Goal: Task Accomplishment & Management: Manage account settings

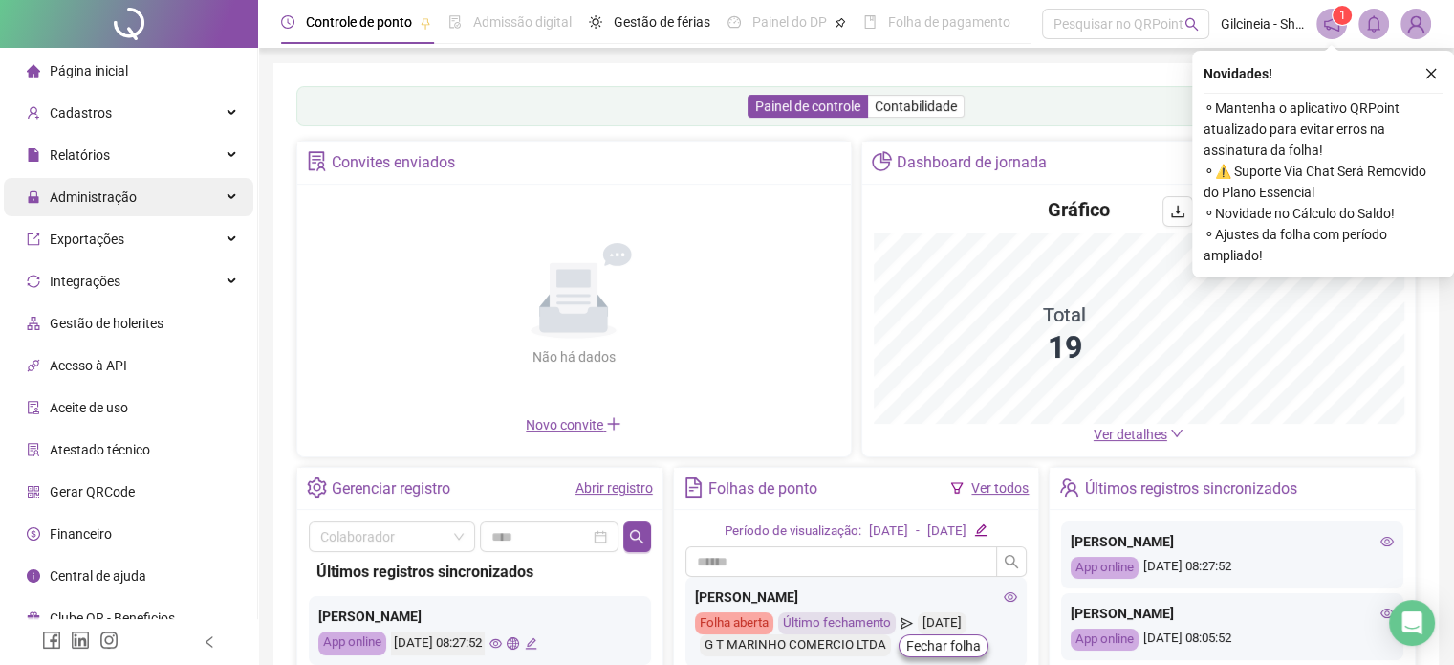
click at [115, 200] on span "Administração" at bounding box center [93, 196] width 87 height 15
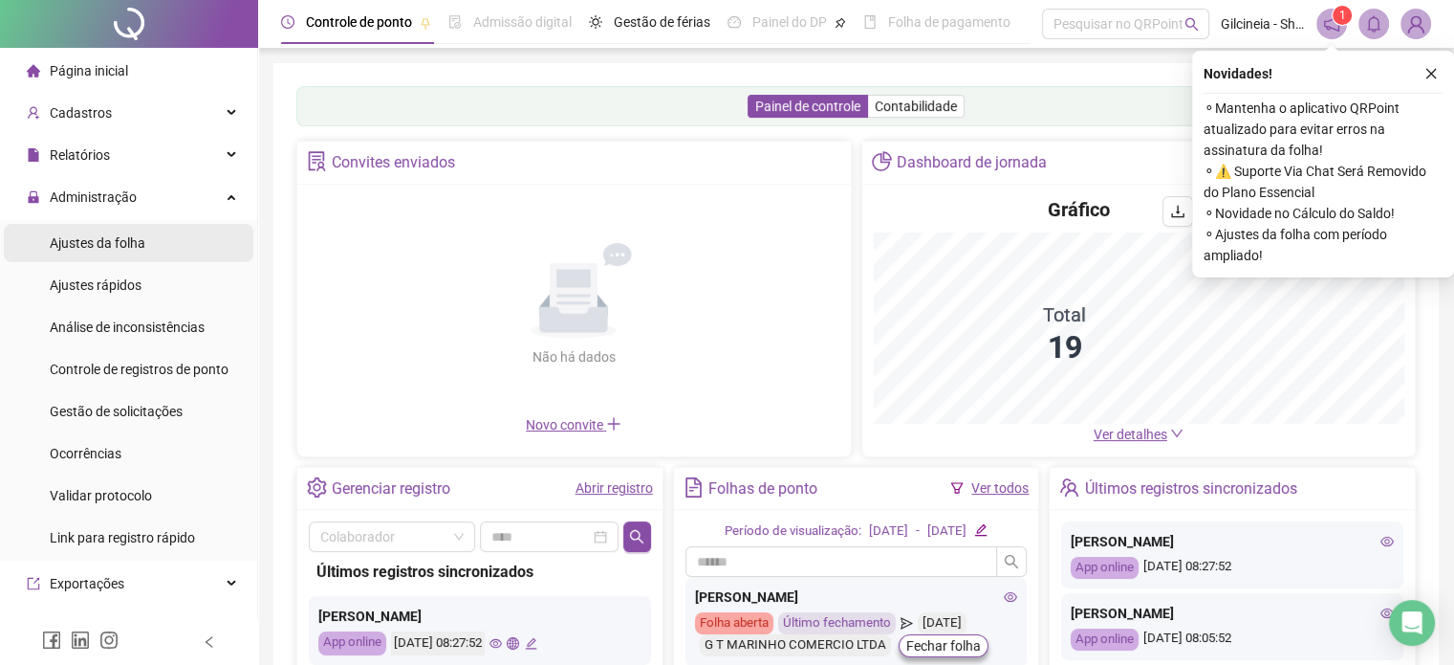
click at [120, 245] on span "Ajustes da folha" at bounding box center [98, 242] width 96 height 15
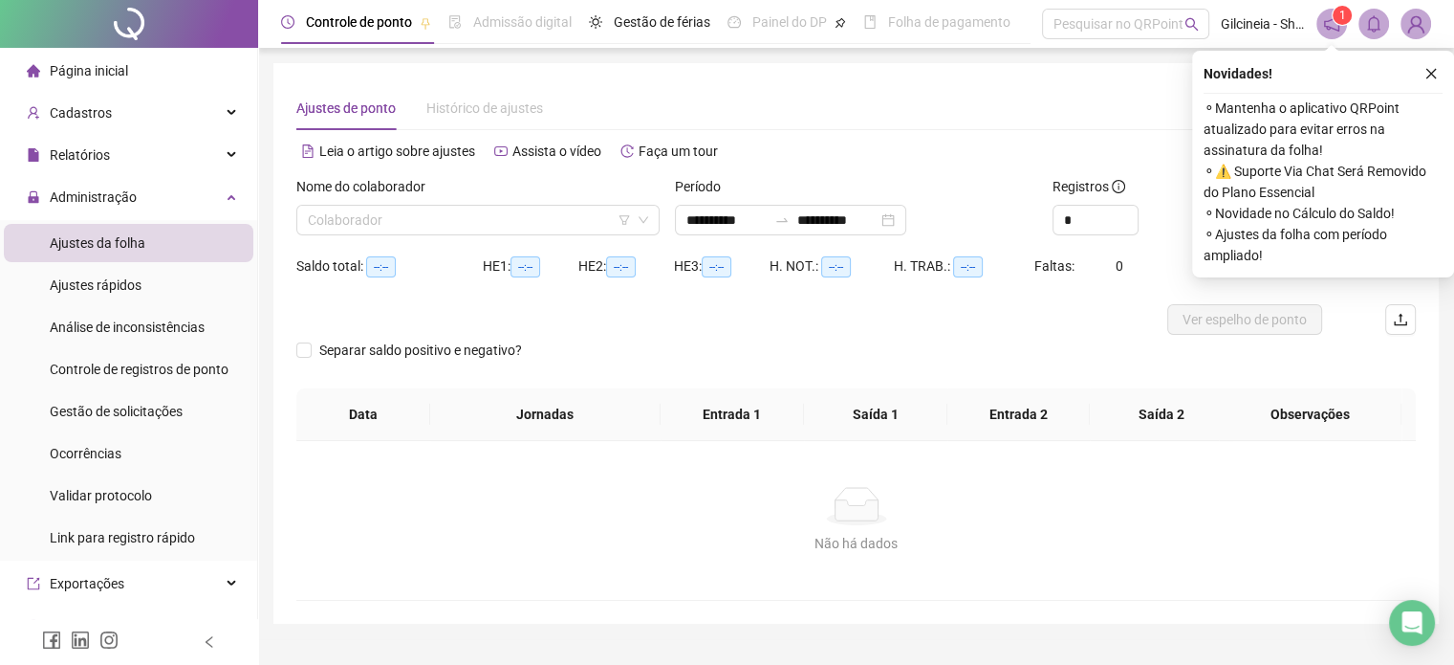
type input "**********"
click at [470, 228] on input "search" at bounding box center [469, 220] width 323 height 29
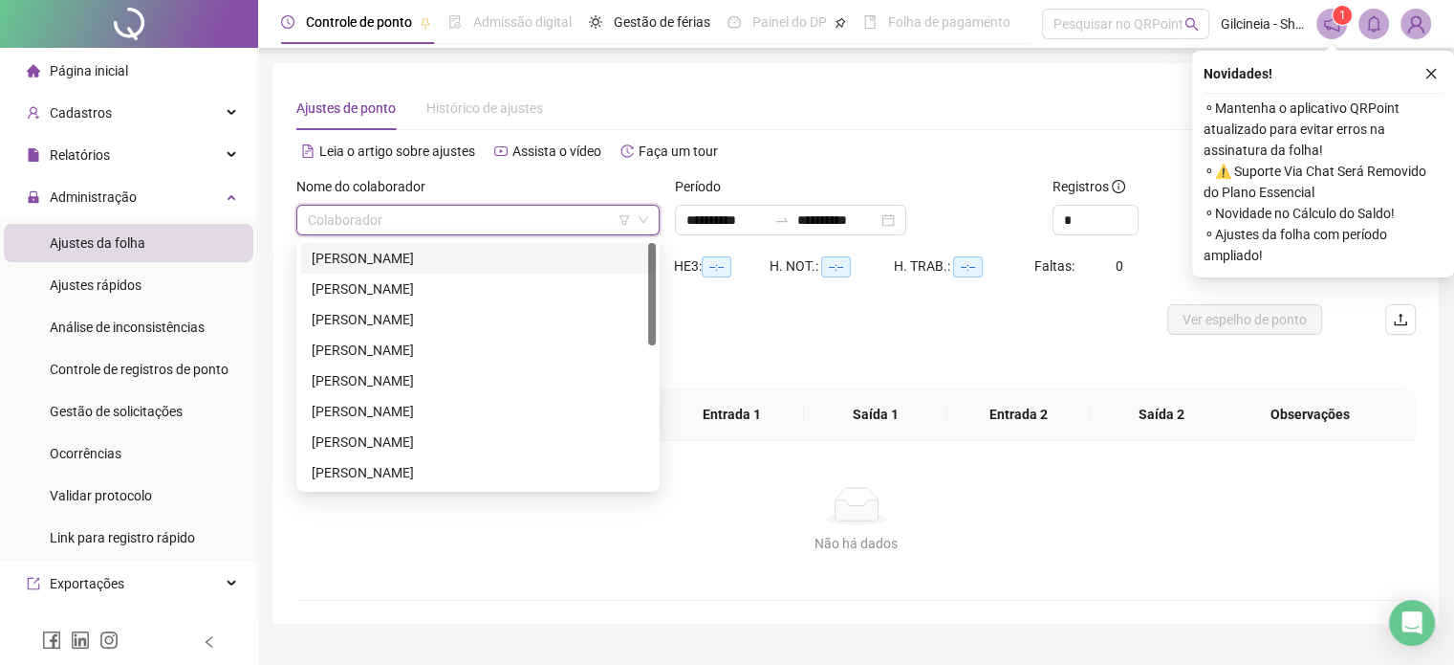
click at [481, 267] on div "[PERSON_NAME]" at bounding box center [478, 258] width 333 height 21
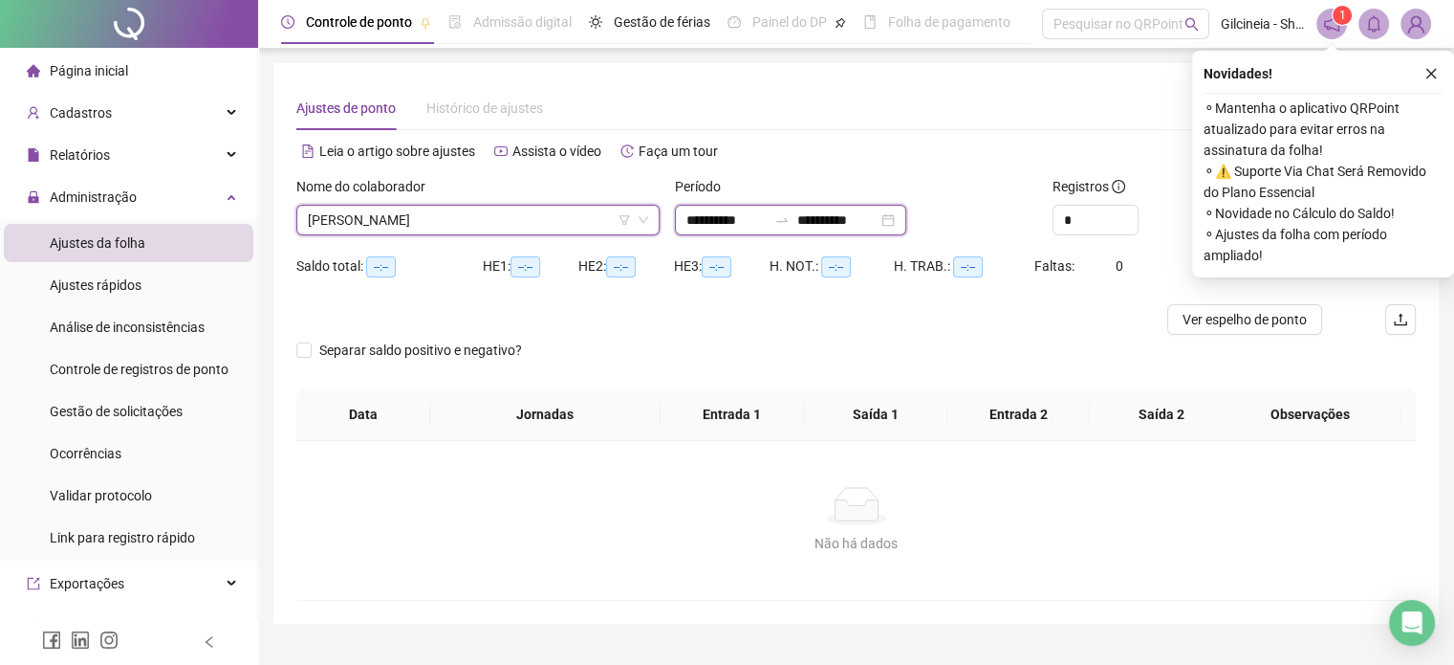
click at [767, 222] on input "**********" at bounding box center [727, 219] width 80 height 21
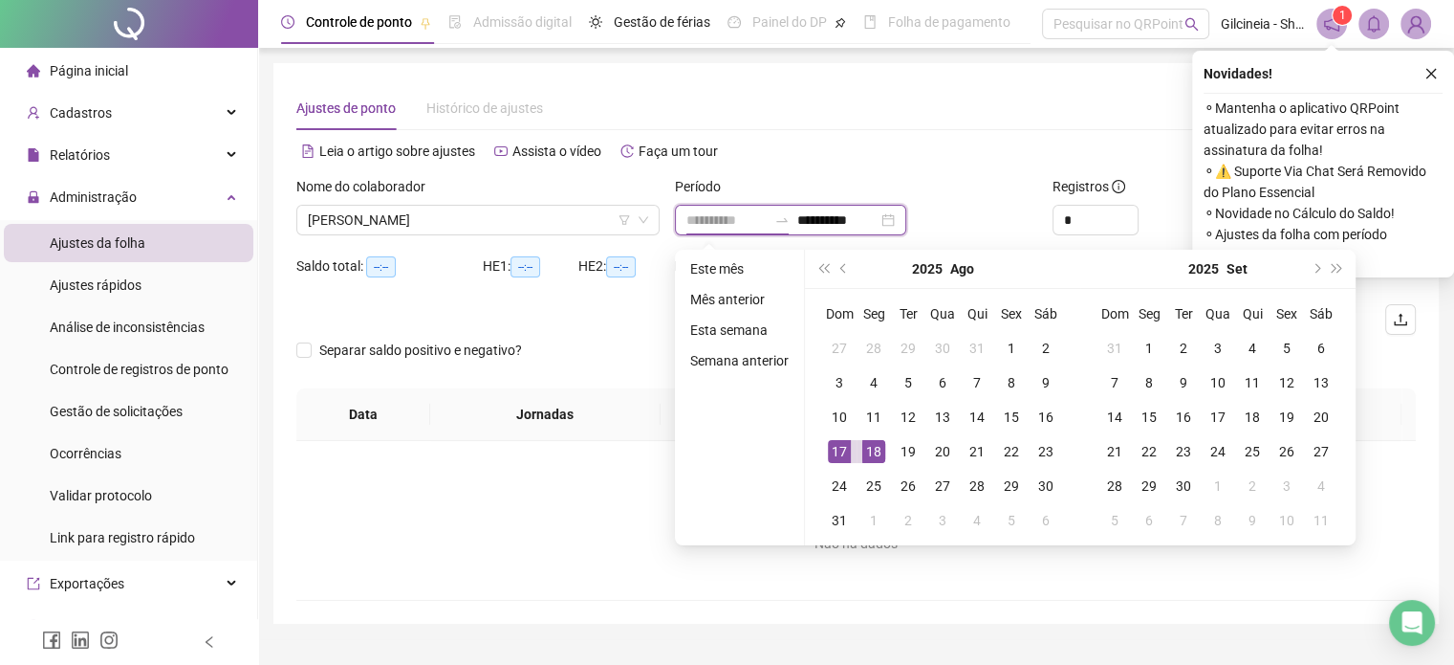
type input "**********"
click at [838, 447] on div "17" at bounding box center [839, 451] width 23 height 23
type input "**********"
click at [1048, 413] on div "16" at bounding box center [1046, 416] width 23 height 23
type input "**********"
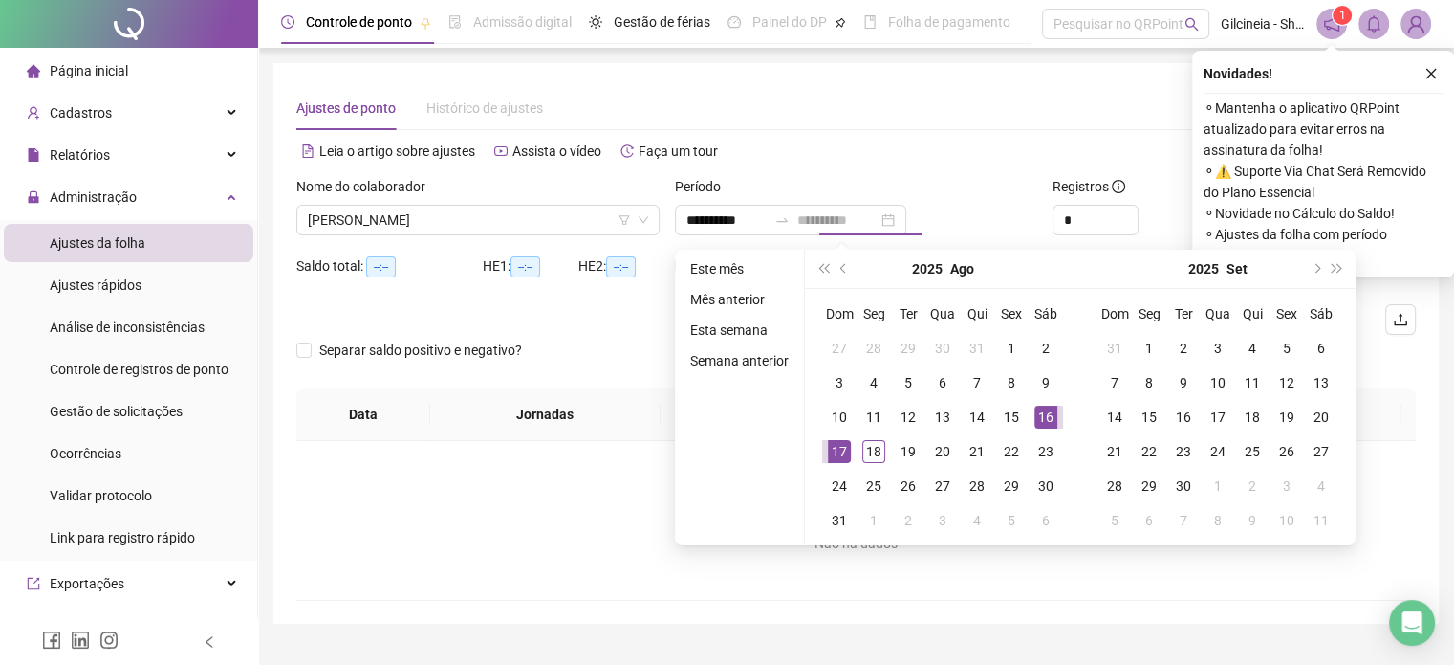
type input "**********"
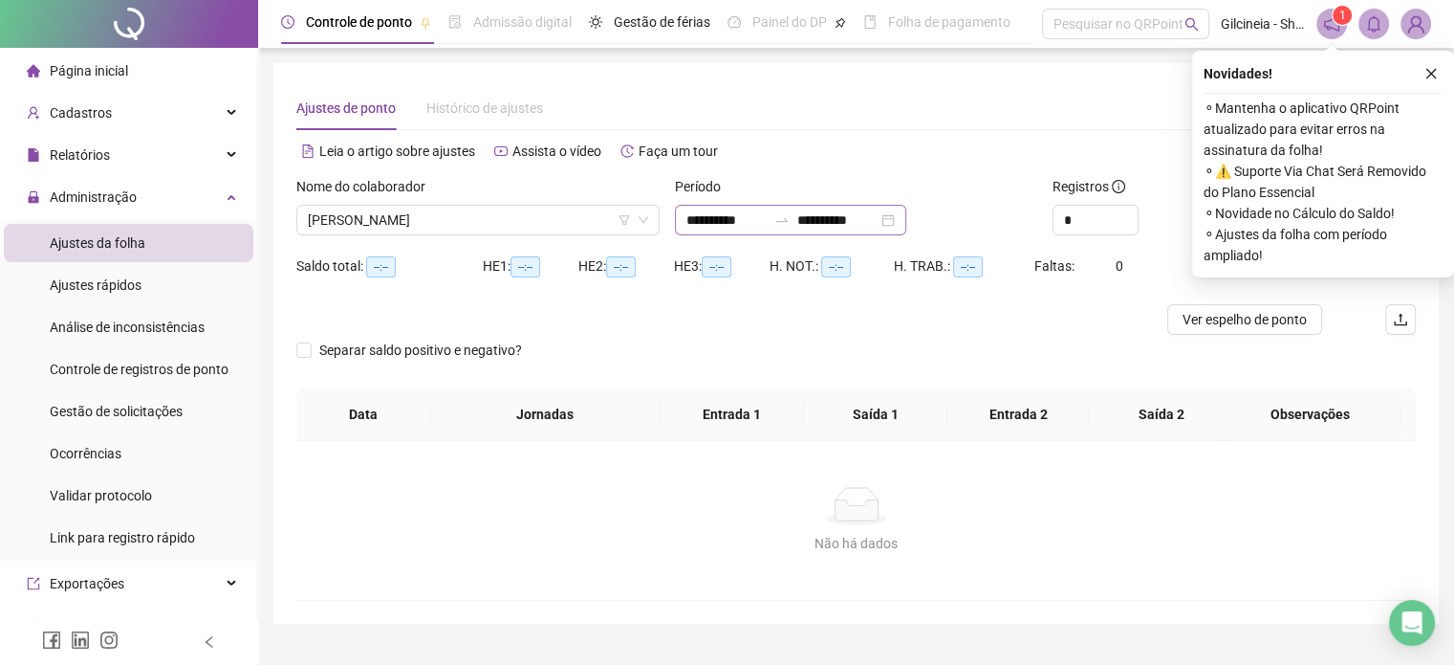
click at [795, 217] on div at bounding box center [782, 219] width 31 height 15
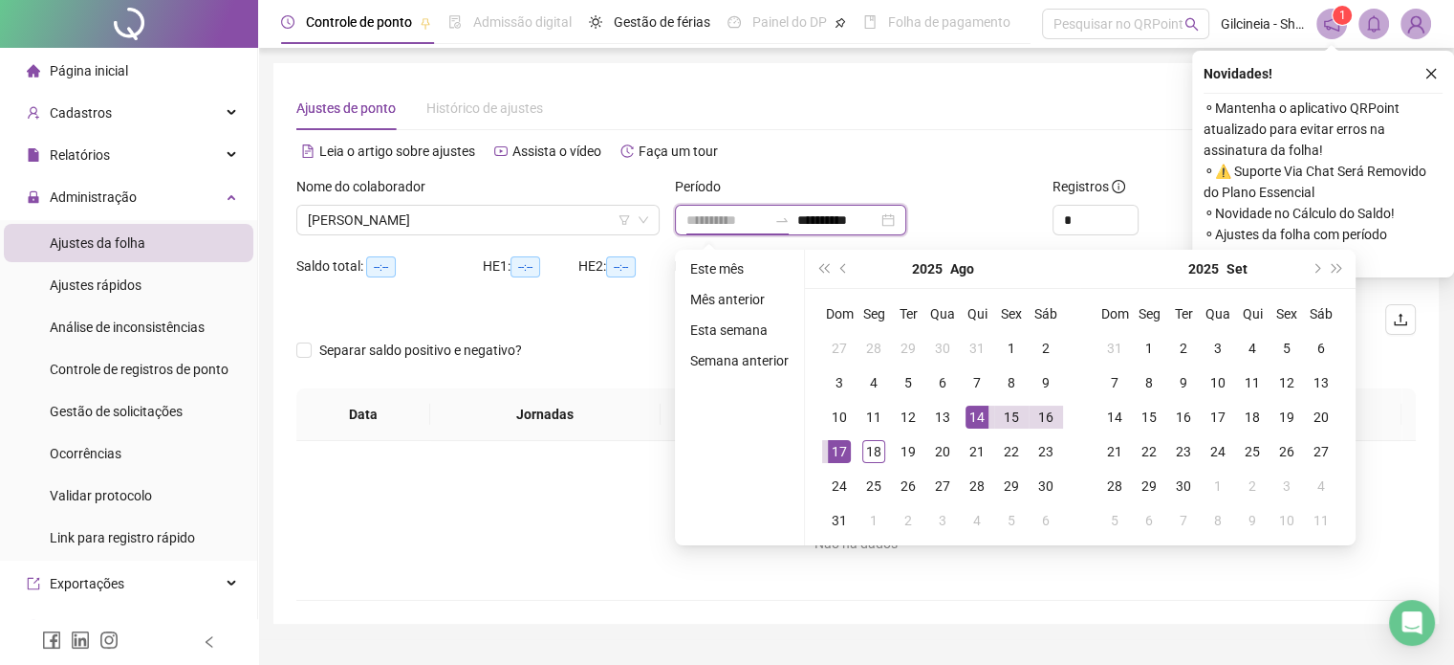
type input "**********"
click at [1050, 416] on div "16" at bounding box center [1046, 416] width 23 height 23
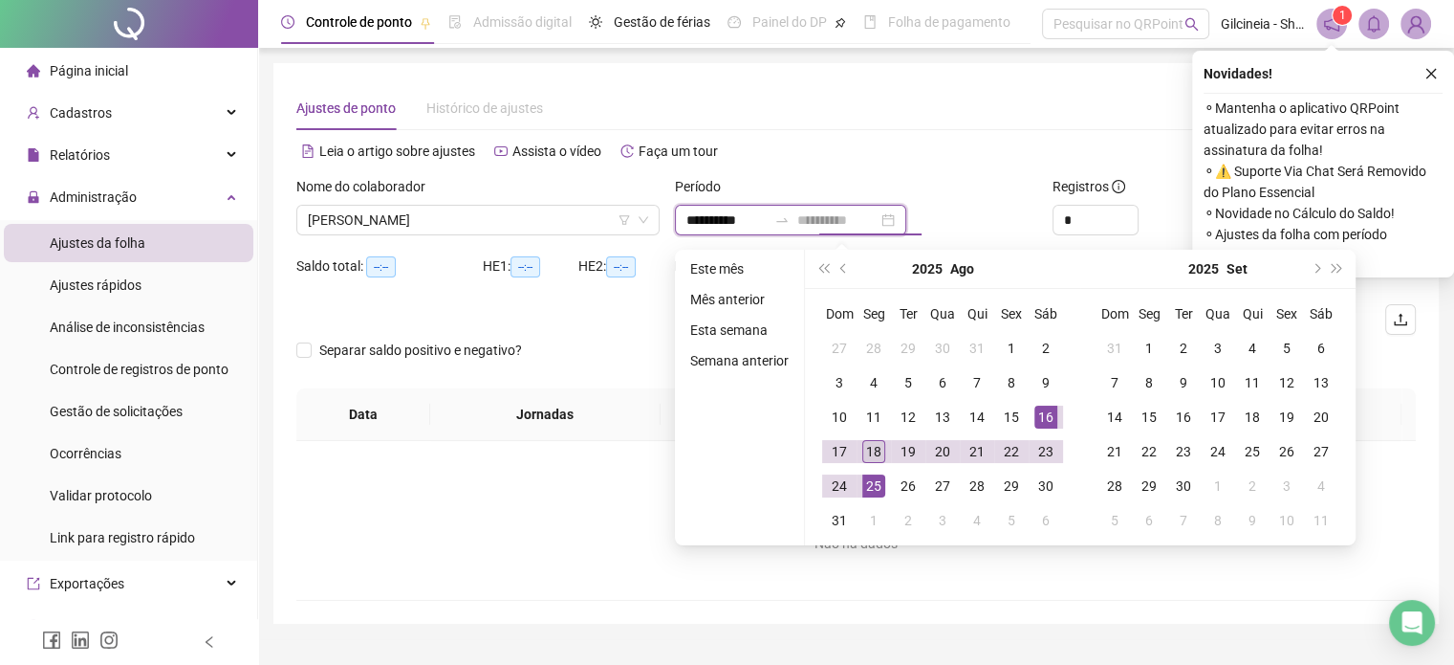
type input "**********"
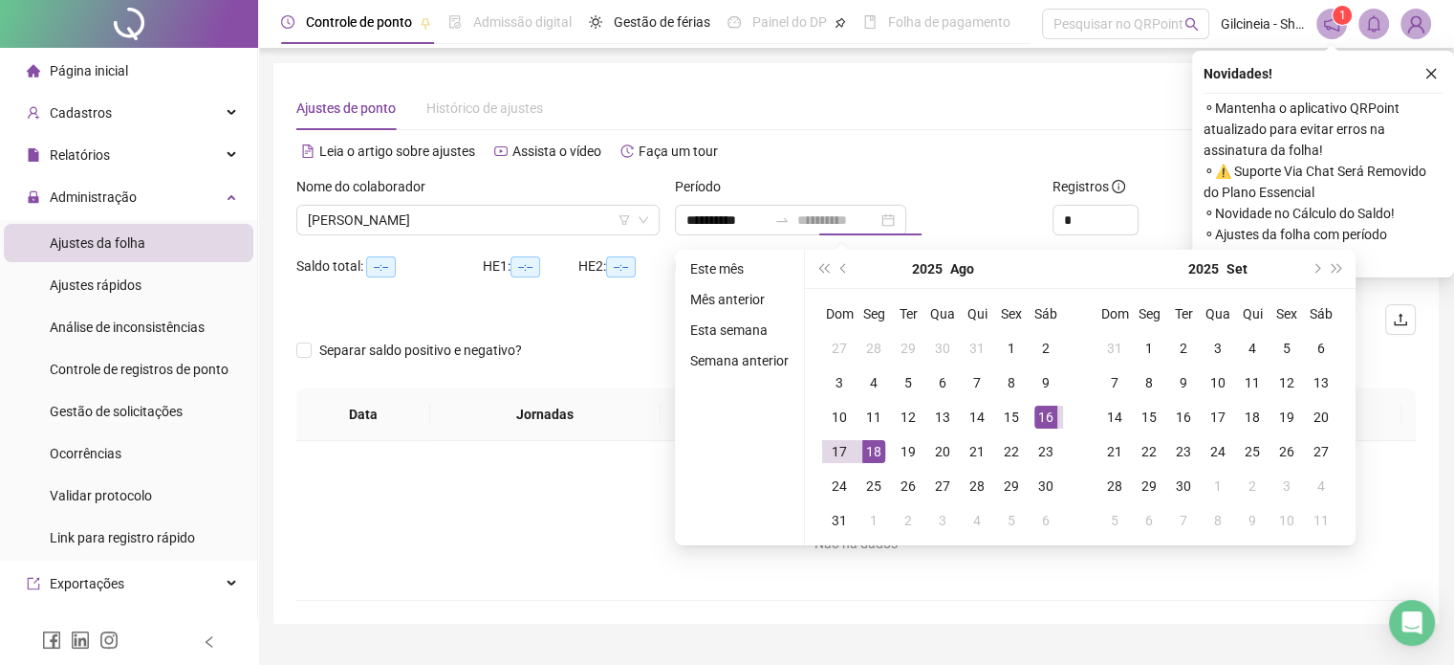
click at [864, 445] on div "18" at bounding box center [874, 451] width 23 height 23
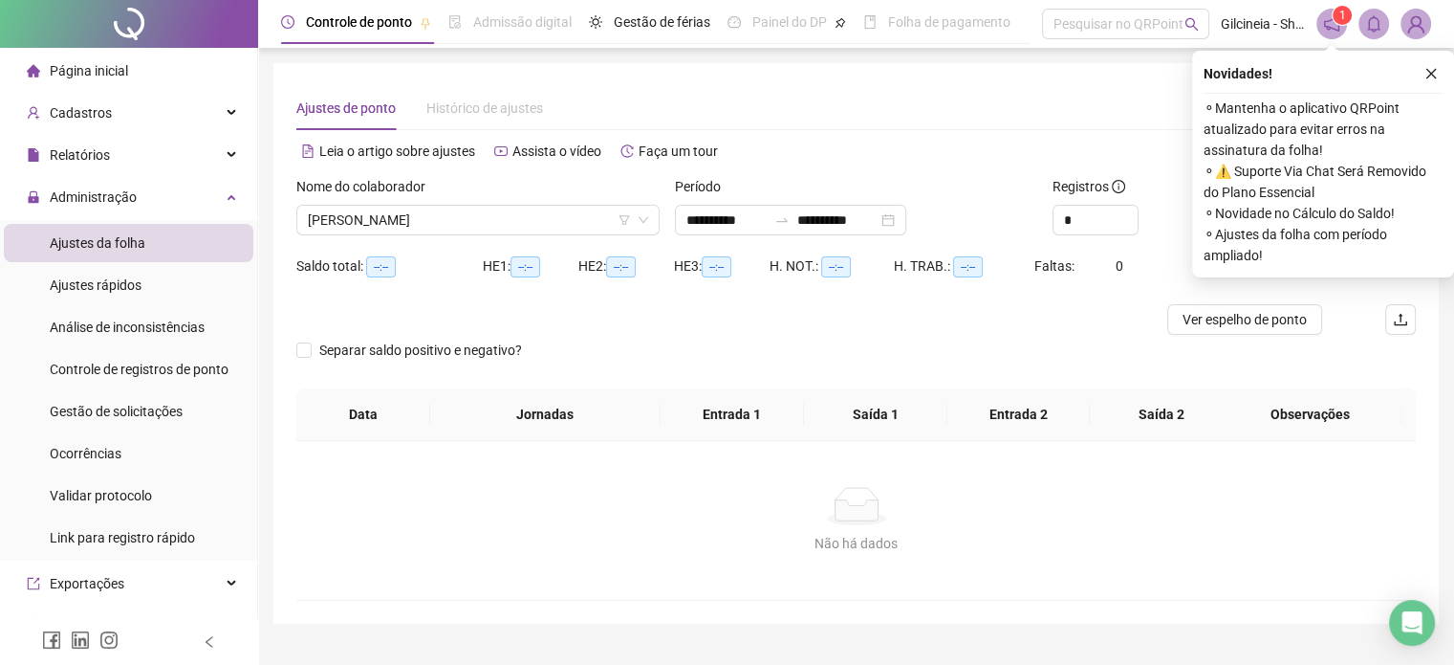
click at [1435, 76] on icon "close" at bounding box center [1431, 73] width 13 height 13
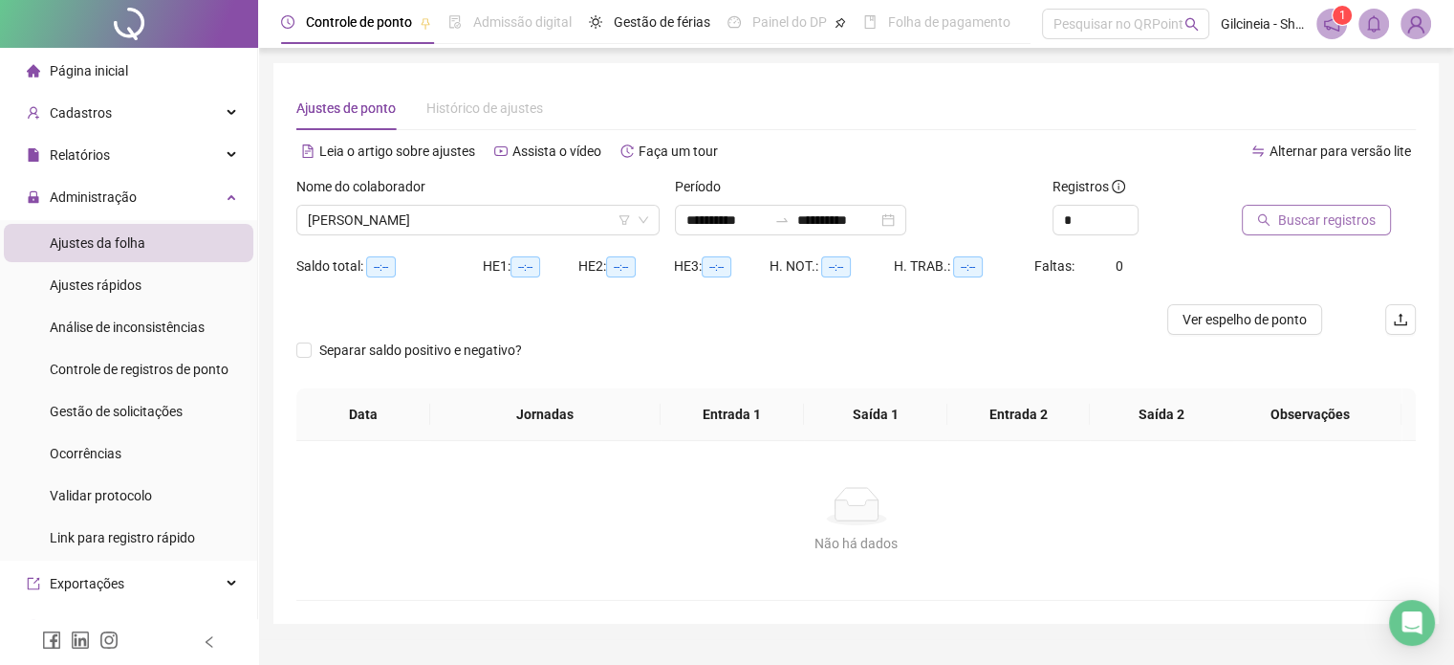
click at [1325, 229] on span "Buscar registros" at bounding box center [1327, 219] width 98 height 21
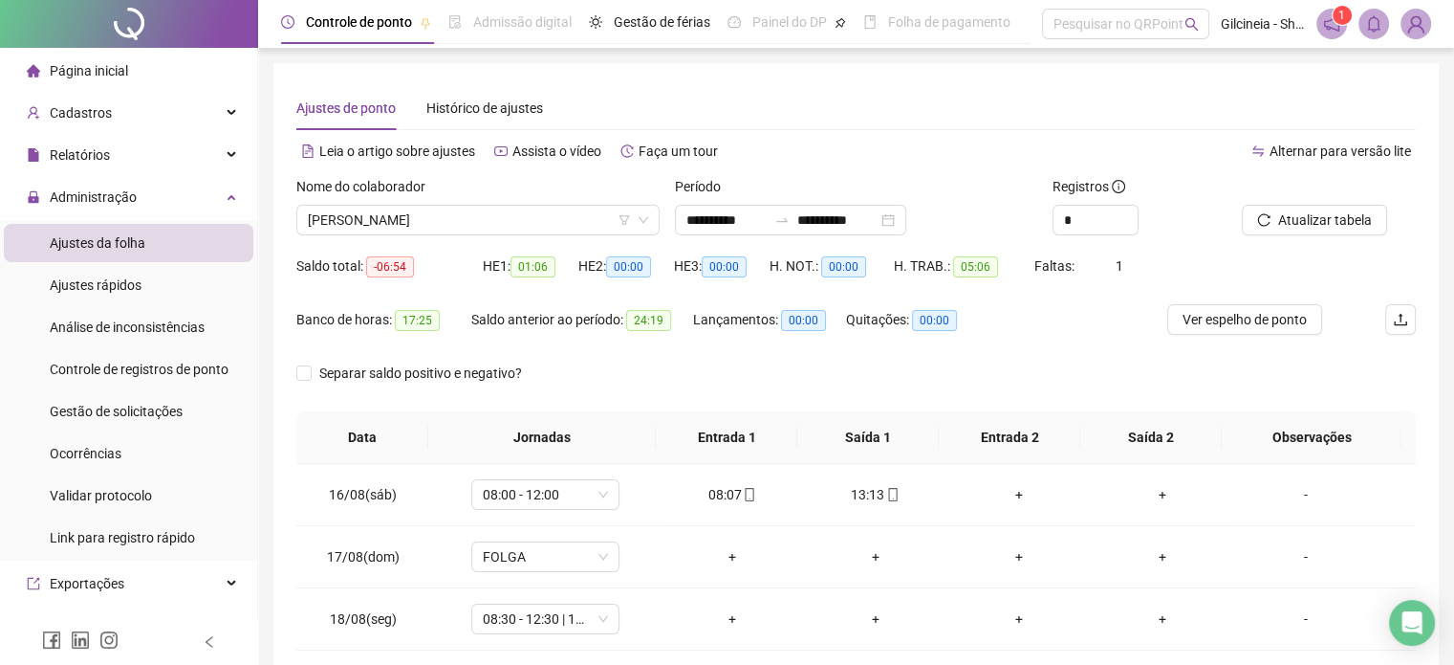
scroll to position [90, 0]
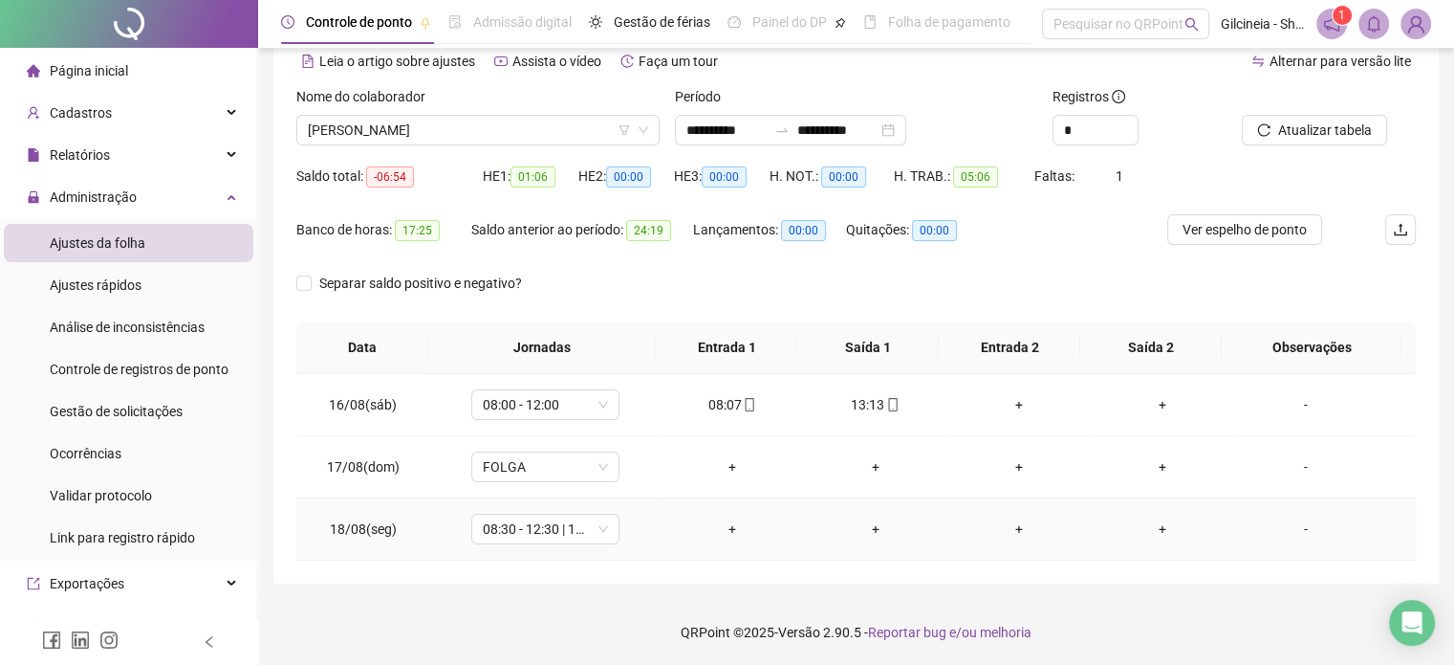
click at [728, 523] on div "+" at bounding box center [732, 528] width 113 height 21
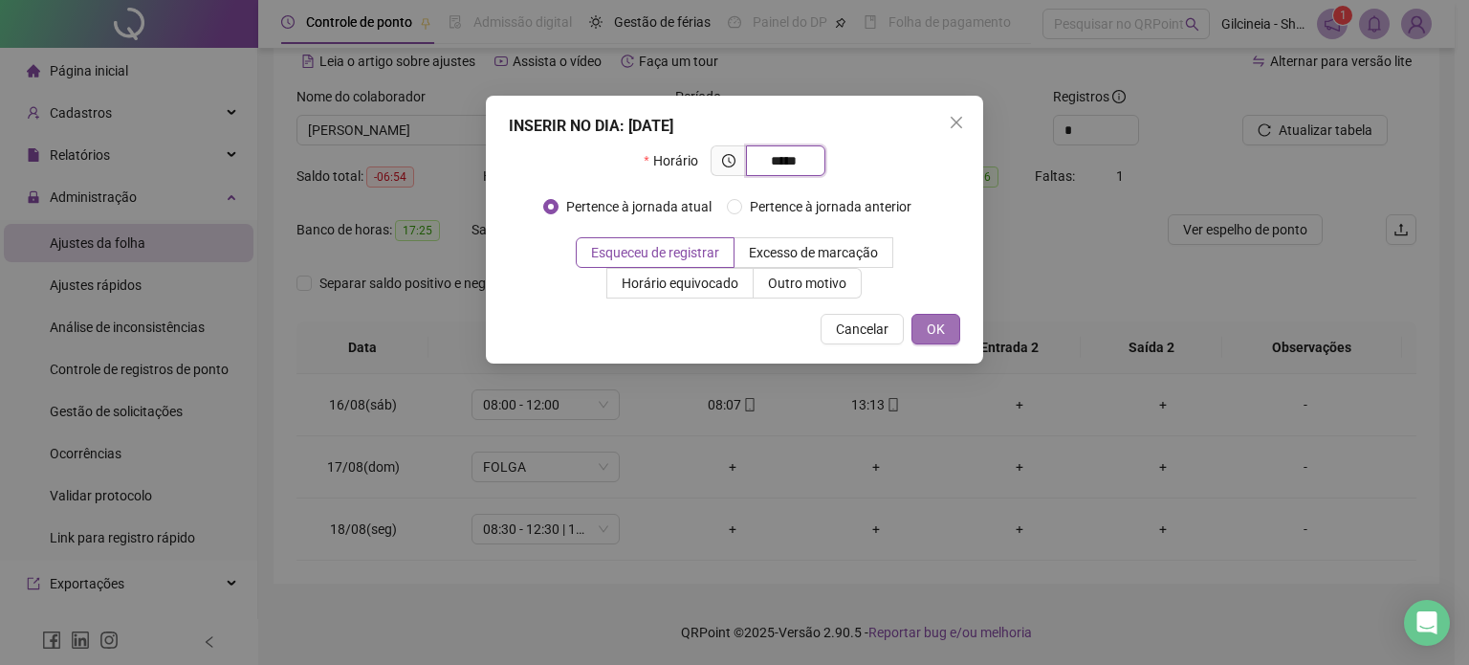
type input "*****"
click at [945, 324] on span "OK" at bounding box center [936, 328] width 18 height 21
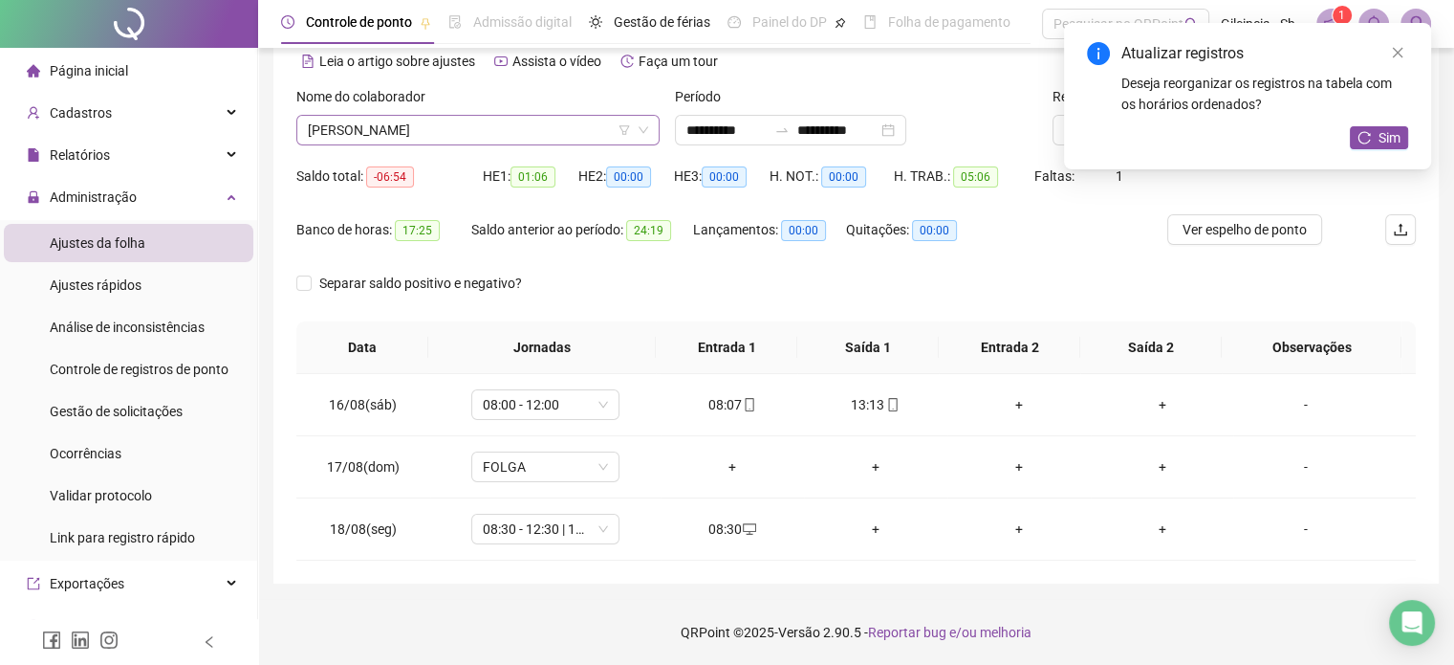
click at [543, 129] on span "[PERSON_NAME]" at bounding box center [478, 130] width 340 height 29
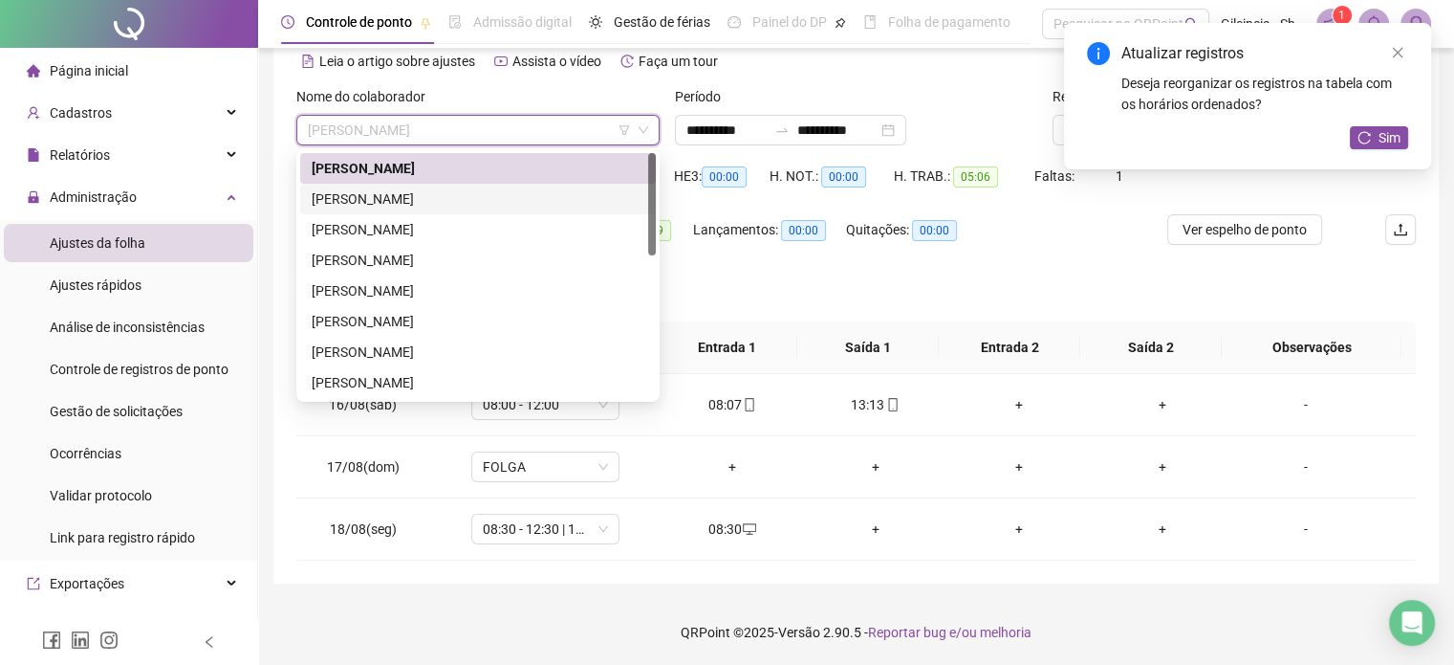
click at [512, 203] on div "[PERSON_NAME]" at bounding box center [478, 198] width 333 height 21
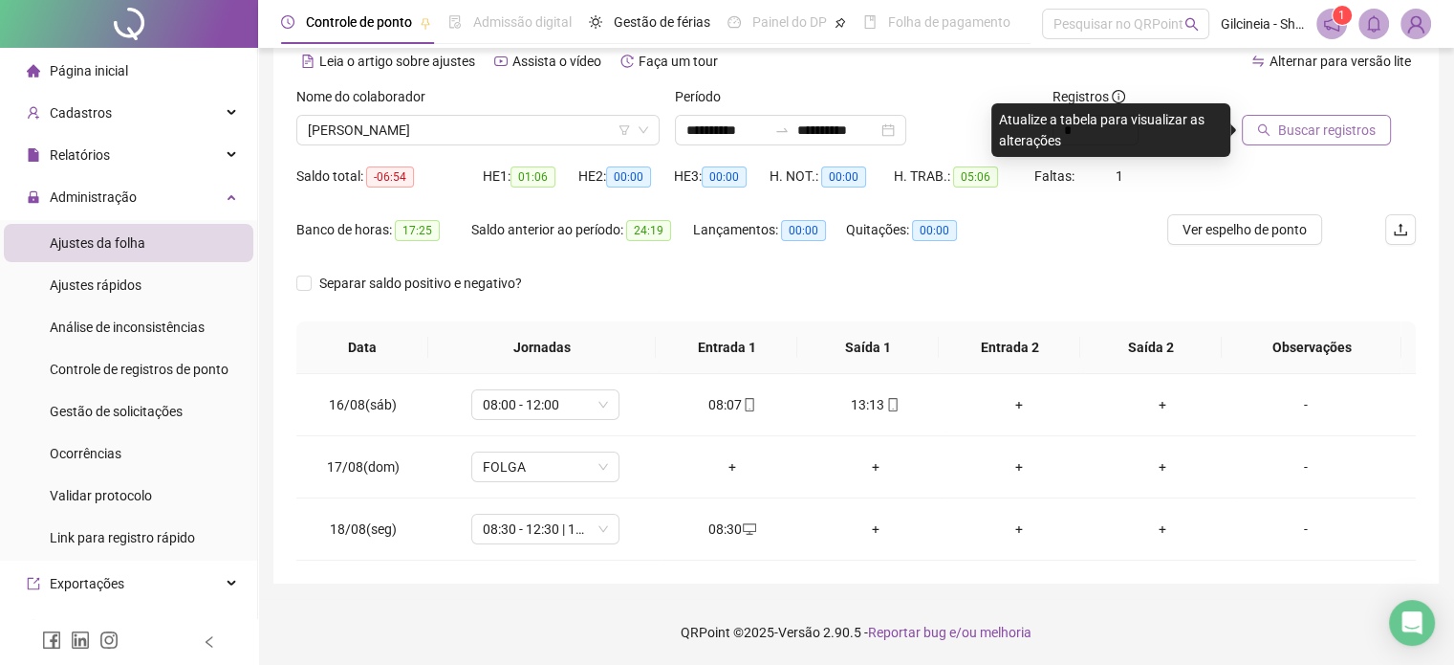
click at [1311, 132] on span "Buscar registros" at bounding box center [1327, 130] width 98 height 21
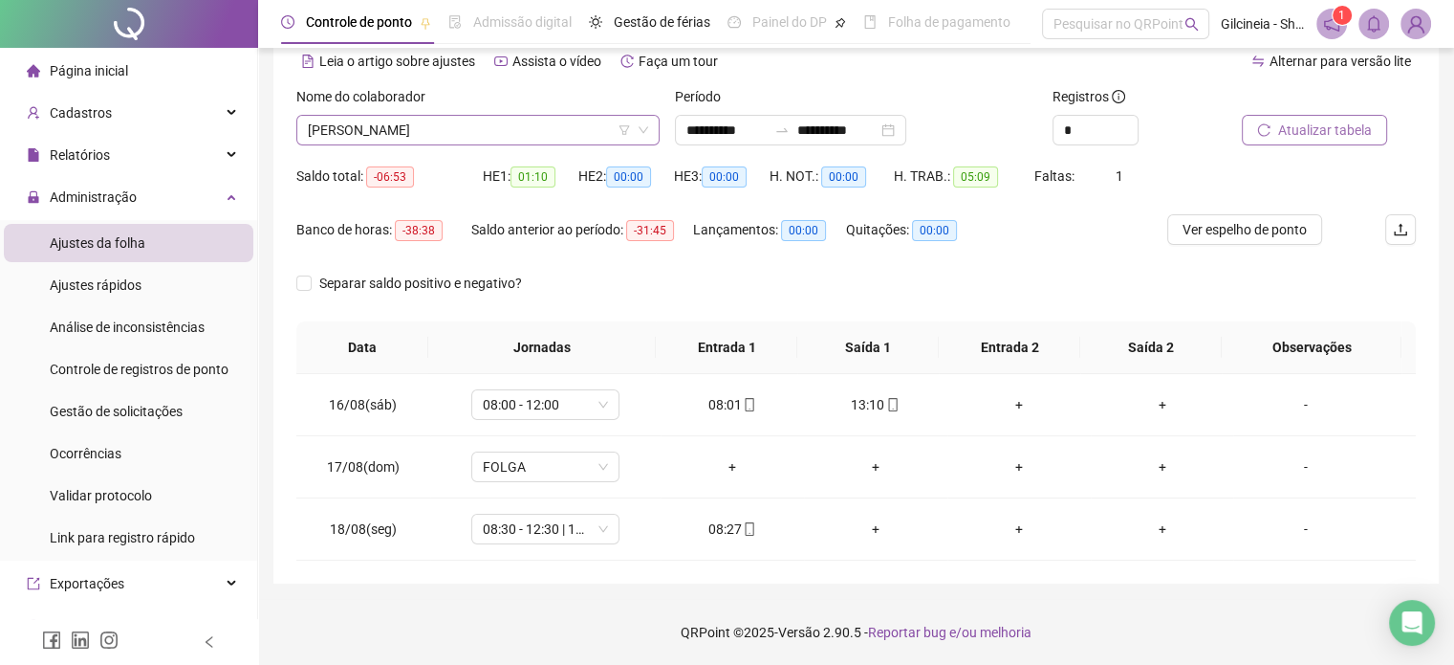
click at [554, 119] on span "[PERSON_NAME]" at bounding box center [478, 130] width 340 height 29
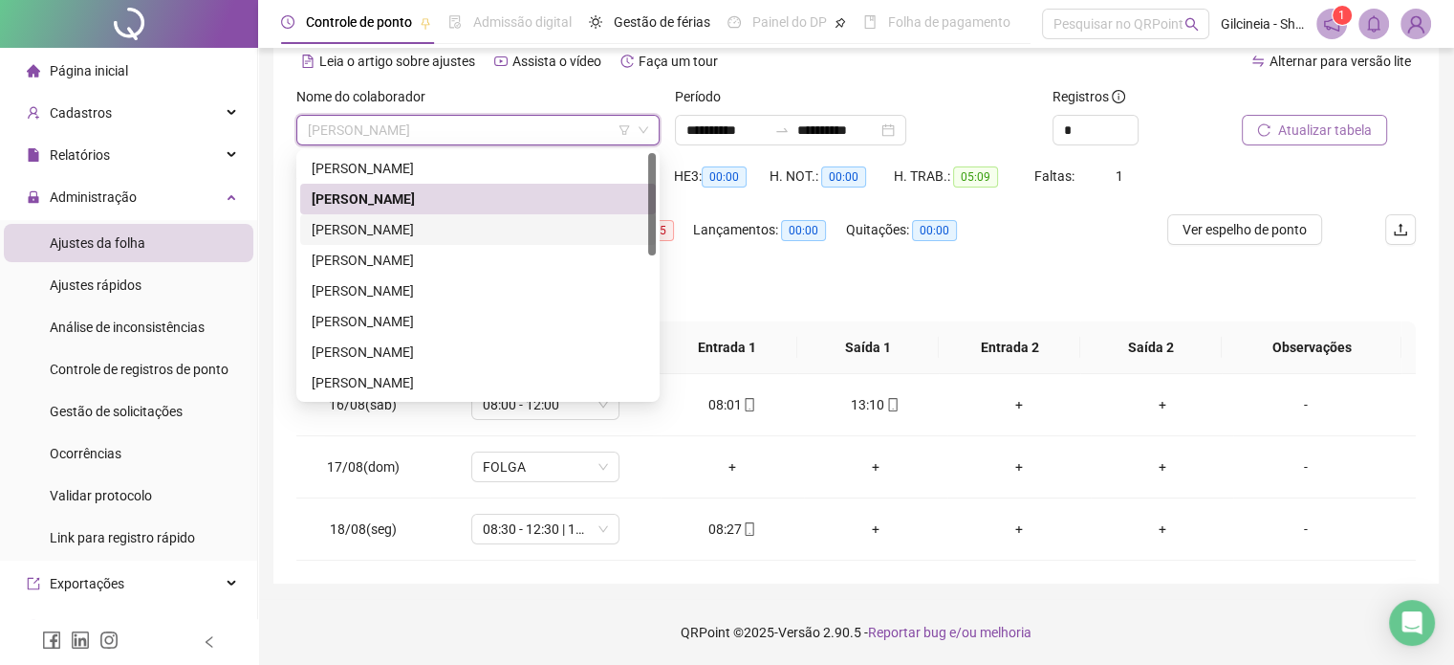
click at [490, 236] on div "[PERSON_NAME]" at bounding box center [478, 229] width 333 height 21
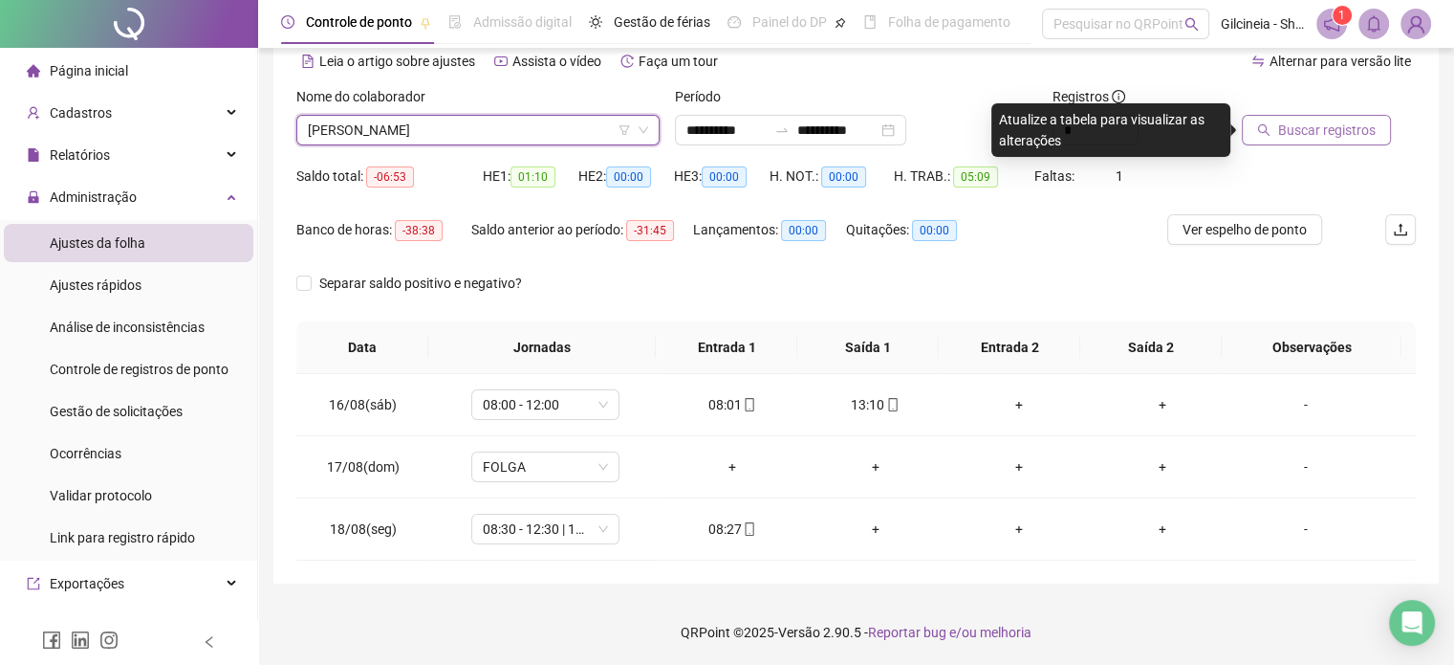
click at [551, 137] on span "[PERSON_NAME]" at bounding box center [478, 130] width 340 height 29
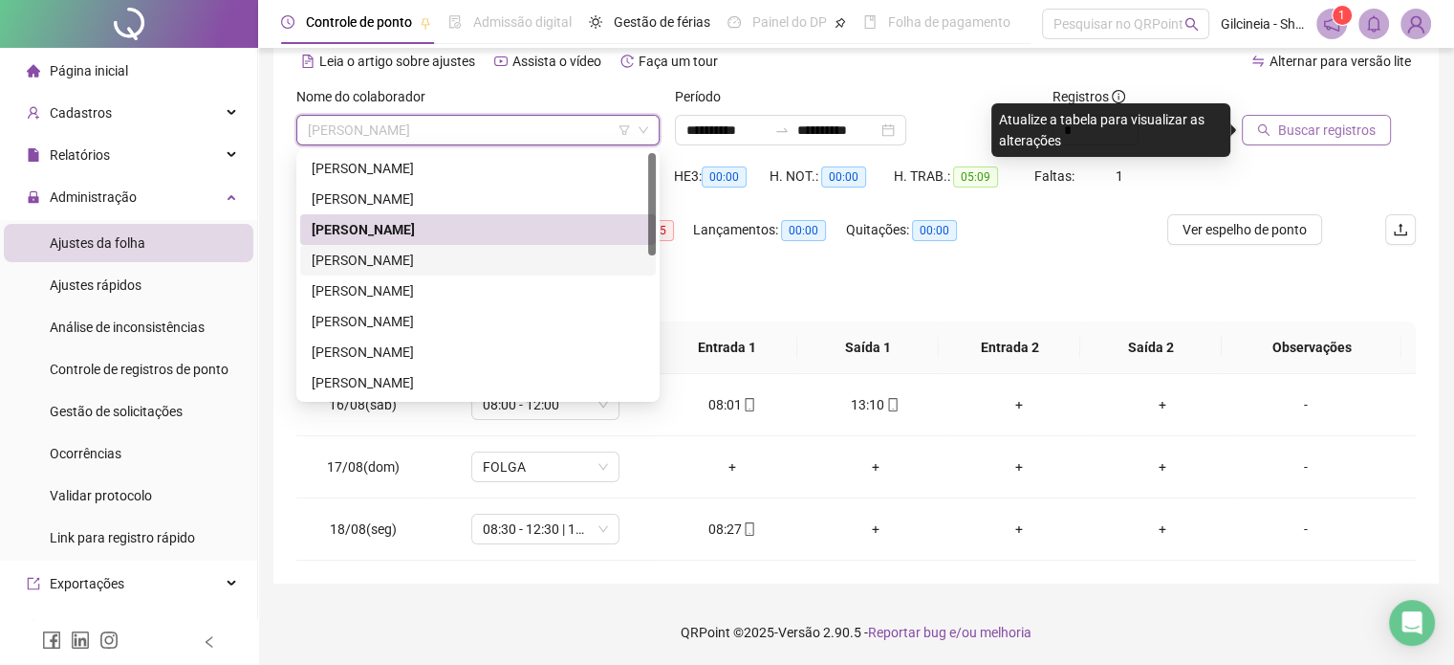
click at [516, 266] on div "[PERSON_NAME]" at bounding box center [478, 260] width 333 height 21
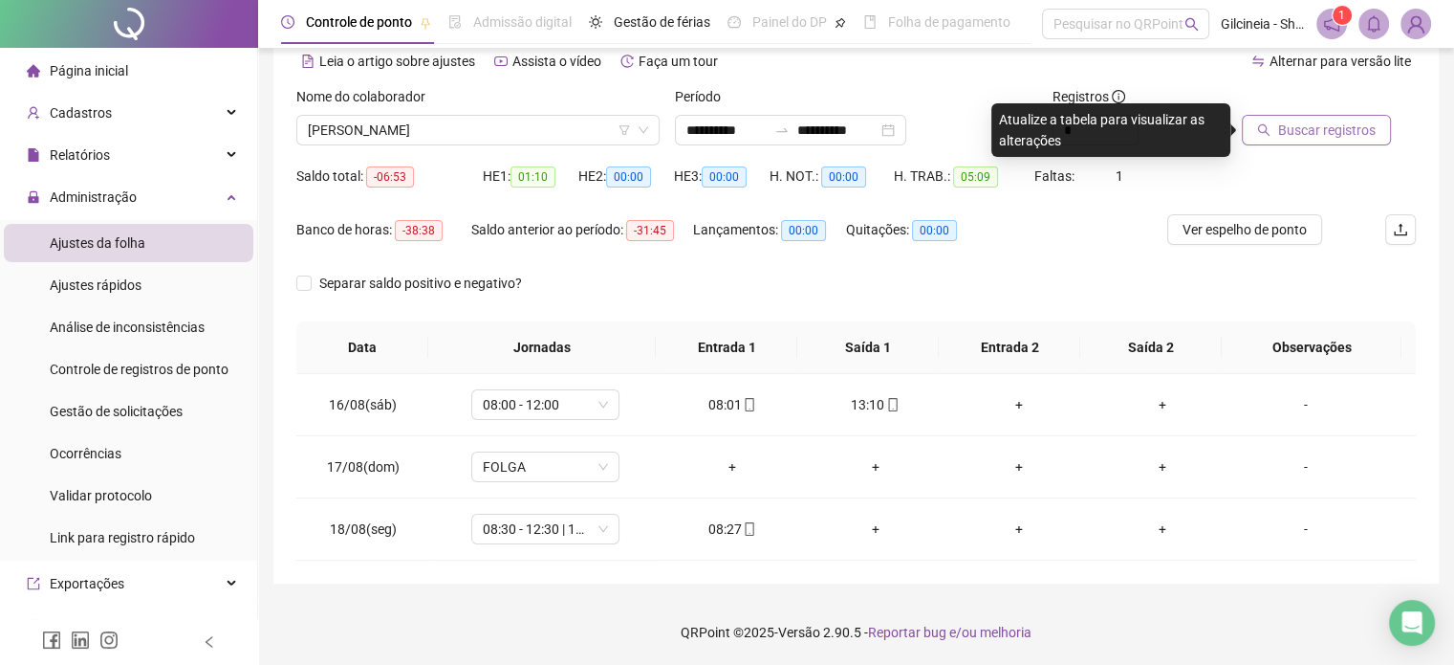
click at [1255, 125] on button "Buscar registros" at bounding box center [1316, 130] width 149 height 31
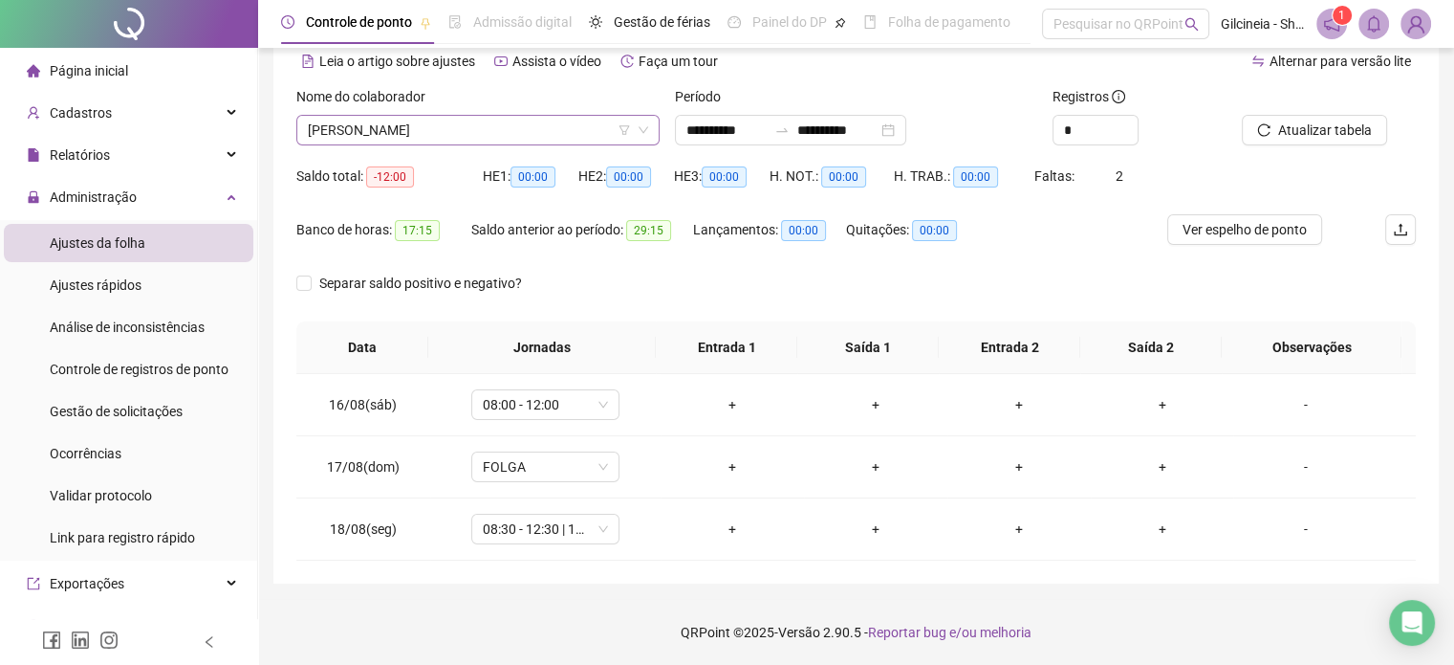
click at [570, 133] on span "[PERSON_NAME]" at bounding box center [478, 130] width 340 height 29
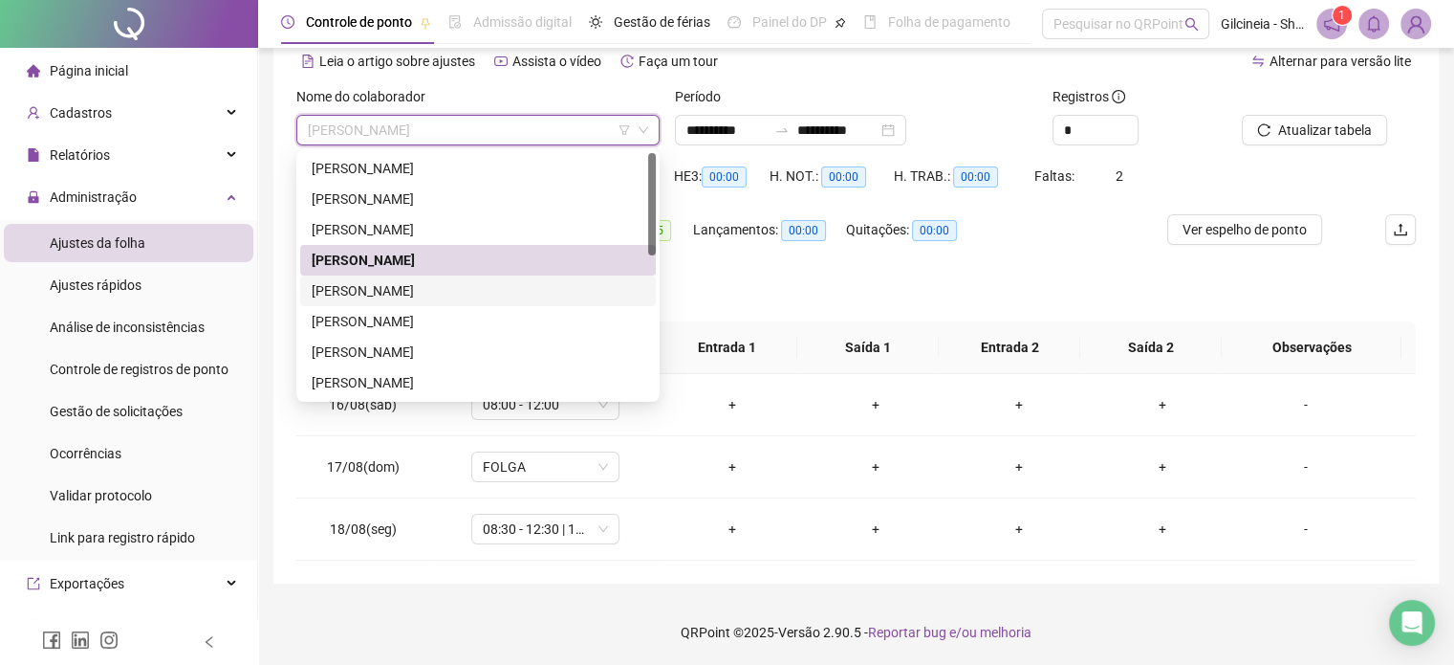
click at [443, 287] on div "[PERSON_NAME]" at bounding box center [478, 290] width 333 height 21
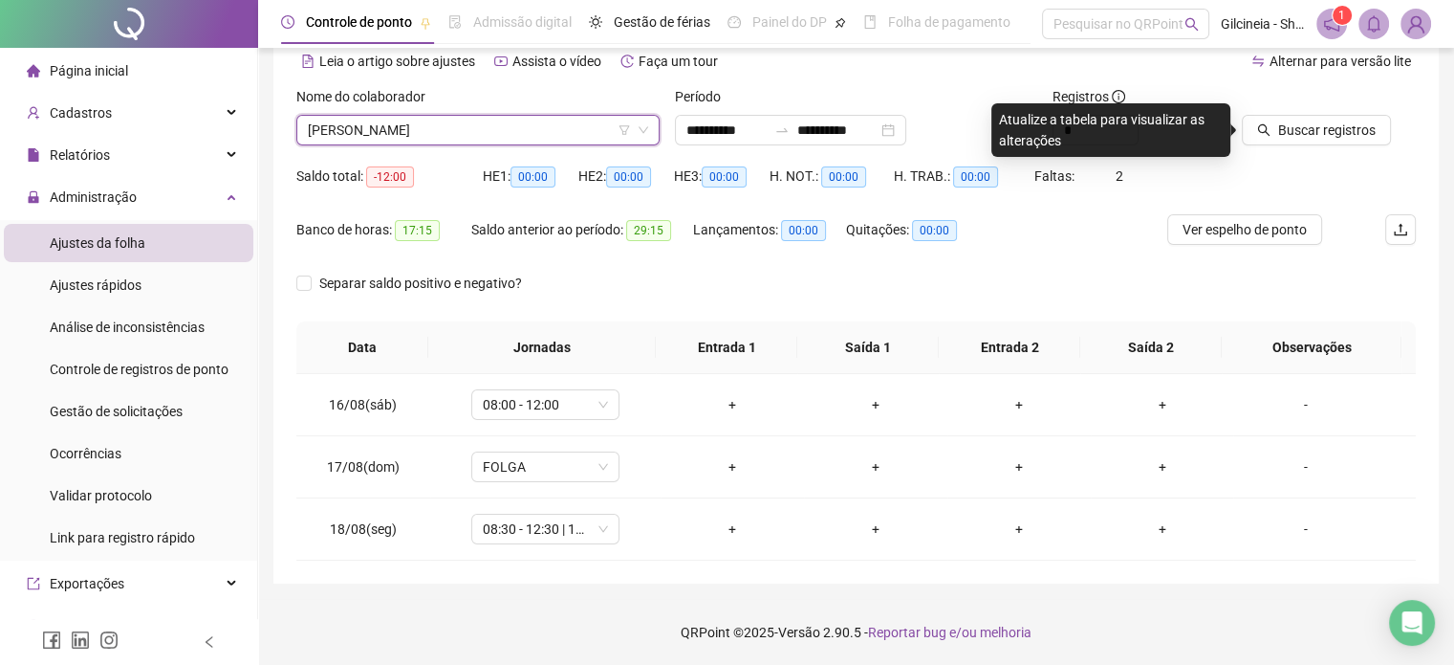
click at [1310, 144] on div "Buscar registros" at bounding box center [1328, 123] width 189 height 75
click at [1308, 126] on span "Buscar registros" at bounding box center [1327, 130] width 98 height 21
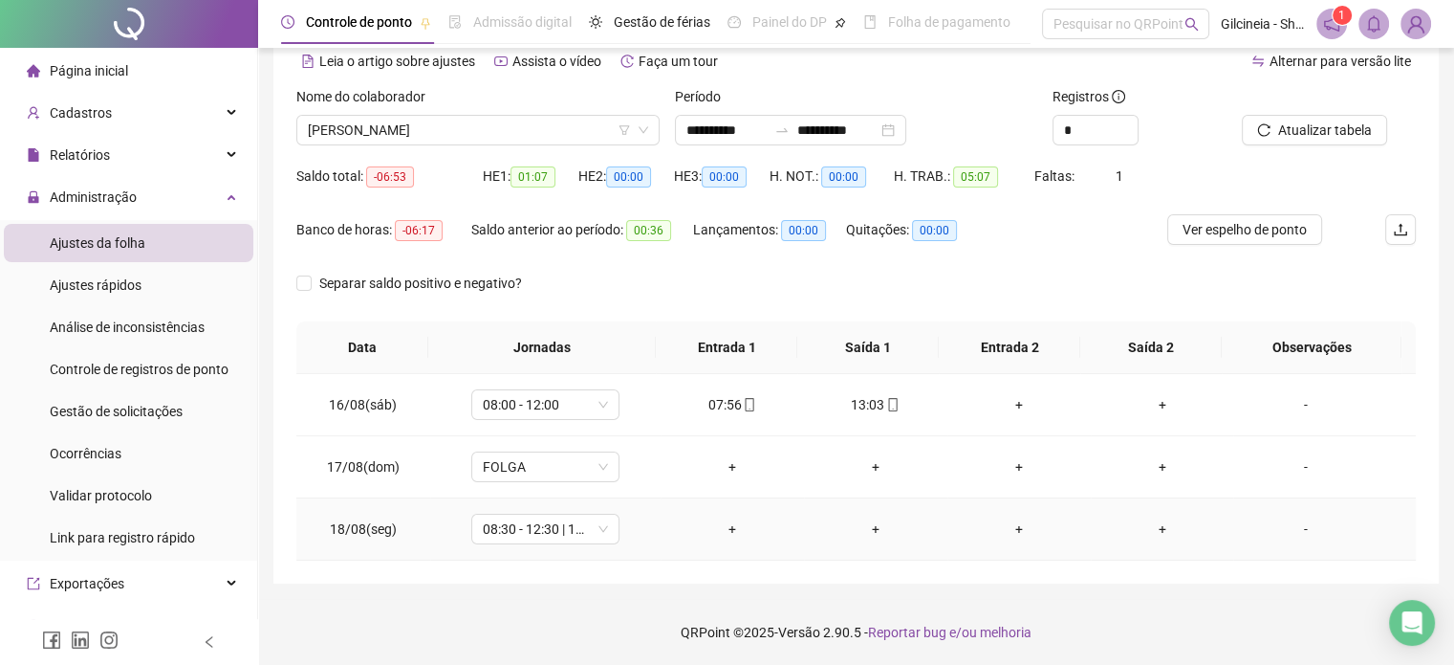
click at [726, 525] on div "+" at bounding box center [732, 528] width 113 height 21
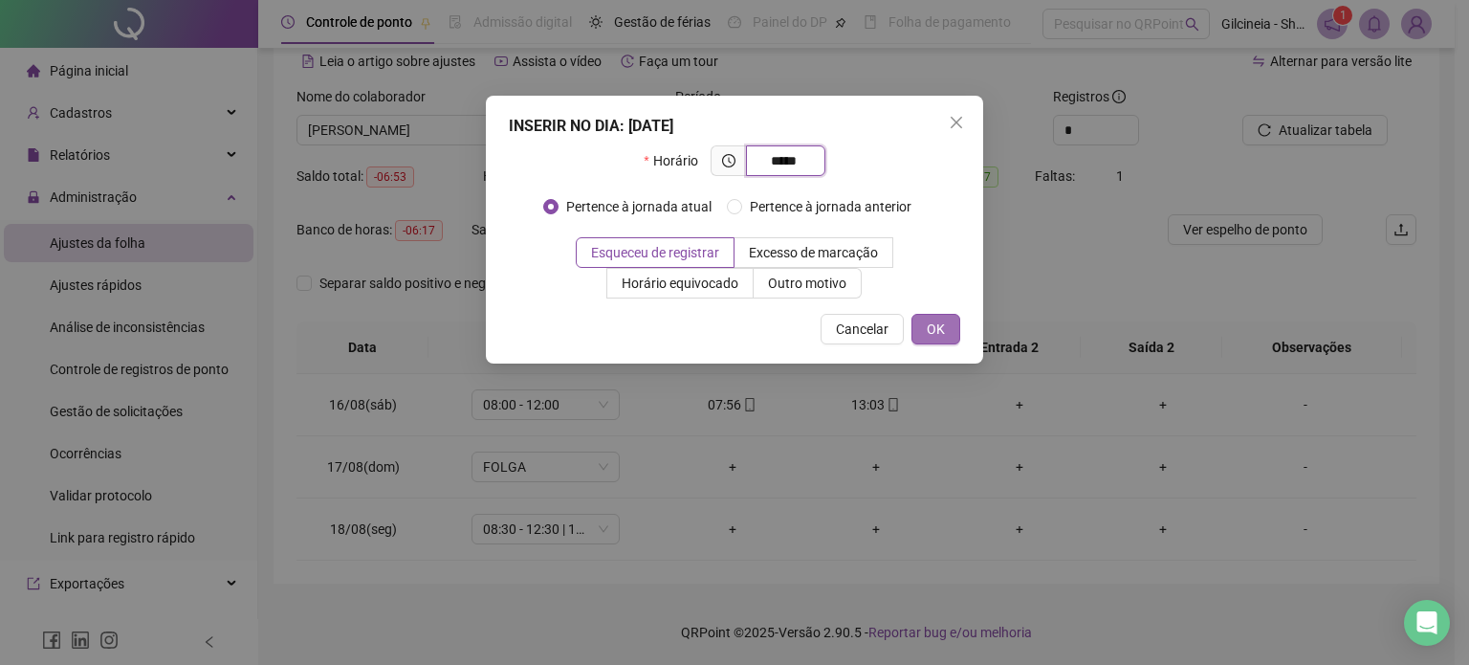
type input "*****"
click at [931, 333] on span "OK" at bounding box center [936, 328] width 18 height 21
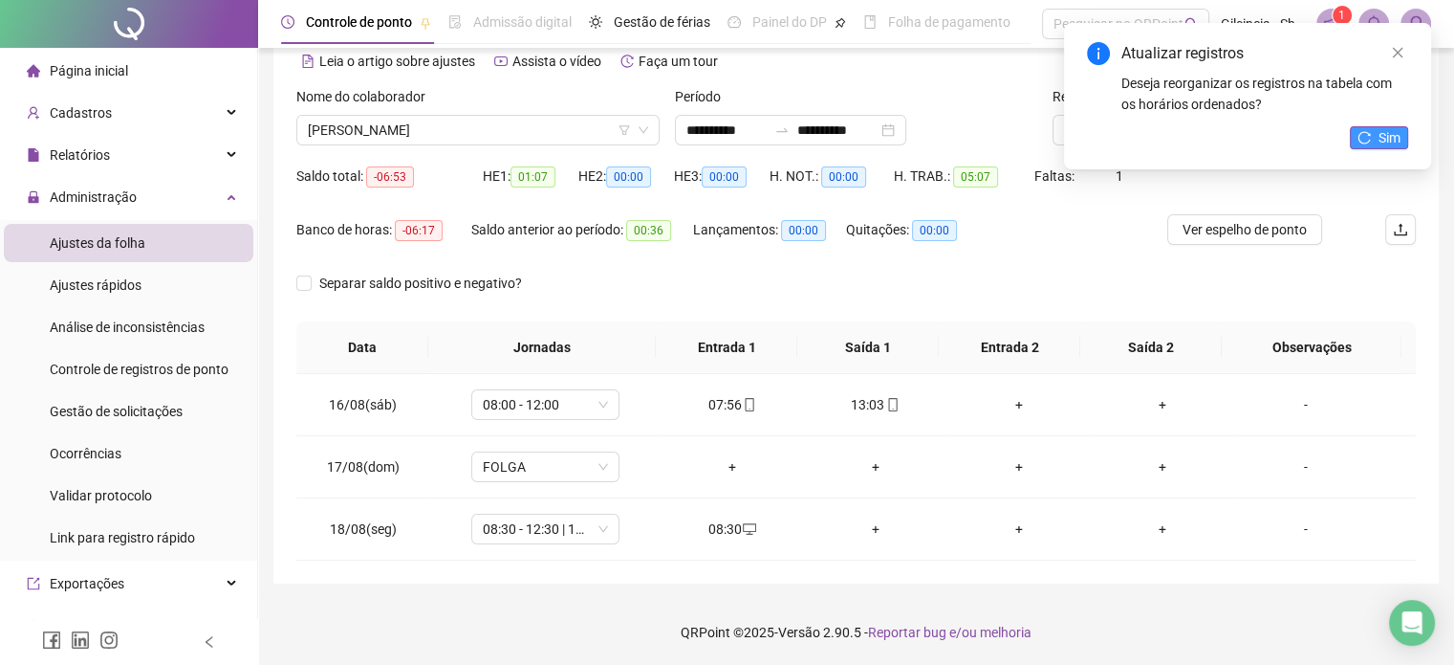
click at [1380, 135] on span "Sim" at bounding box center [1390, 137] width 22 height 21
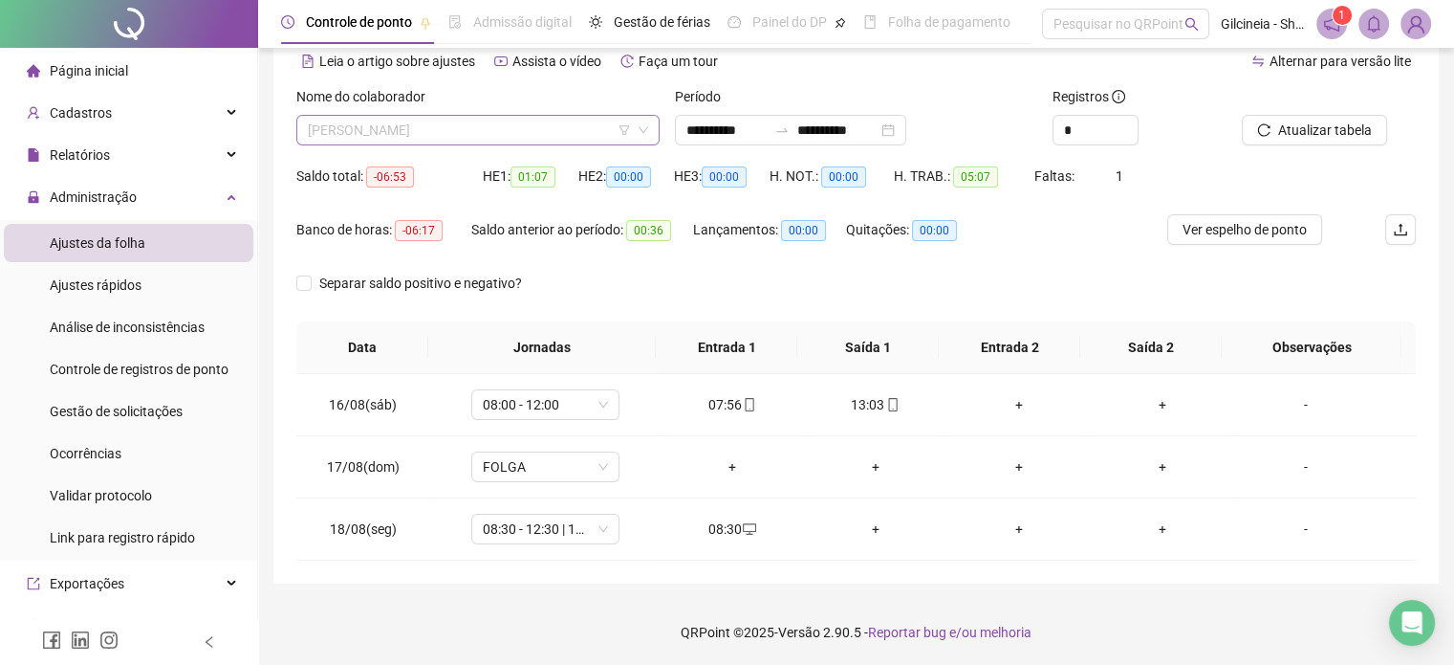
click at [503, 127] on span "[PERSON_NAME]" at bounding box center [478, 130] width 340 height 29
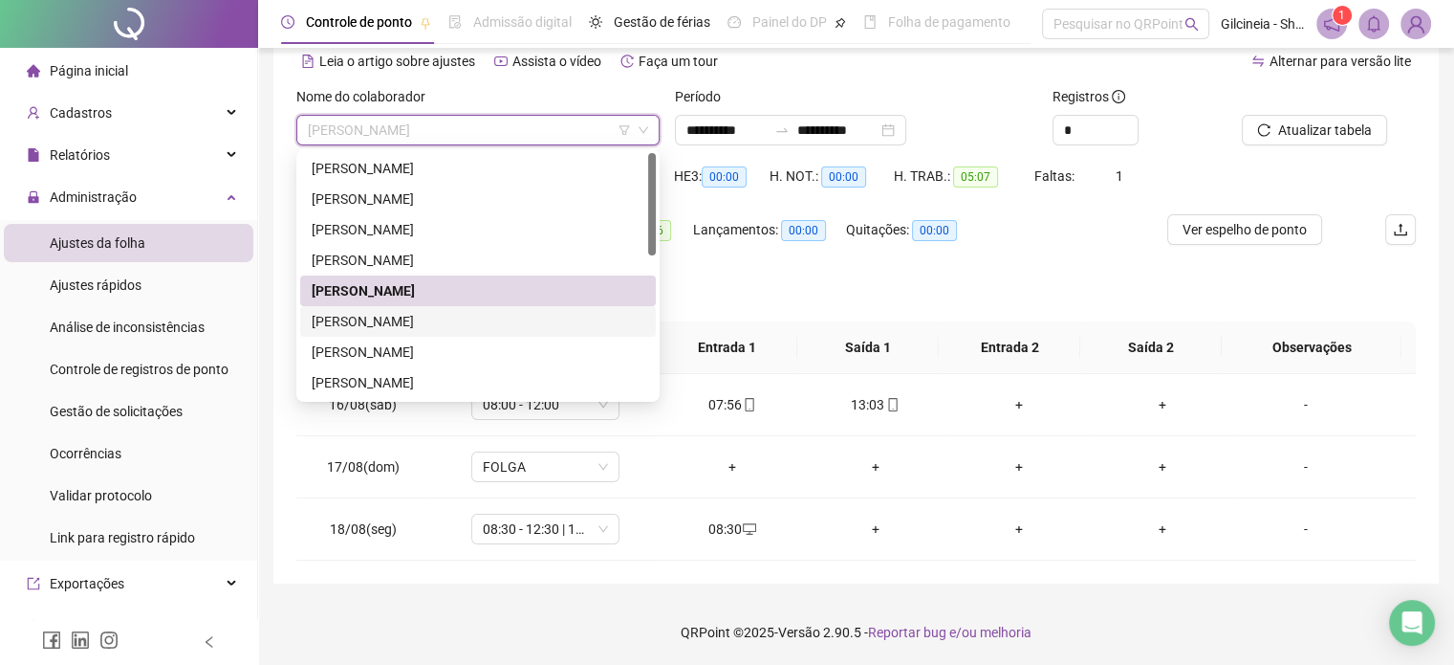
click at [502, 319] on div "[PERSON_NAME]" at bounding box center [478, 321] width 333 height 21
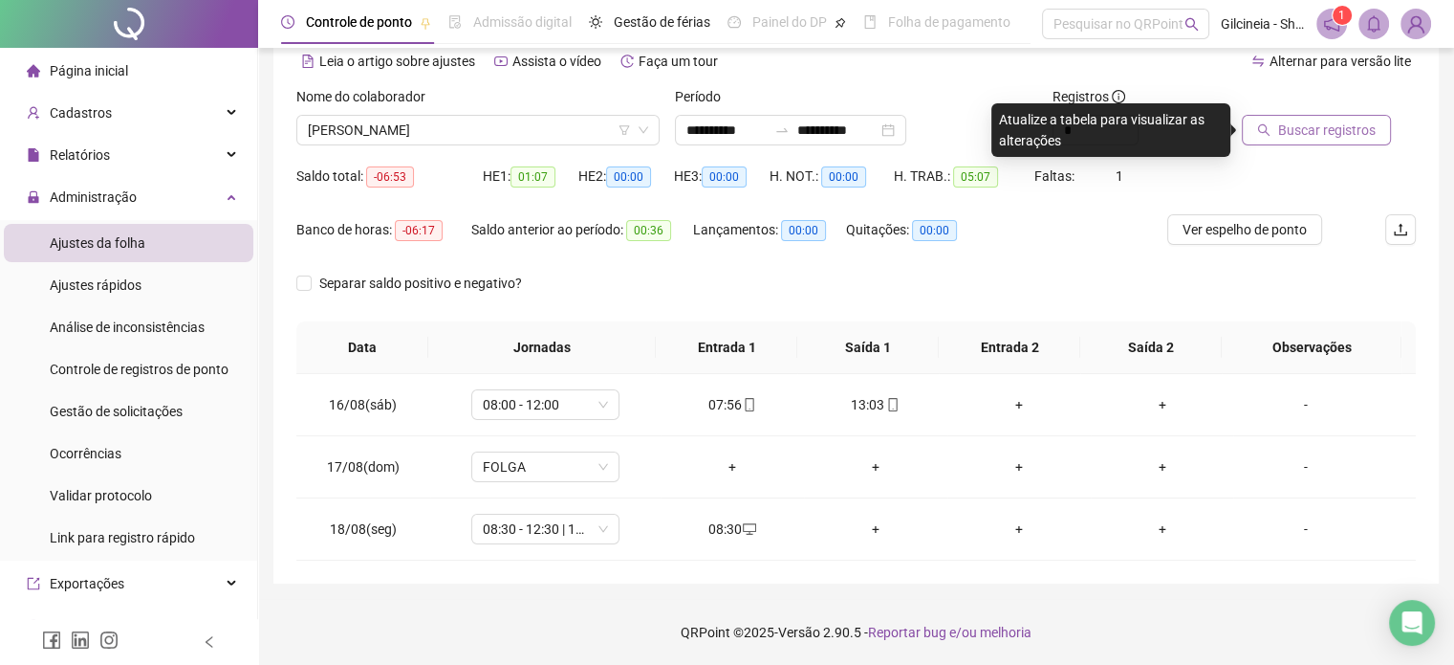
click at [1281, 136] on span "Buscar registros" at bounding box center [1327, 130] width 98 height 21
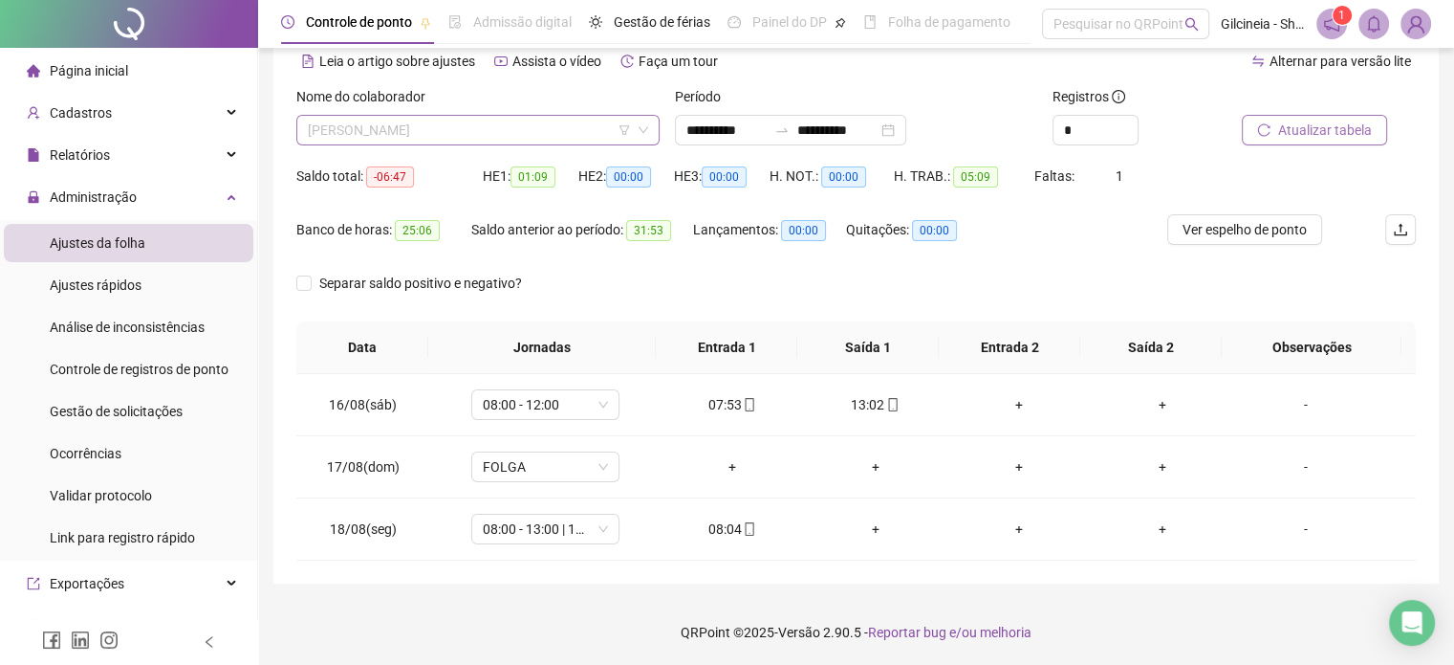
click at [539, 120] on span "[PERSON_NAME]" at bounding box center [478, 130] width 340 height 29
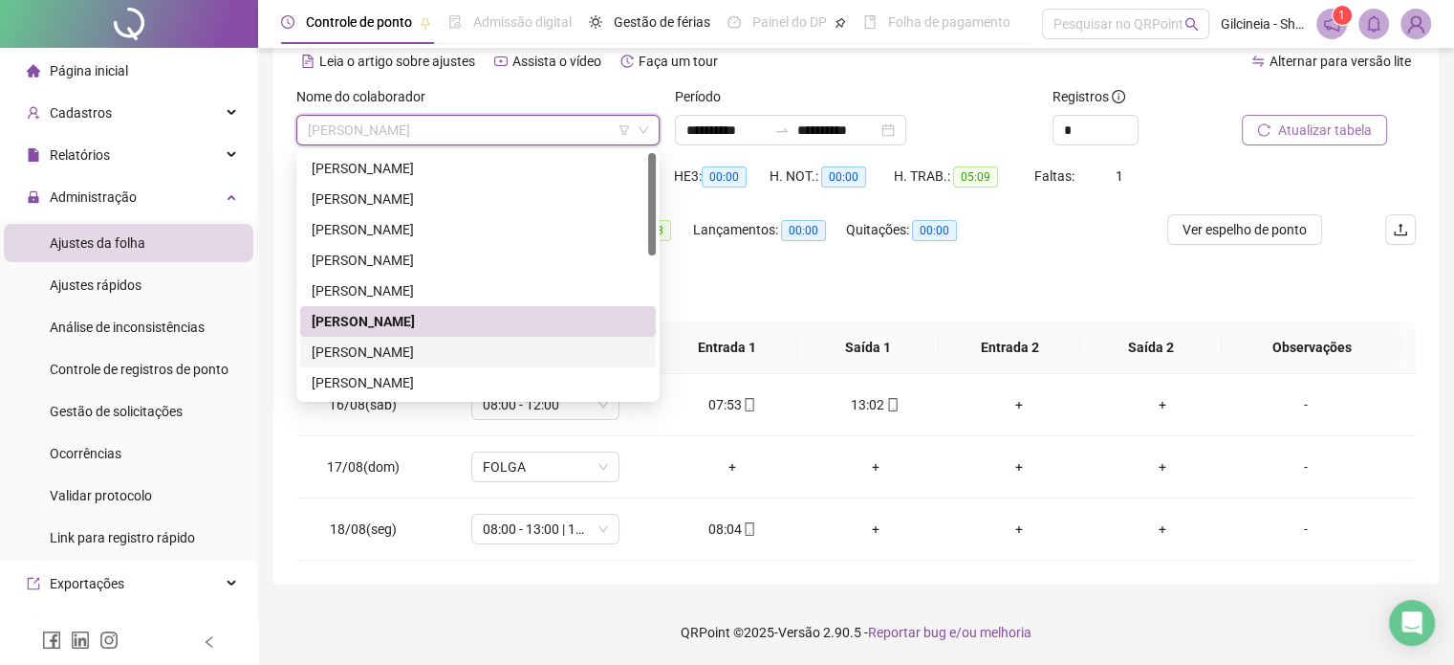
click at [464, 357] on div "[PERSON_NAME]" at bounding box center [478, 351] width 333 height 21
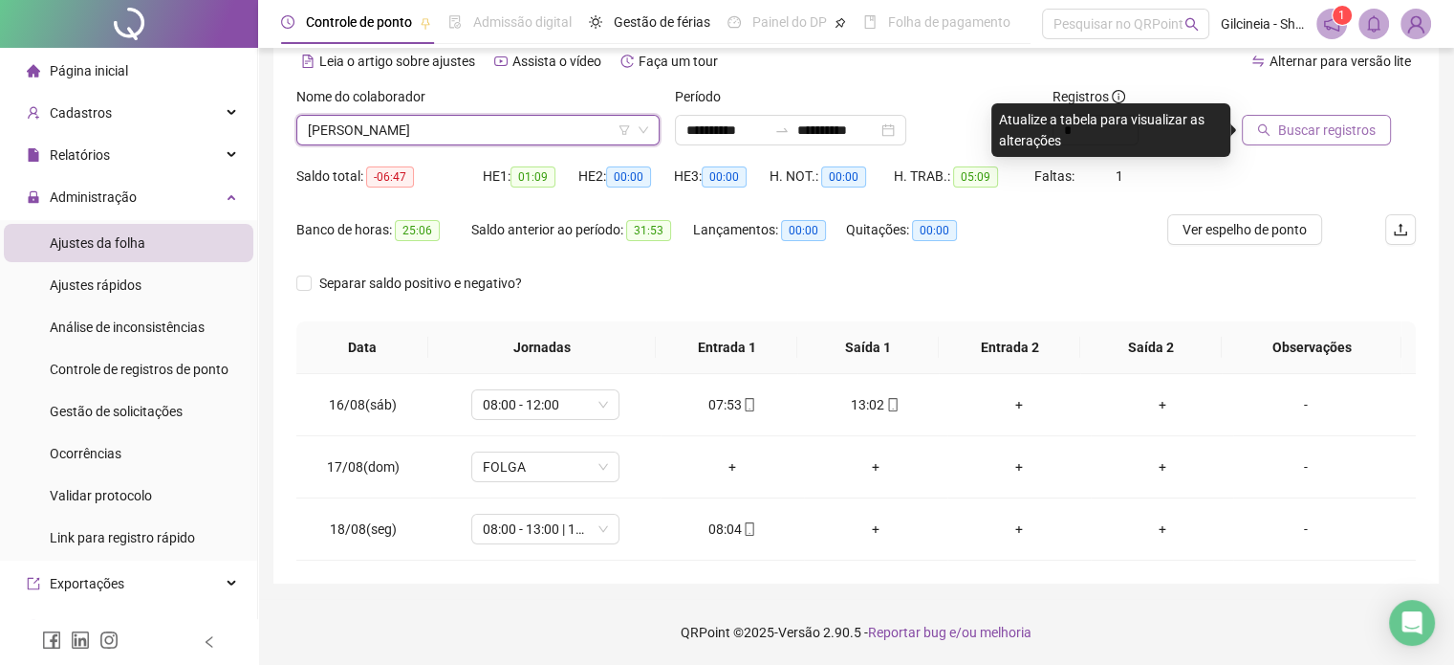
click at [1356, 128] on span "Buscar registros" at bounding box center [1327, 130] width 98 height 21
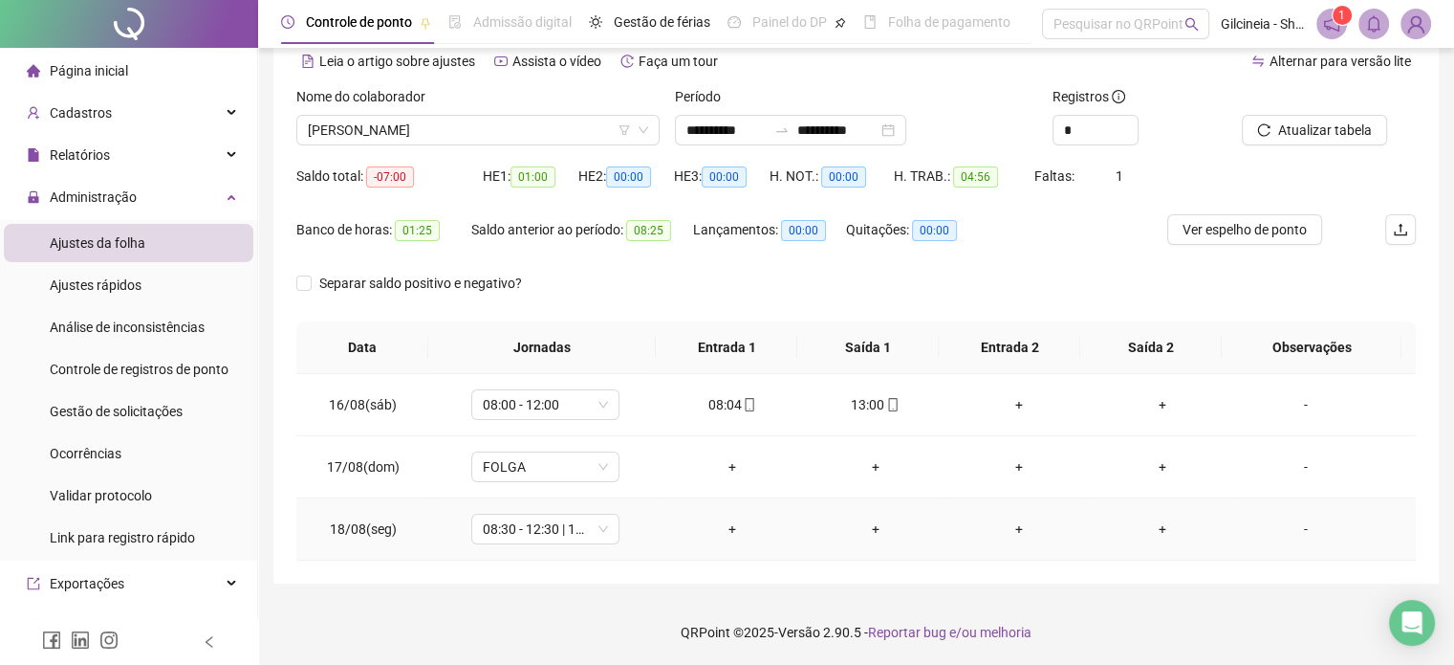
click at [727, 531] on div "+" at bounding box center [732, 528] width 113 height 21
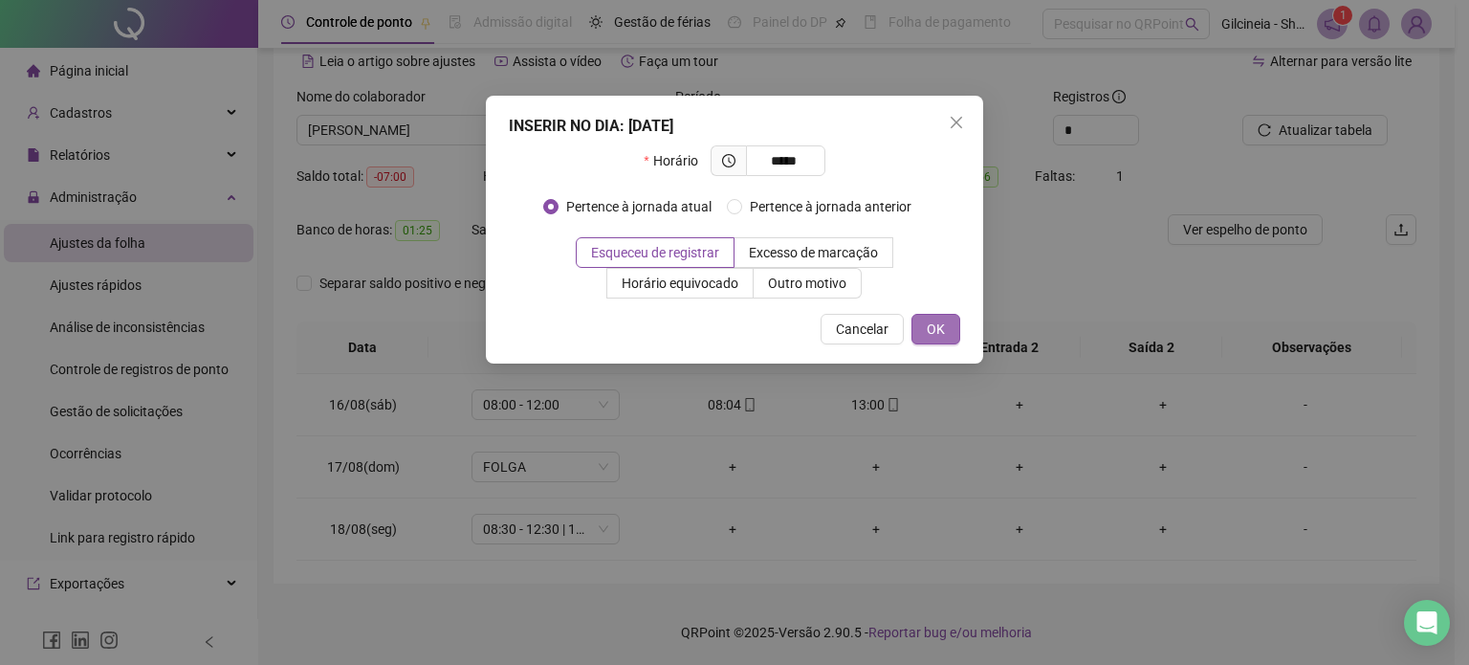
type input "*****"
click at [924, 335] on button "OK" at bounding box center [935, 329] width 49 height 31
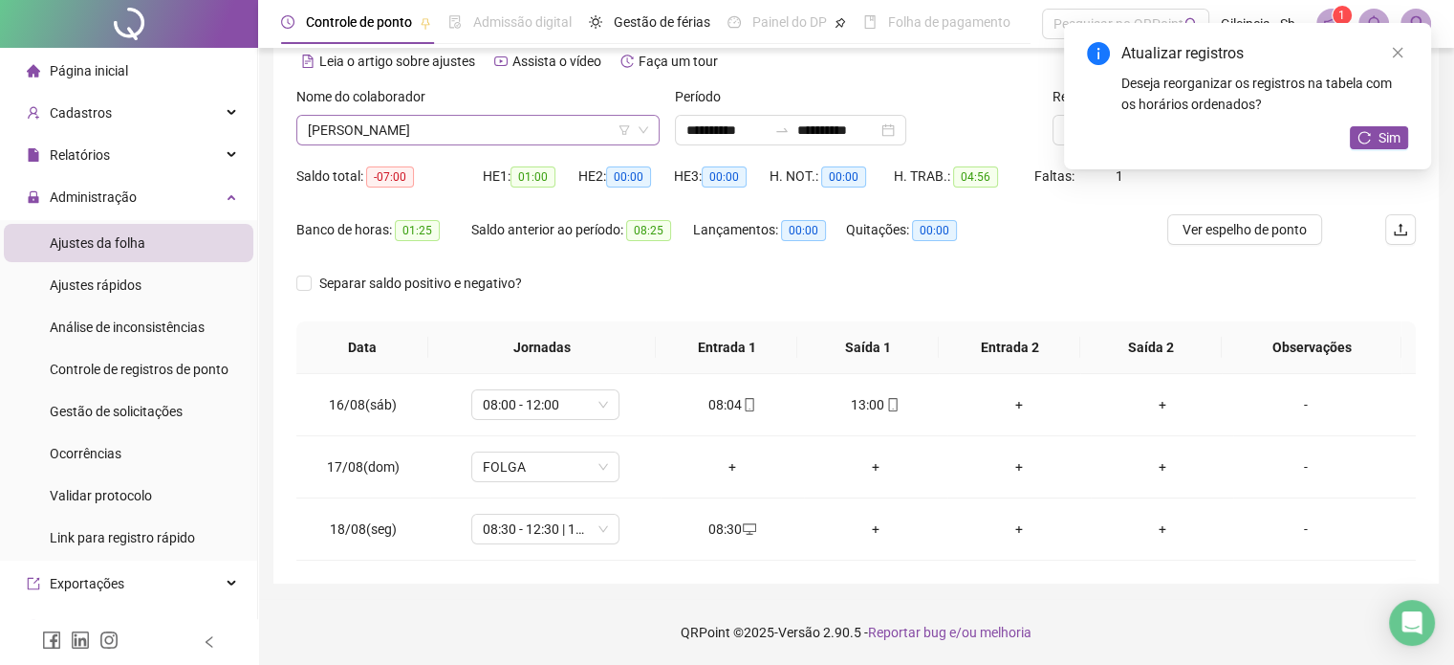
click at [522, 125] on span "[PERSON_NAME]" at bounding box center [478, 130] width 340 height 29
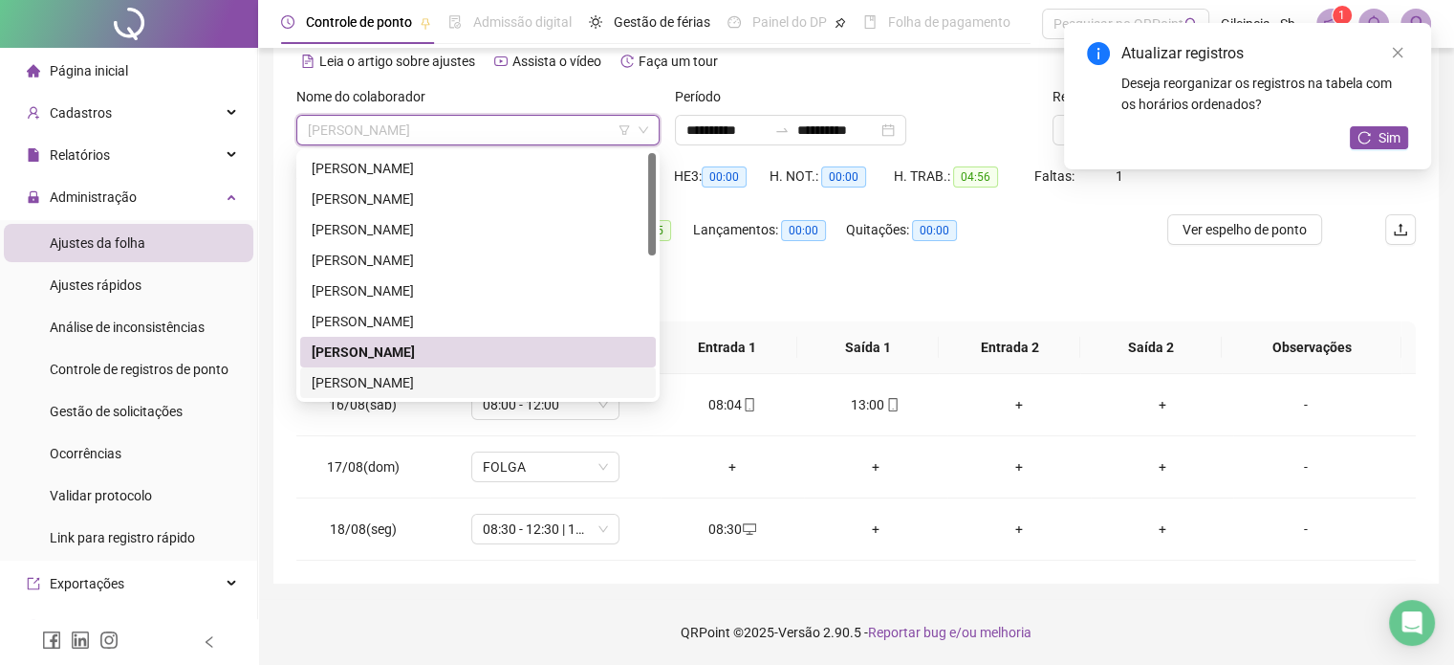
click at [371, 375] on div "[PERSON_NAME]" at bounding box center [478, 382] width 333 height 21
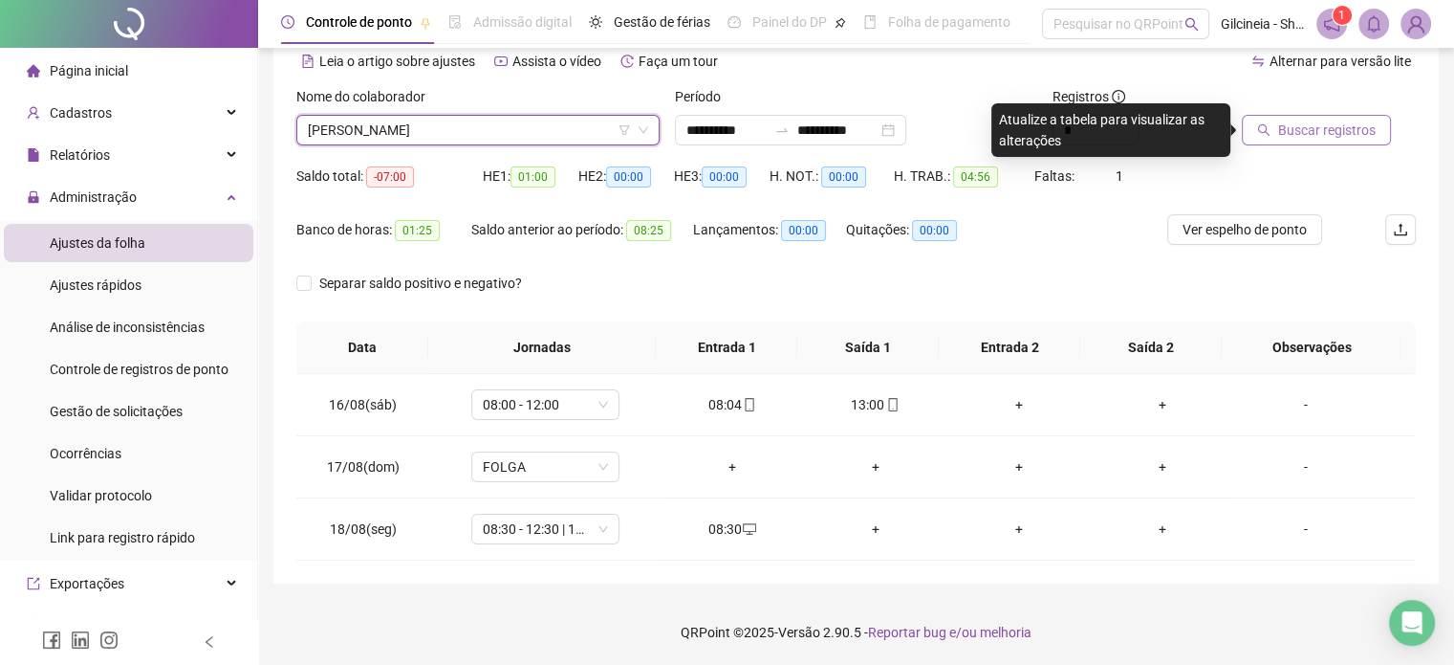
click at [1335, 131] on span "Buscar registros" at bounding box center [1327, 130] width 98 height 21
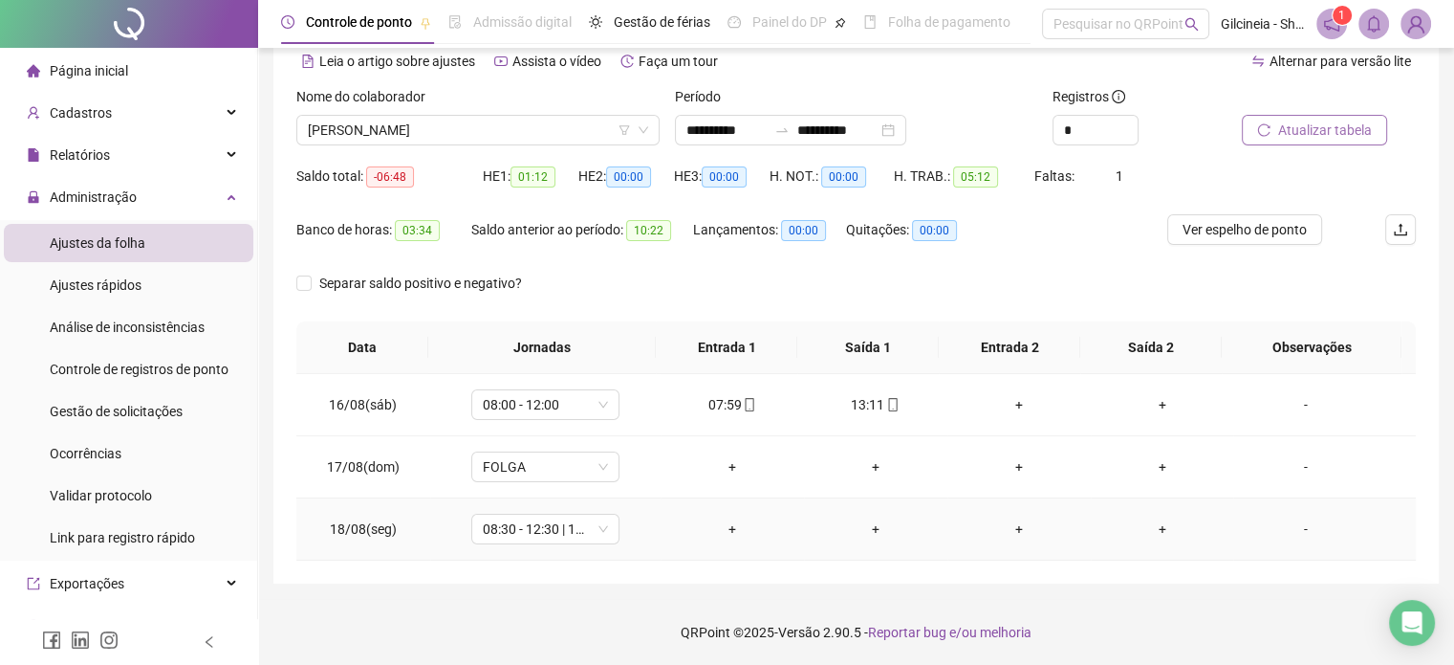
click at [728, 536] on div "+" at bounding box center [732, 528] width 113 height 21
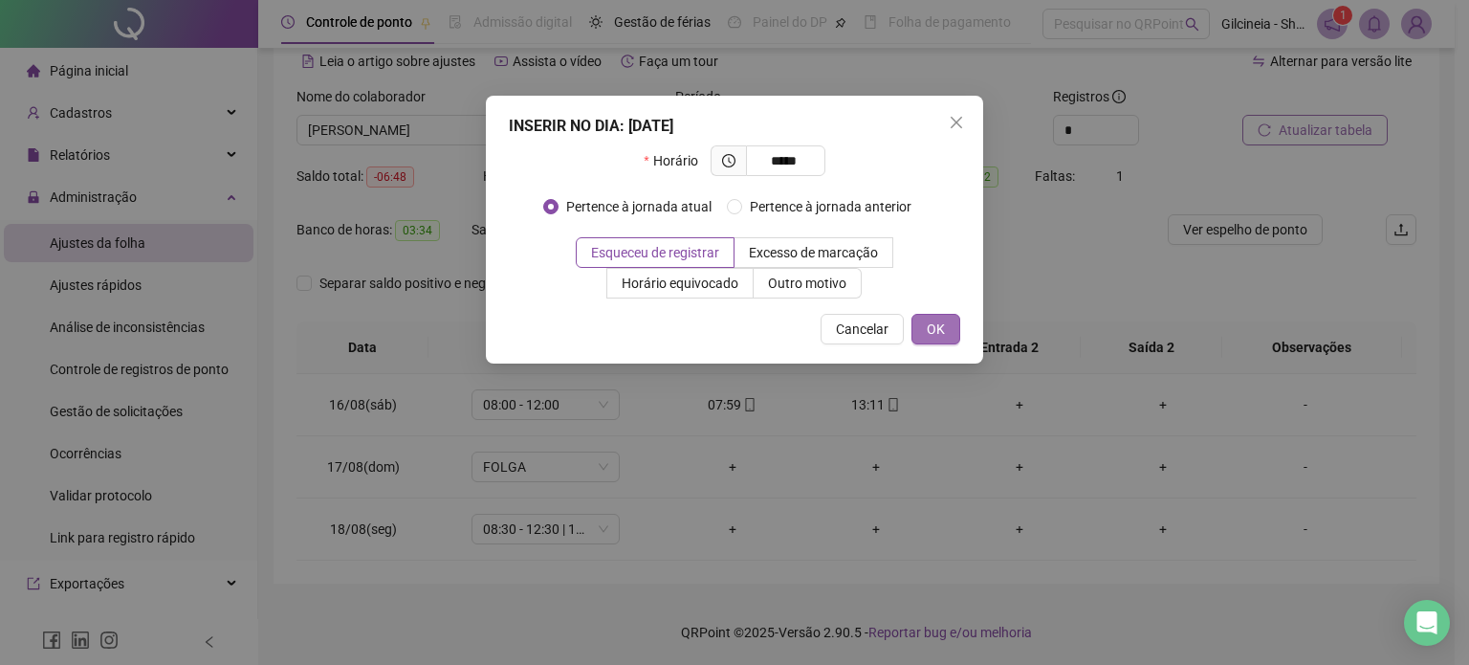
type input "*****"
click at [929, 324] on span "OK" at bounding box center [936, 328] width 18 height 21
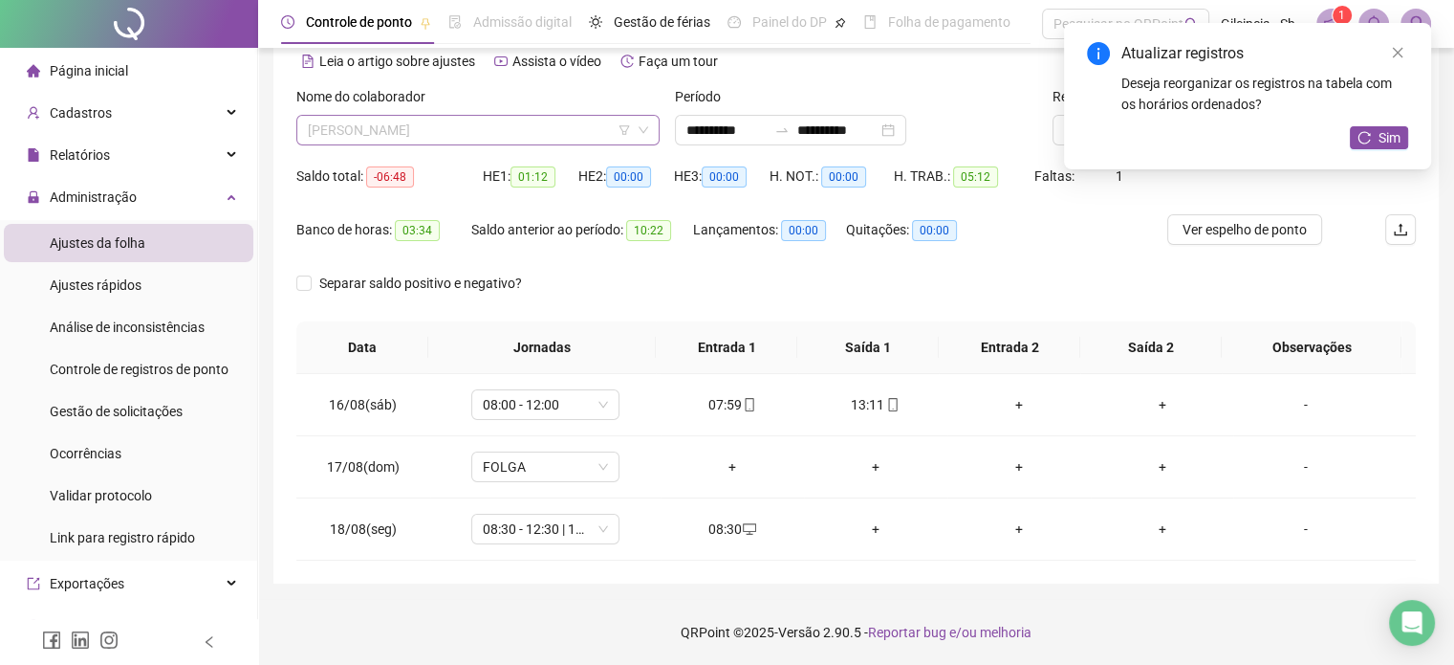
click at [483, 141] on span "[PERSON_NAME]" at bounding box center [478, 130] width 340 height 29
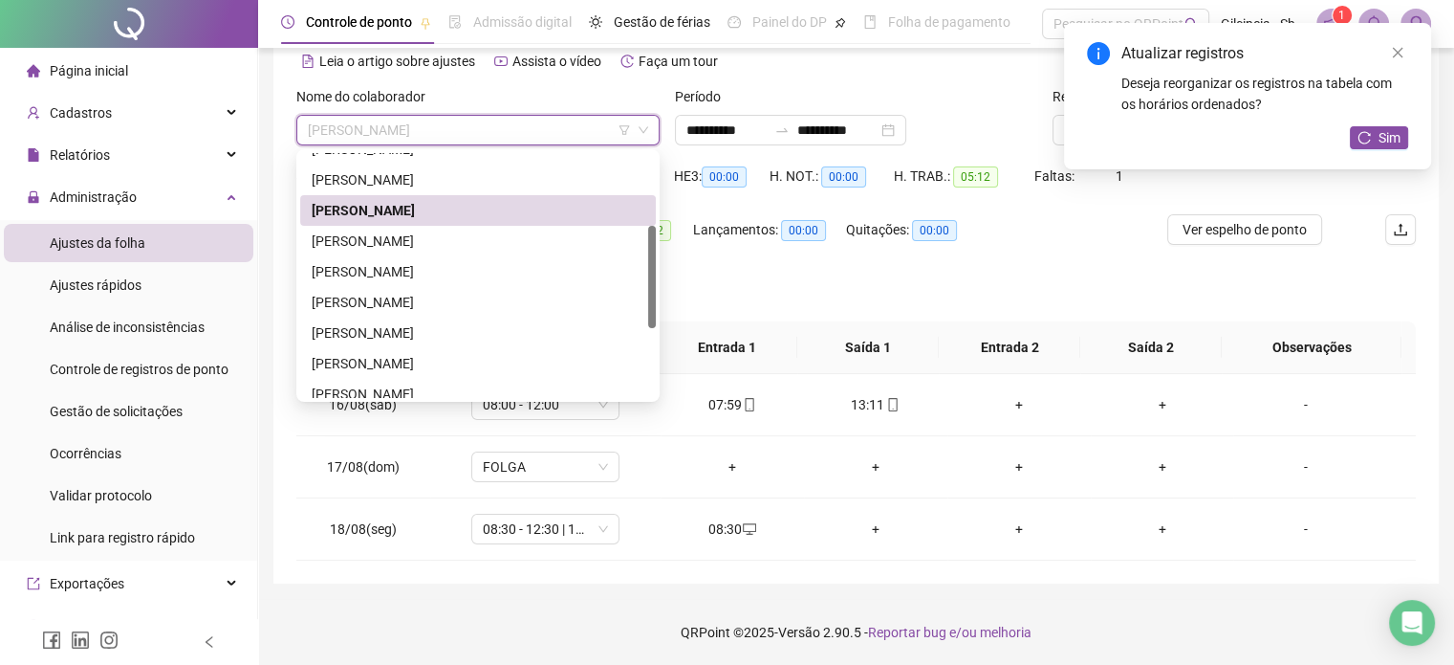
scroll to position [199, 0]
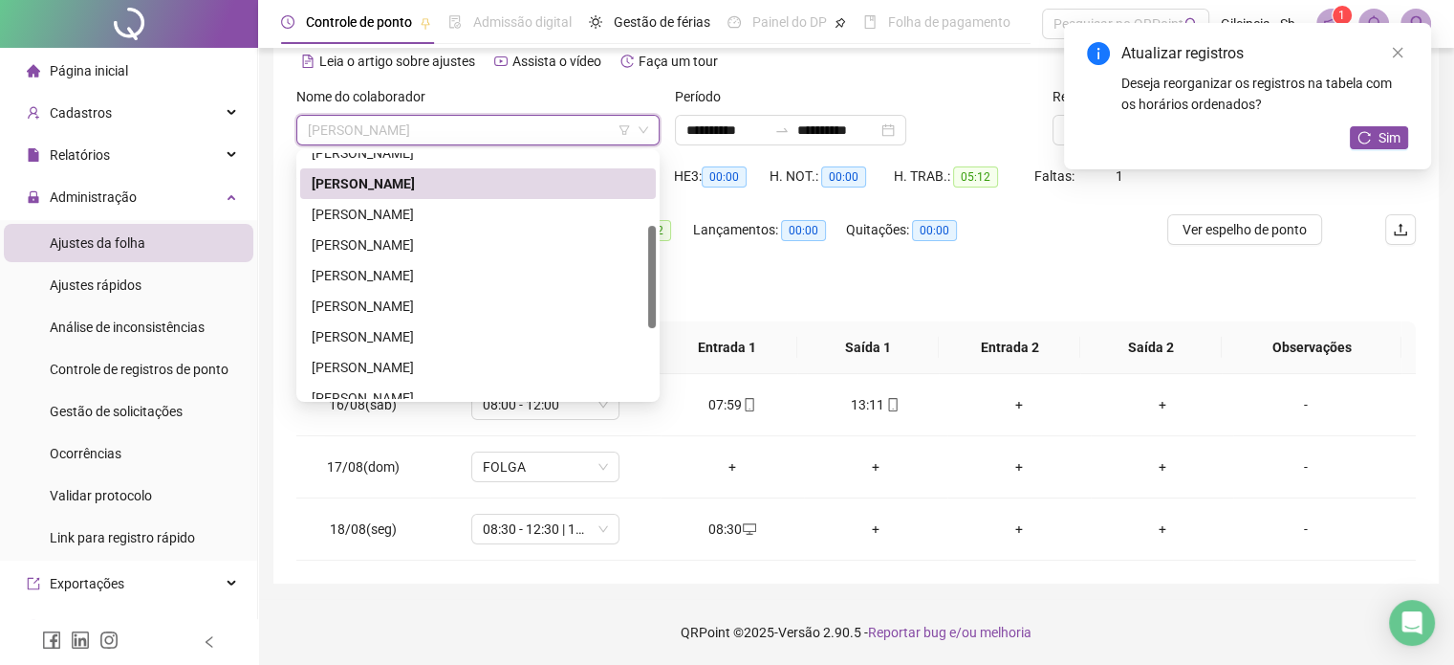
drag, startPoint x: 651, startPoint y: 235, endPoint x: 651, endPoint y: 320, distance: 85.1
click at [653, 319] on div at bounding box center [652, 277] width 8 height 102
click at [513, 227] on div "[PERSON_NAME]" at bounding box center [478, 214] width 356 height 31
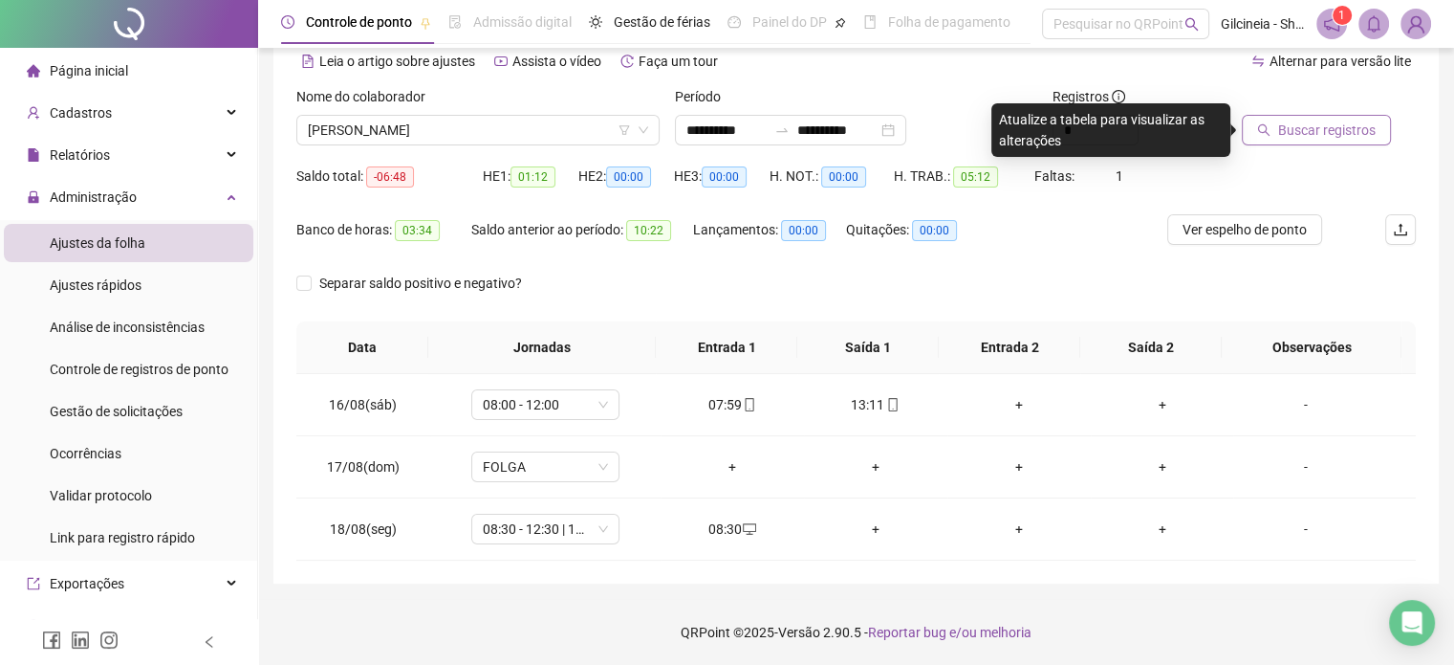
click at [1277, 140] on button "Buscar registros" at bounding box center [1316, 130] width 149 height 31
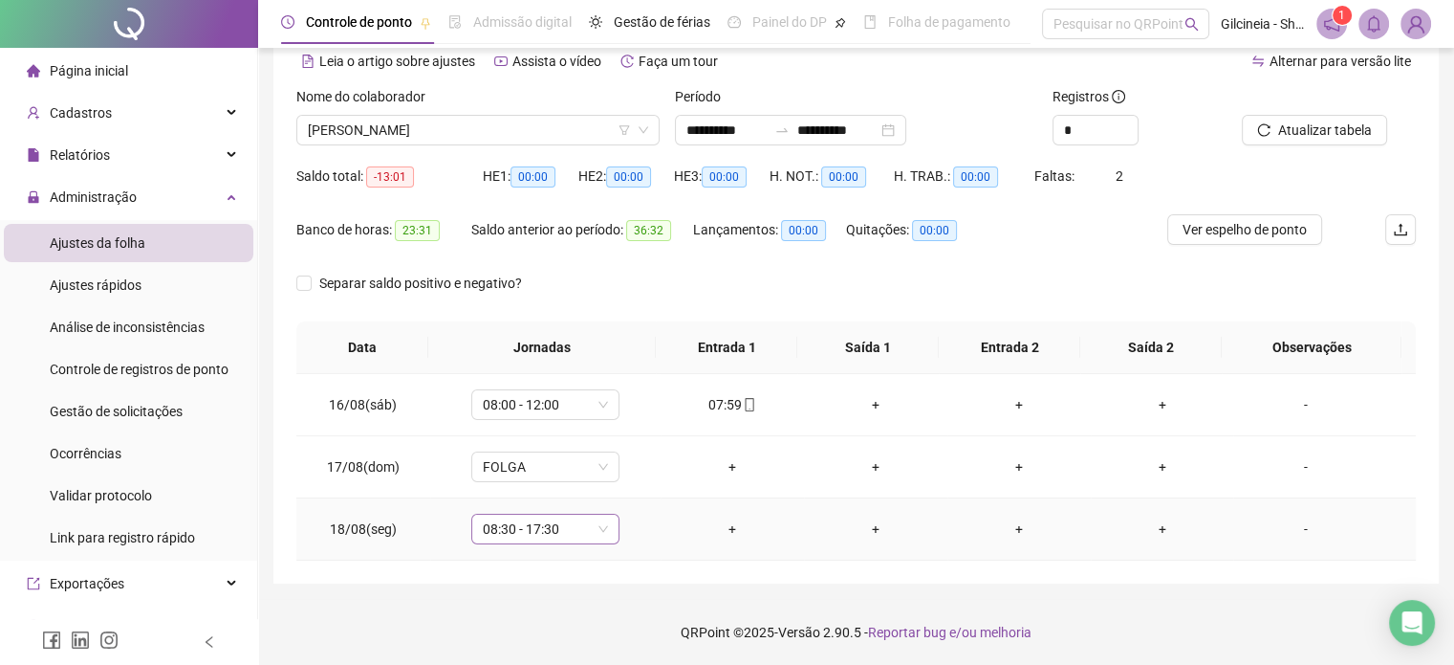
click at [573, 521] on span "08:30 - 17:30" at bounding box center [545, 528] width 125 height 29
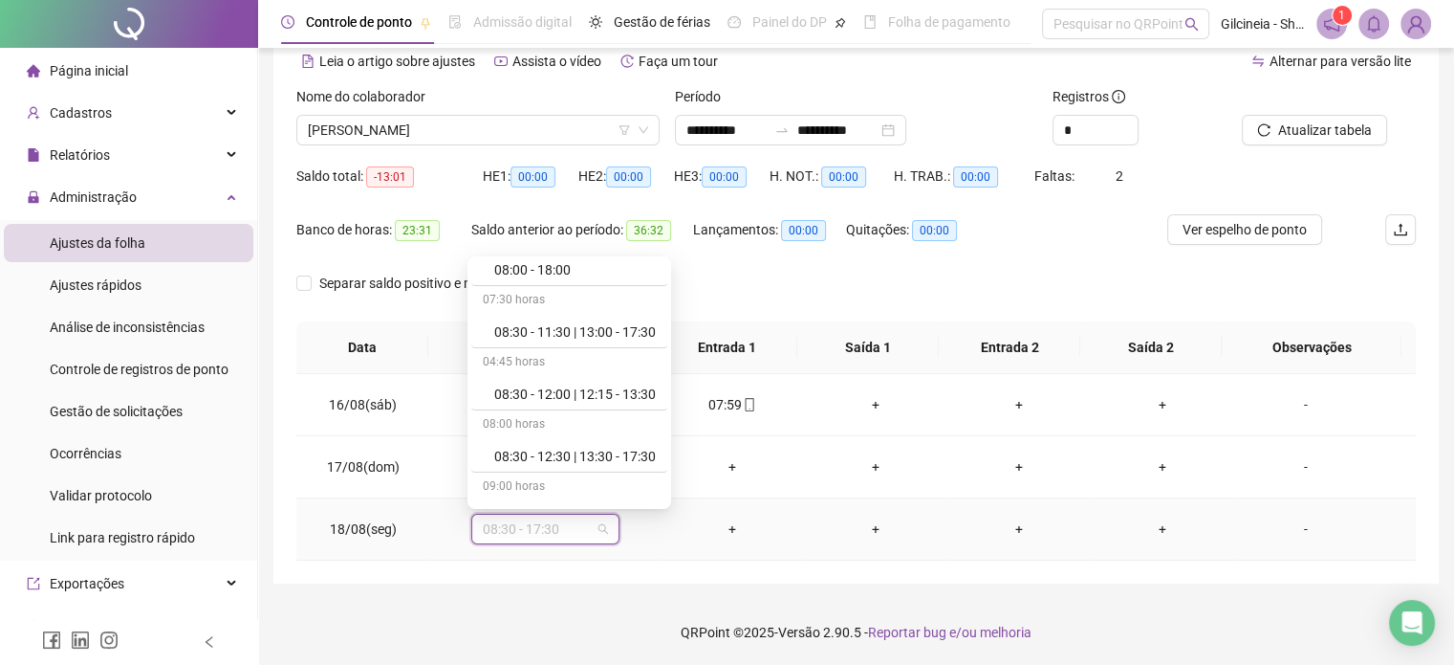
scroll to position [535, 0]
click at [604, 448] on div "08:30 - 12:30 | 13:30 - 17:30" at bounding box center [575, 454] width 162 height 21
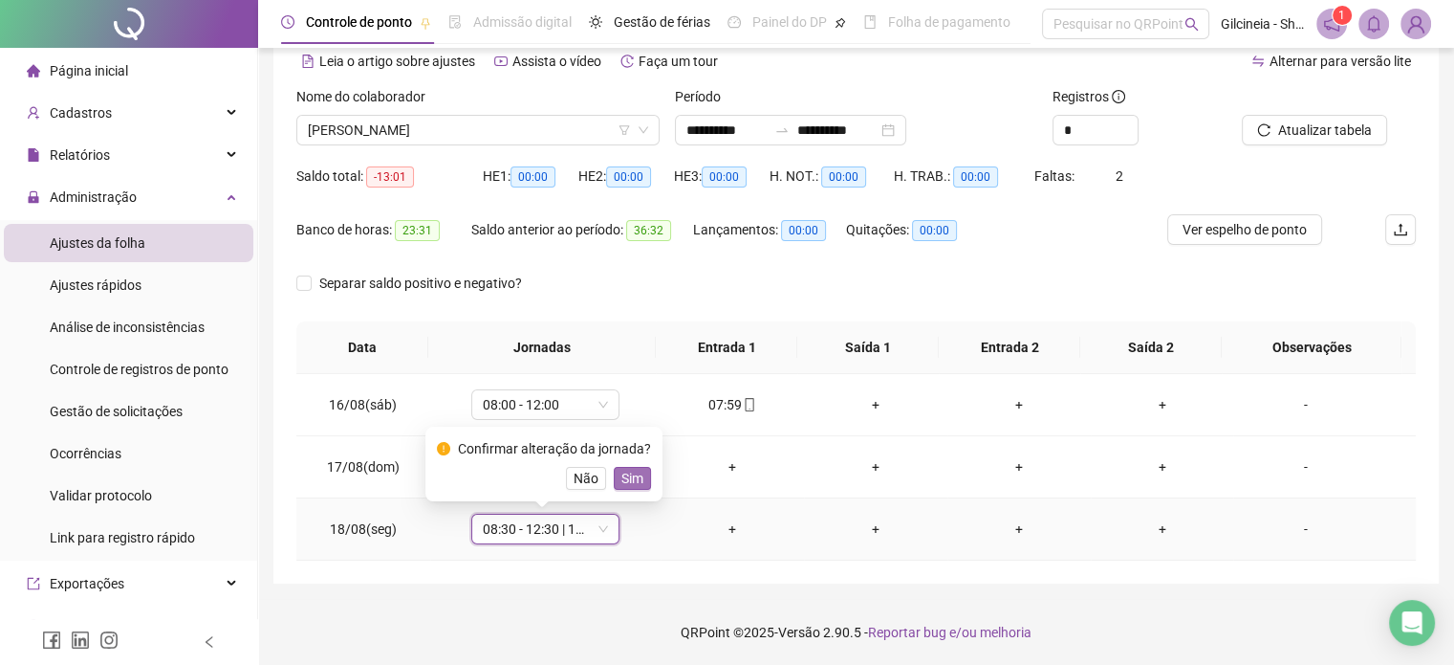
click at [622, 470] on span "Sim" at bounding box center [633, 478] width 22 height 21
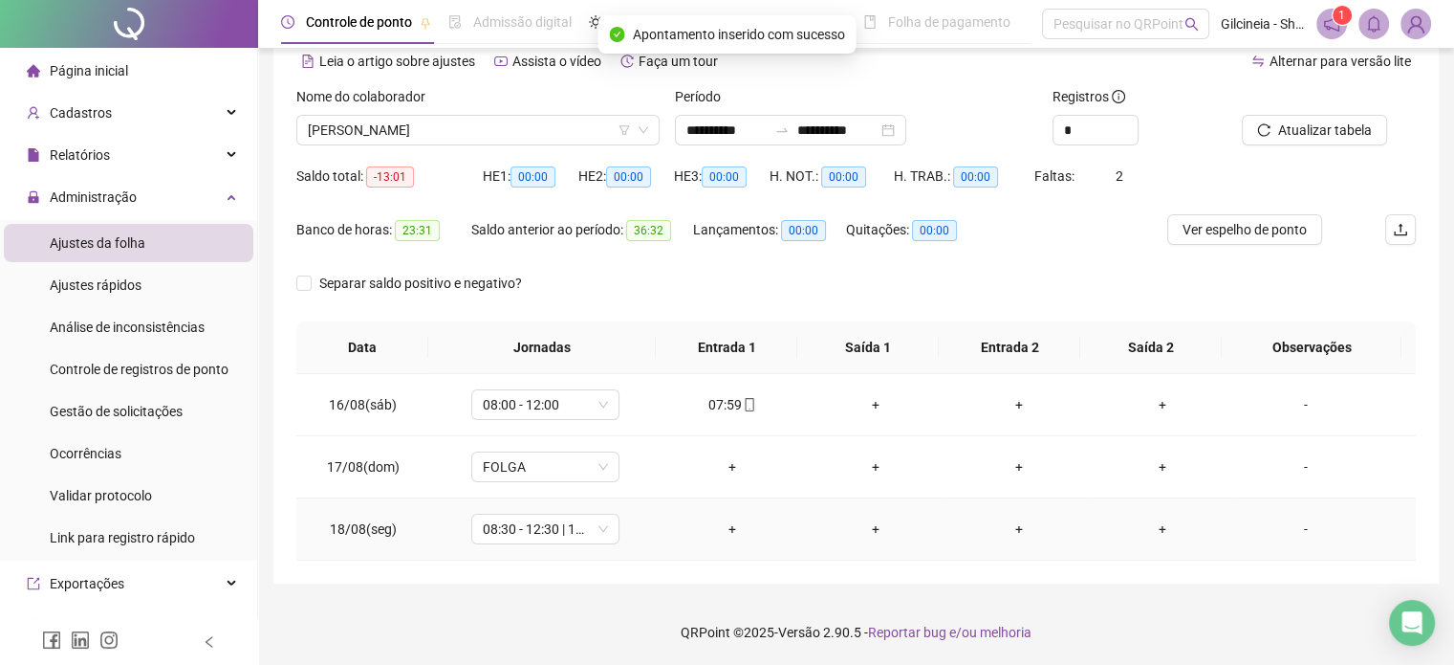
click at [726, 530] on div "+" at bounding box center [732, 528] width 113 height 21
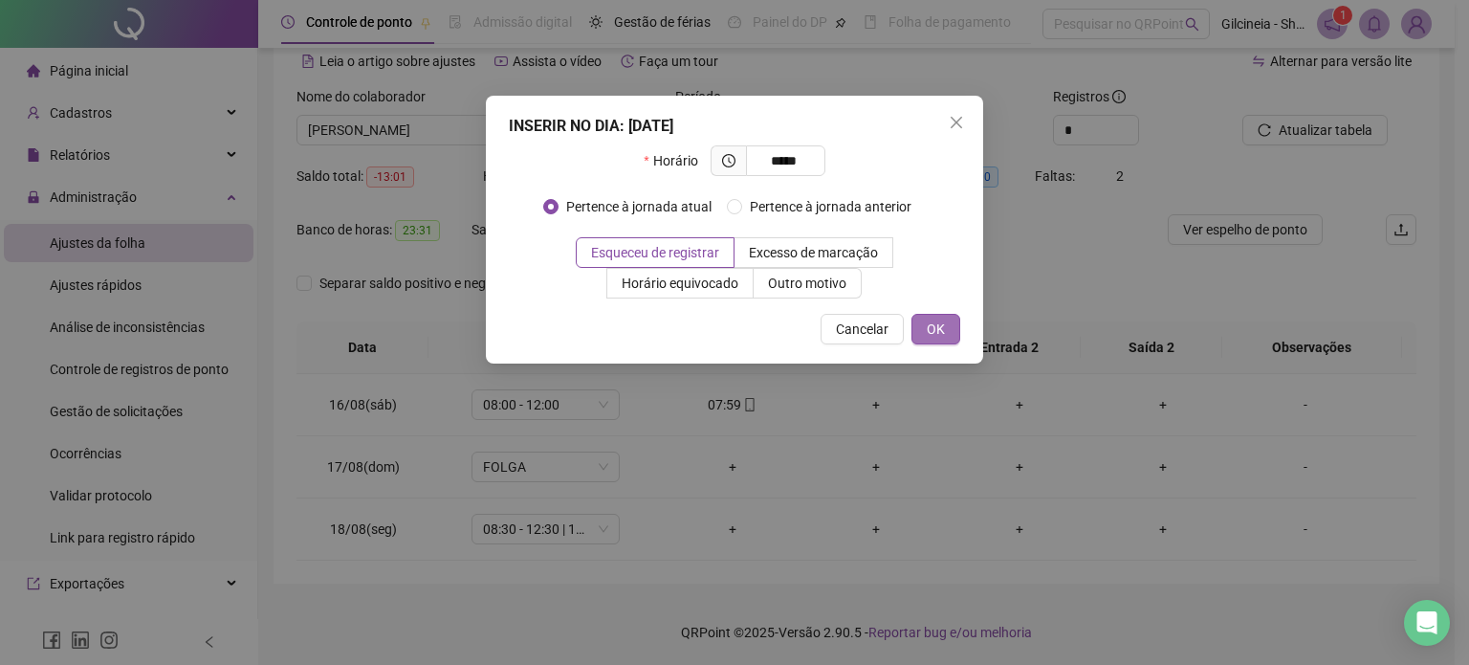
type input "*****"
click at [954, 338] on button "OK" at bounding box center [935, 329] width 49 height 31
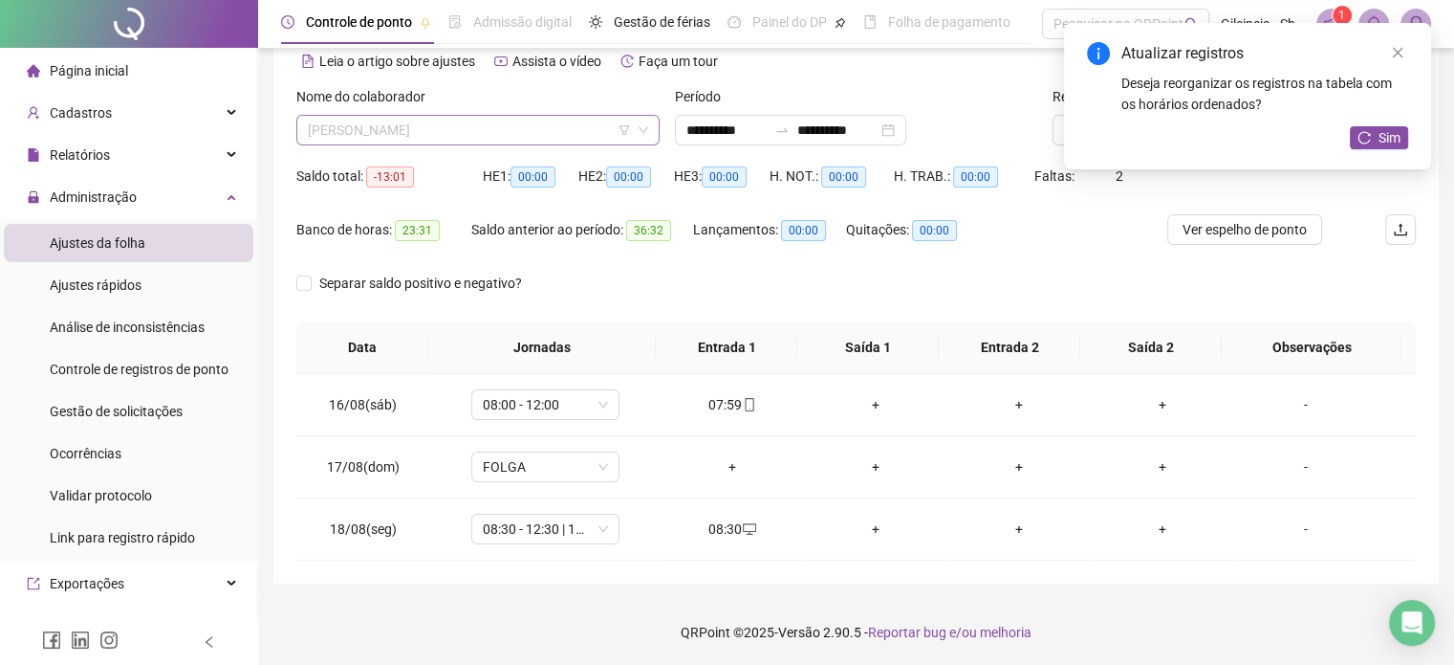
click at [443, 133] on span "[PERSON_NAME]" at bounding box center [478, 130] width 340 height 29
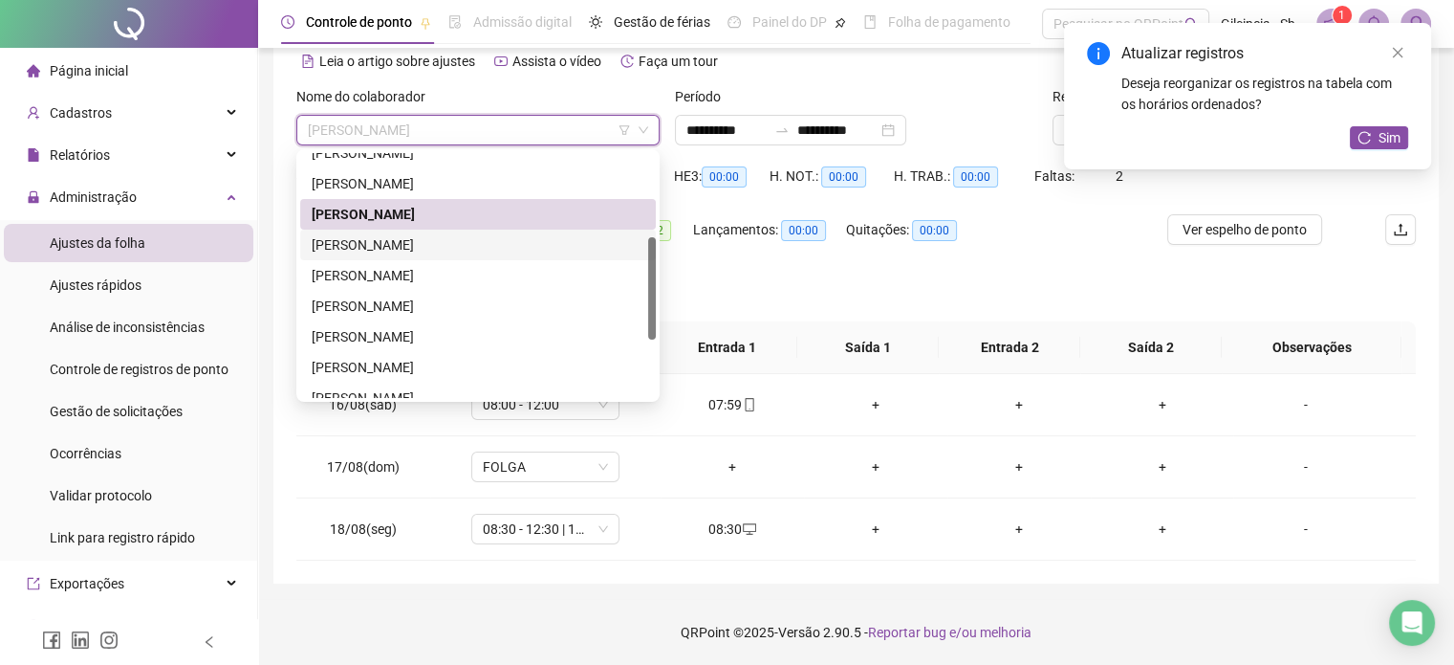
click at [434, 241] on div "[PERSON_NAME]" at bounding box center [478, 244] width 333 height 21
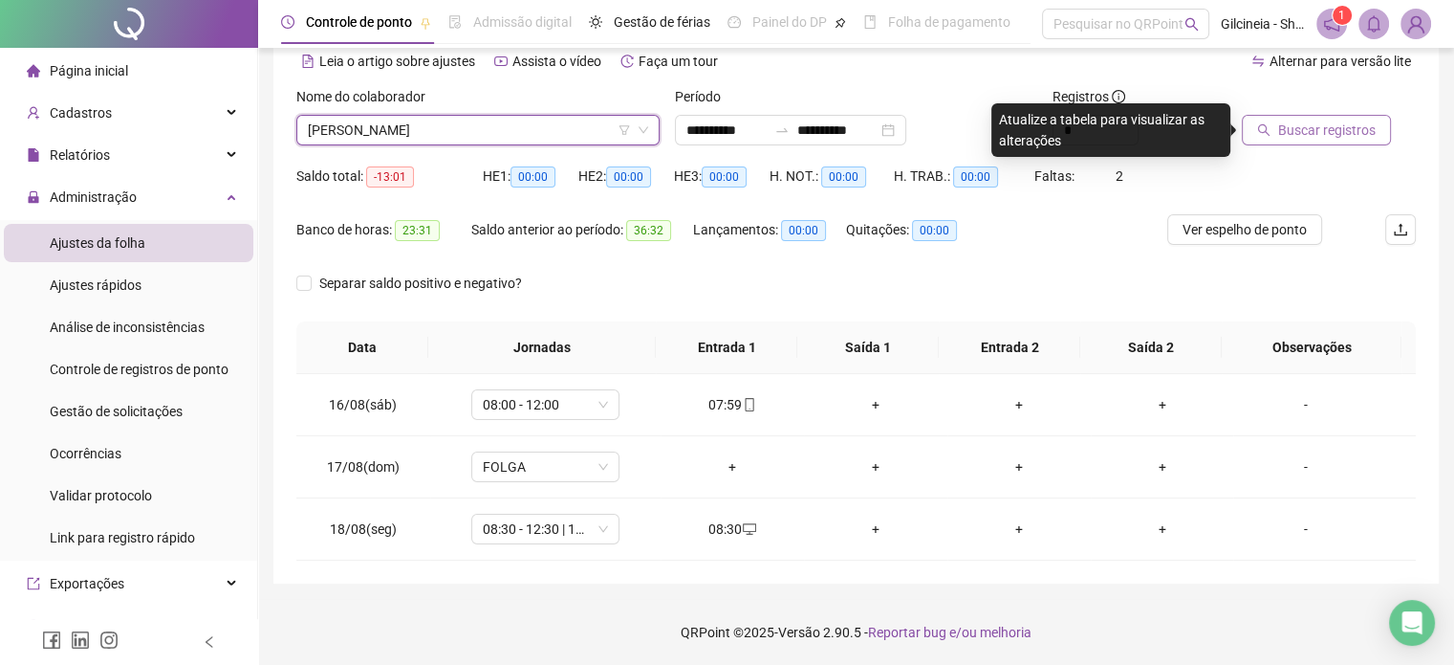
click at [1354, 125] on span "Buscar registros" at bounding box center [1327, 130] width 98 height 21
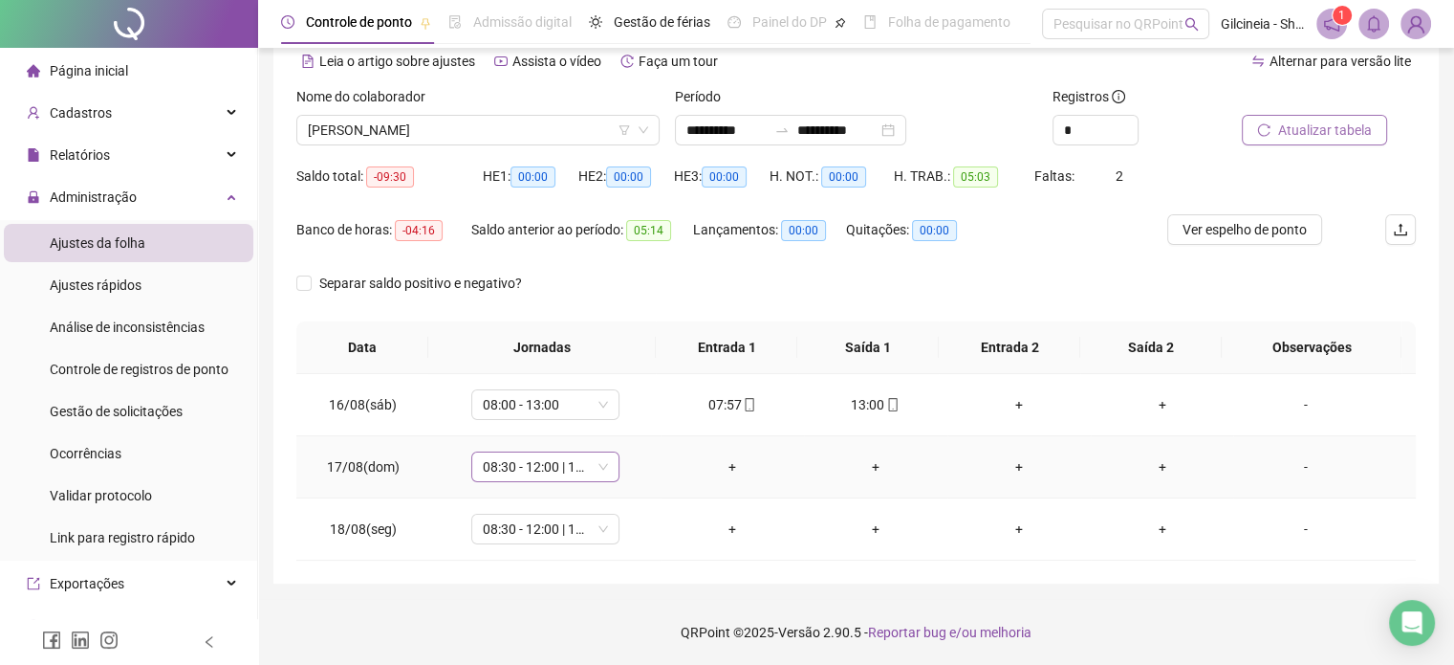
click at [582, 460] on span "08:30 - 12:00 | 12:15 - 13:30" at bounding box center [545, 466] width 125 height 29
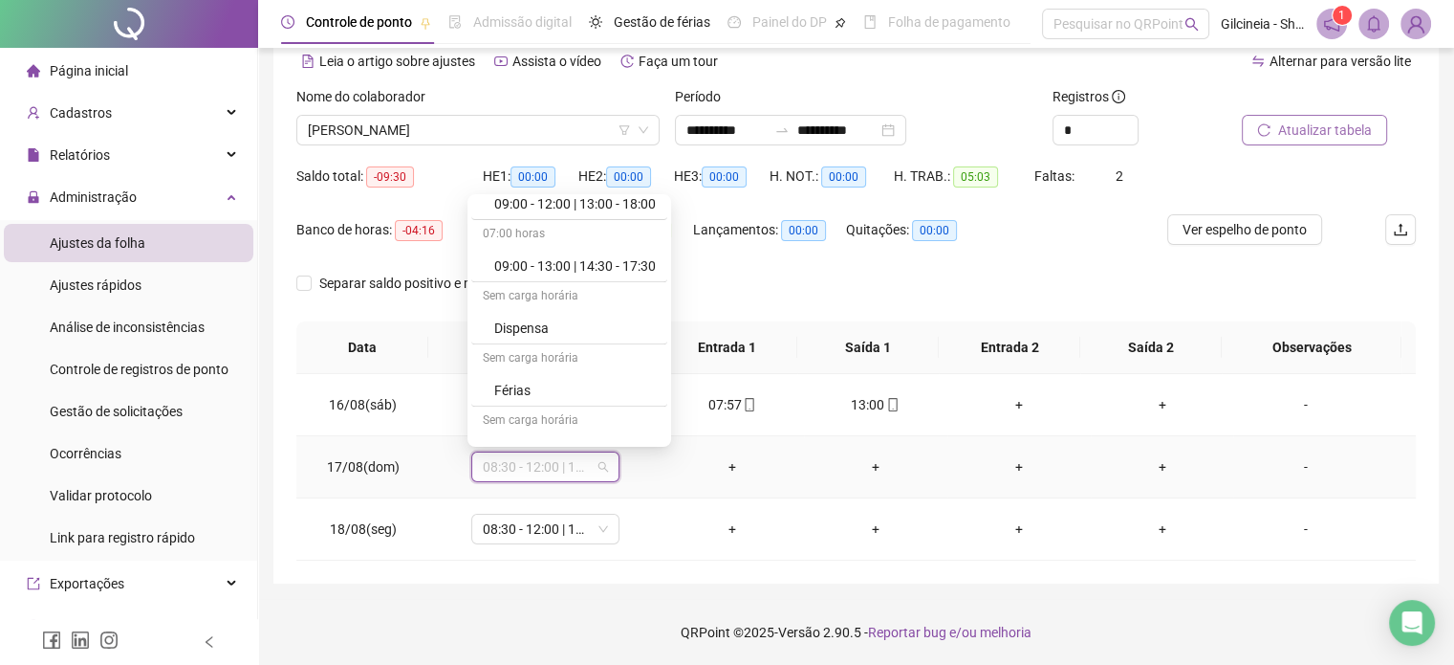
scroll to position [880, 0]
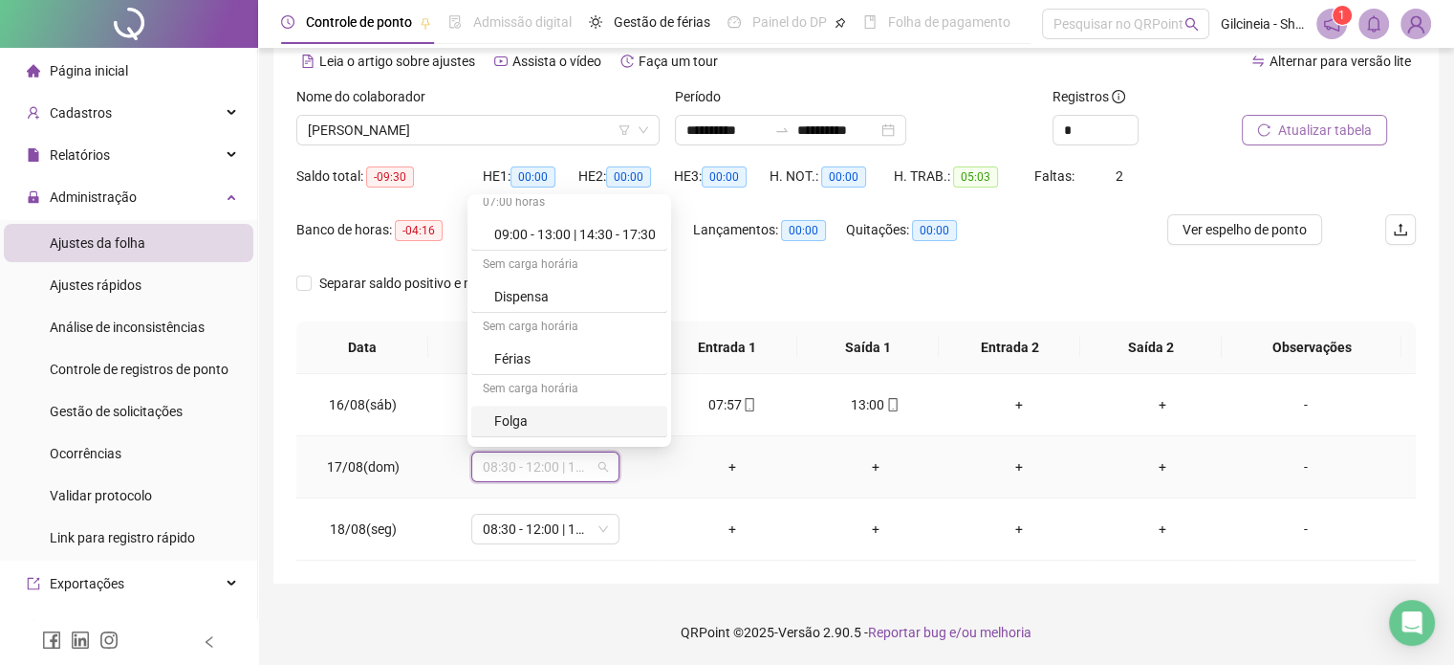
click at [598, 413] on div "Folga" at bounding box center [575, 420] width 162 height 21
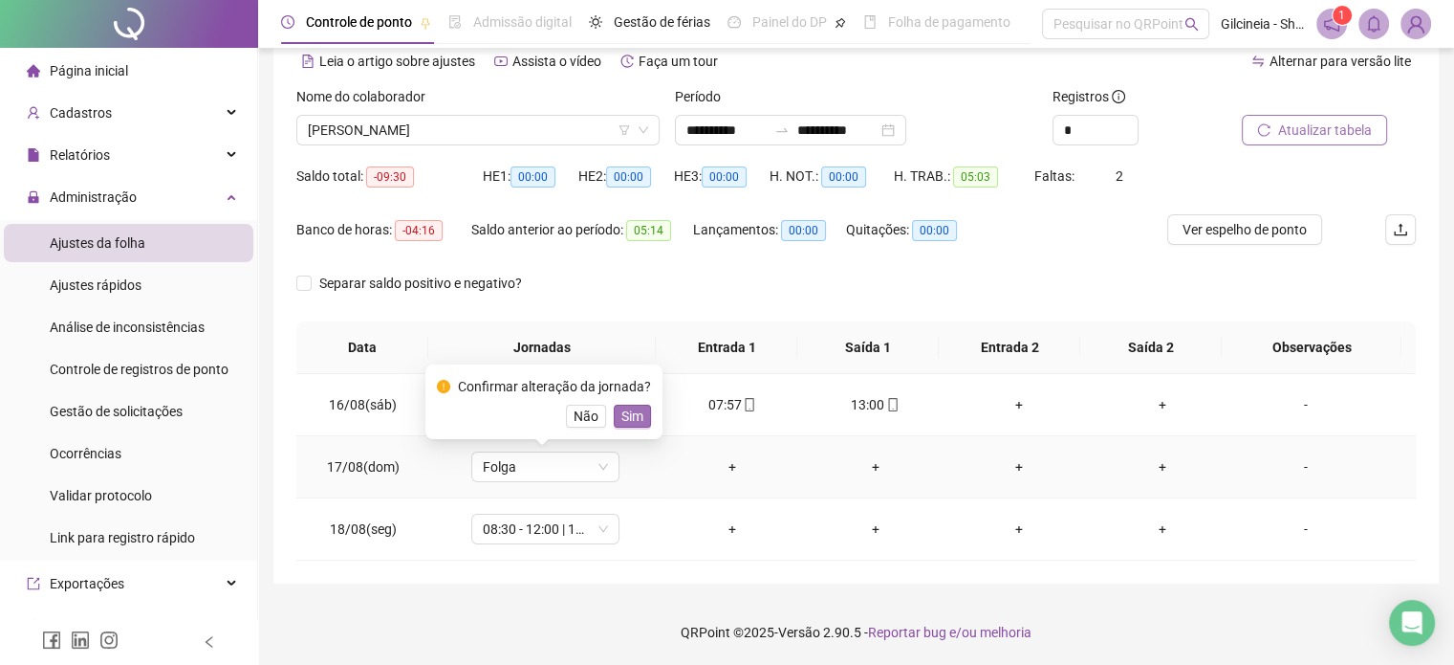
click at [637, 419] on span "Sim" at bounding box center [633, 415] width 22 height 21
click at [566, 533] on span "08:30 - 12:00 | 12:15 - 13:30" at bounding box center [545, 528] width 125 height 29
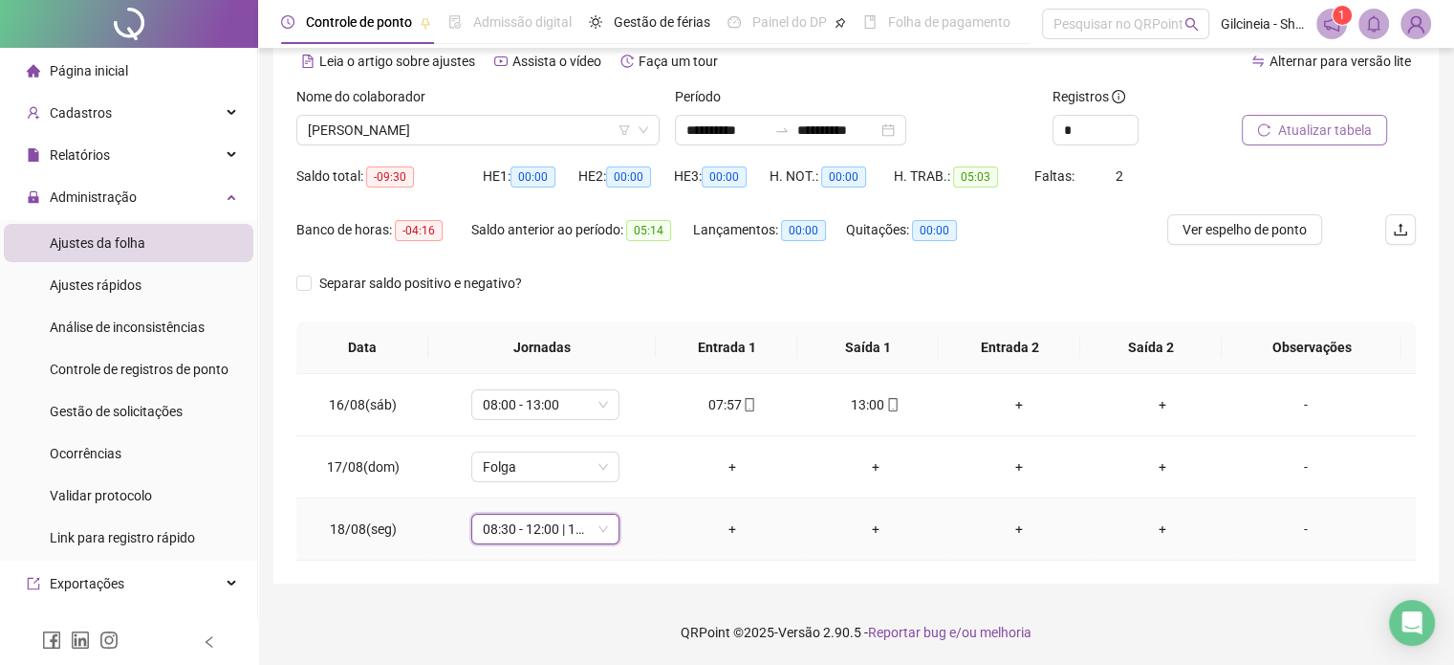
click at [570, 531] on span "08:30 - 12:00 | 12:15 - 13:30" at bounding box center [545, 528] width 125 height 29
click at [714, 524] on div "+" at bounding box center [732, 528] width 113 height 21
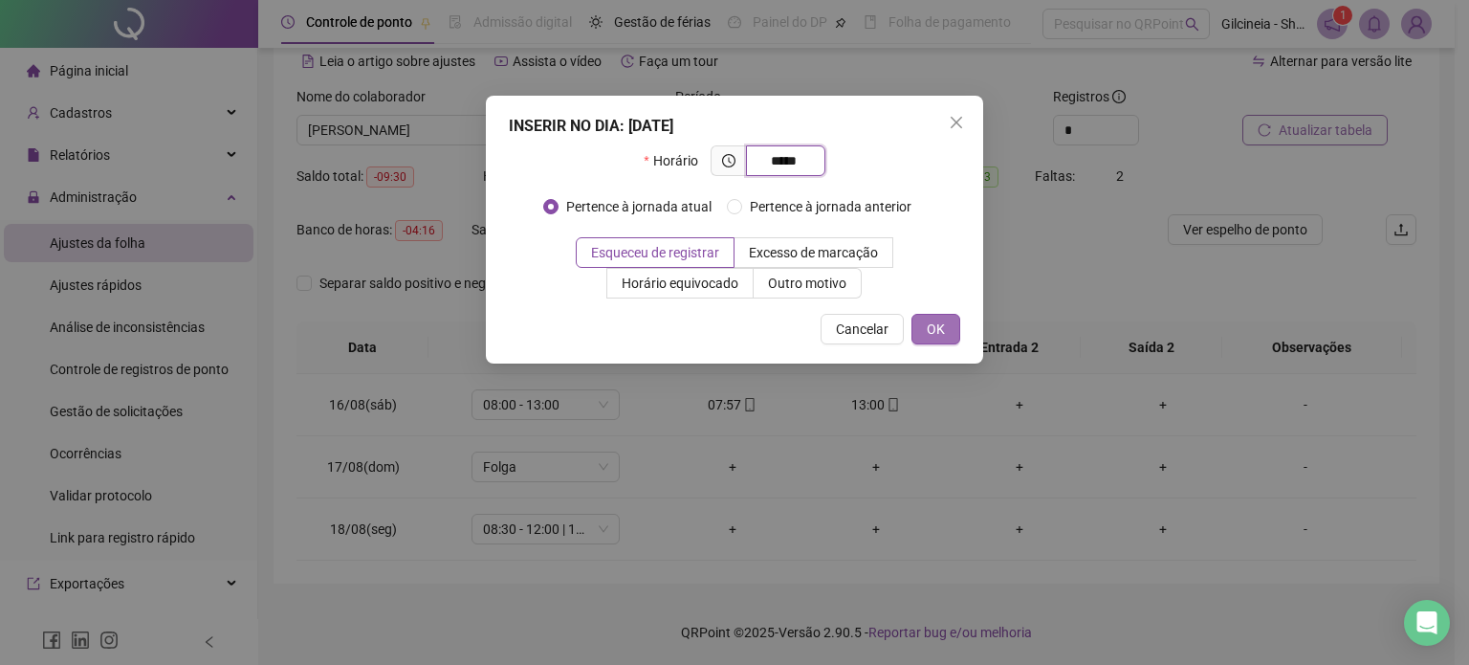
type input "*****"
click at [948, 320] on button "OK" at bounding box center [935, 329] width 49 height 31
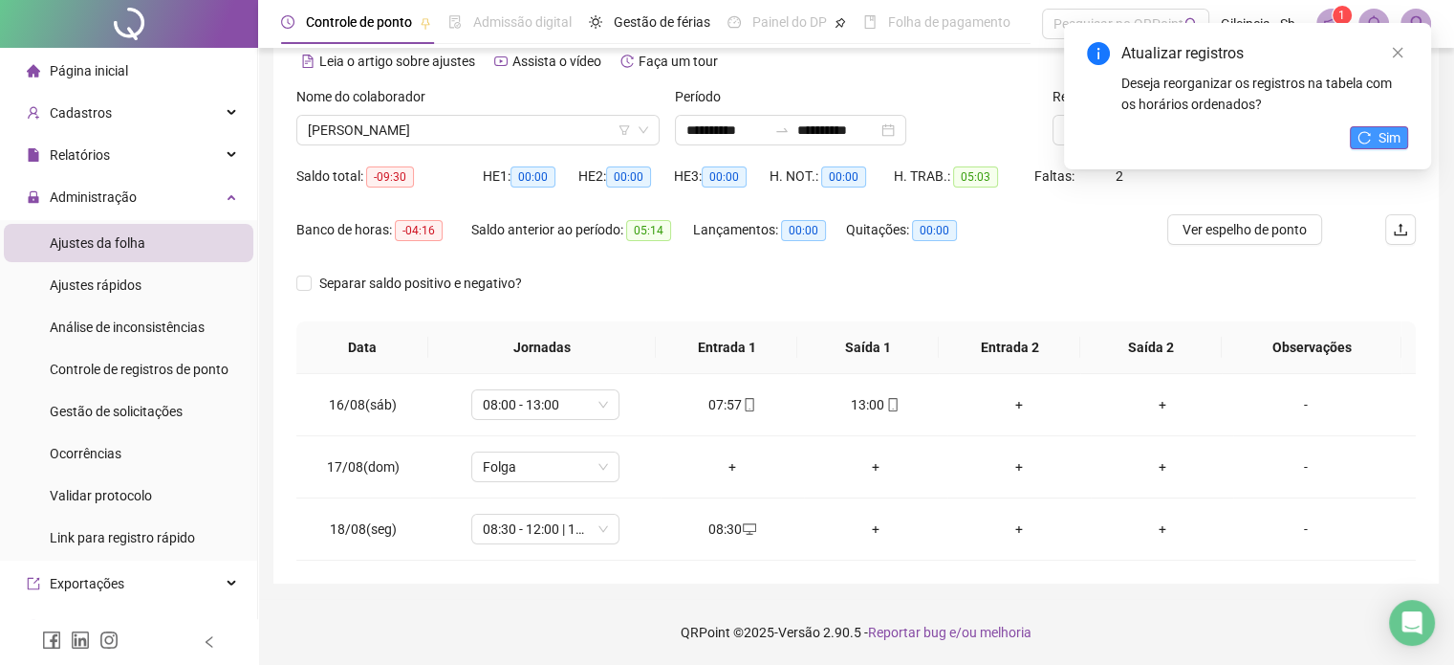
click at [1365, 142] on icon "reload" at bounding box center [1365, 137] width 12 height 12
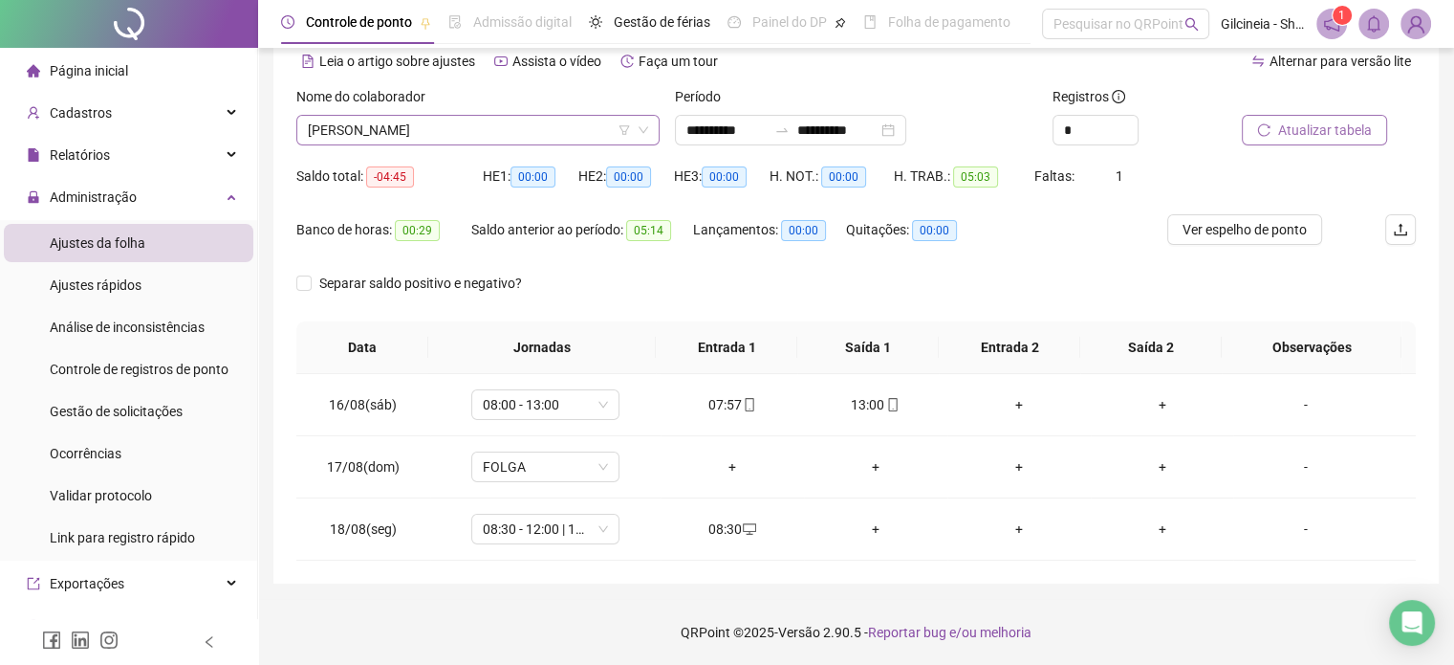
click at [582, 132] on span "[PERSON_NAME]" at bounding box center [478, 130] width 340 height 29
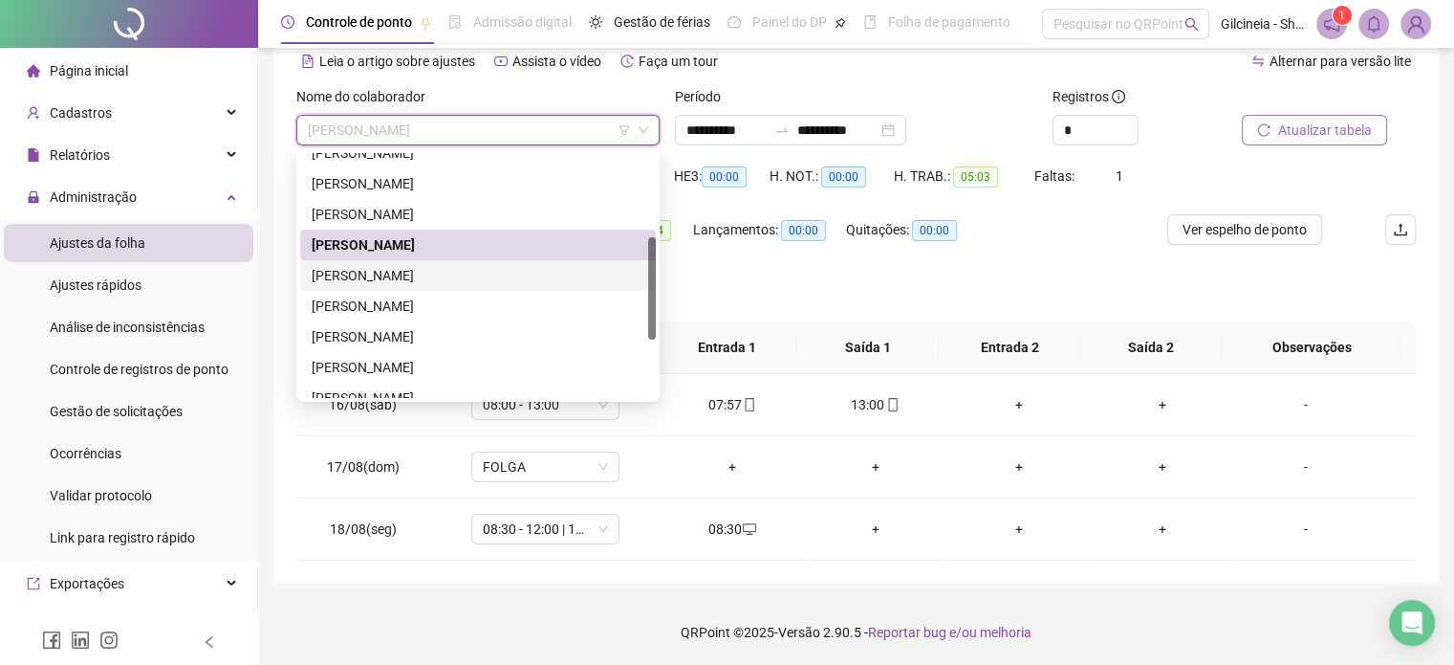
click at [497, 275] on div "[PERSON_NAME]" at bounding box center [478, 275] width 333 height 21
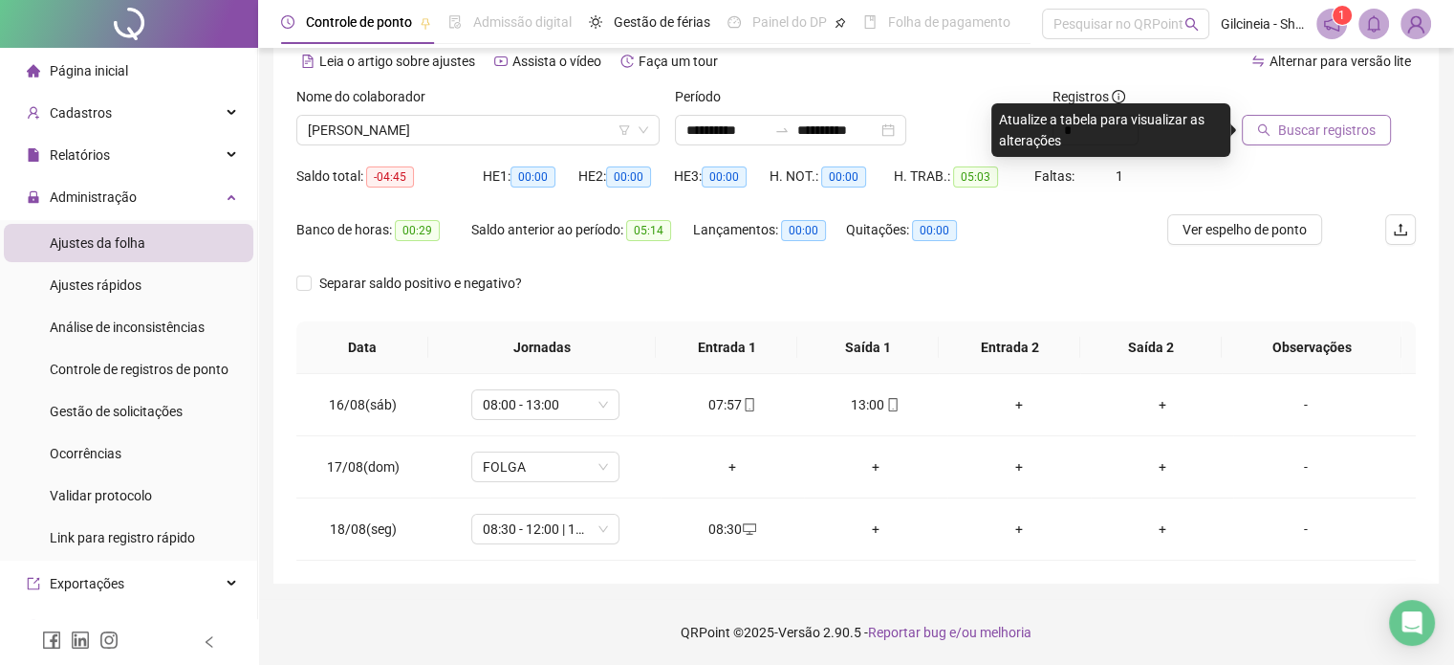
click at [1277, 130] on button "Buscar registros" at bounding box center [1316, 130] width 149 height 31
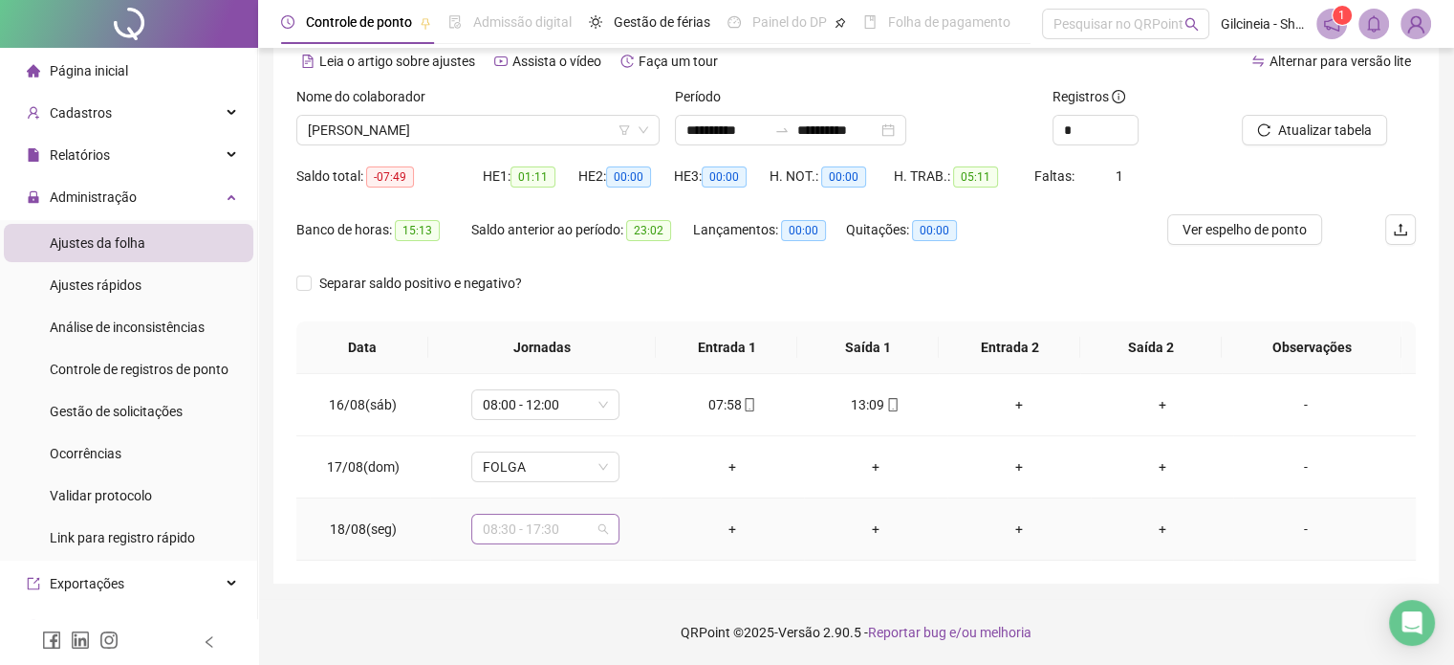
click at [566, 523] on span "08:30 - 17:30" at bounding box center [545, 528] width 125 height 29
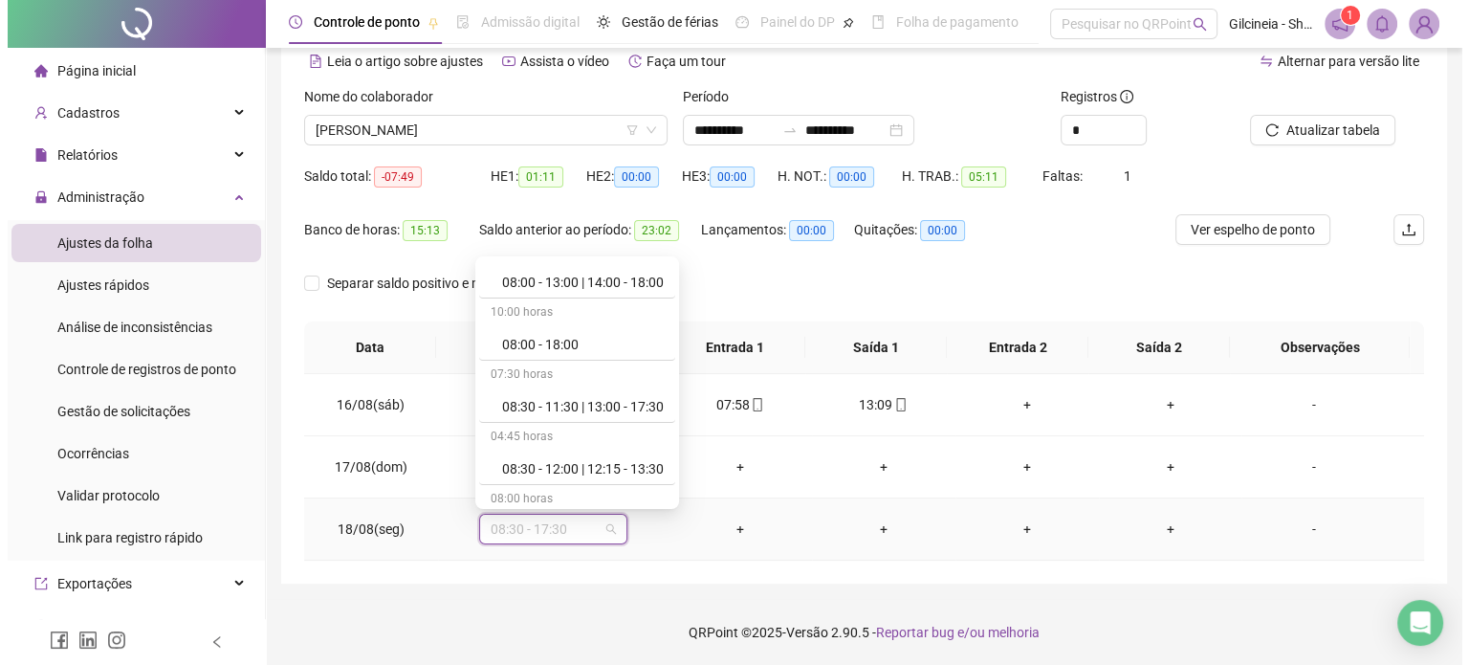
scroll to position [497, 0]
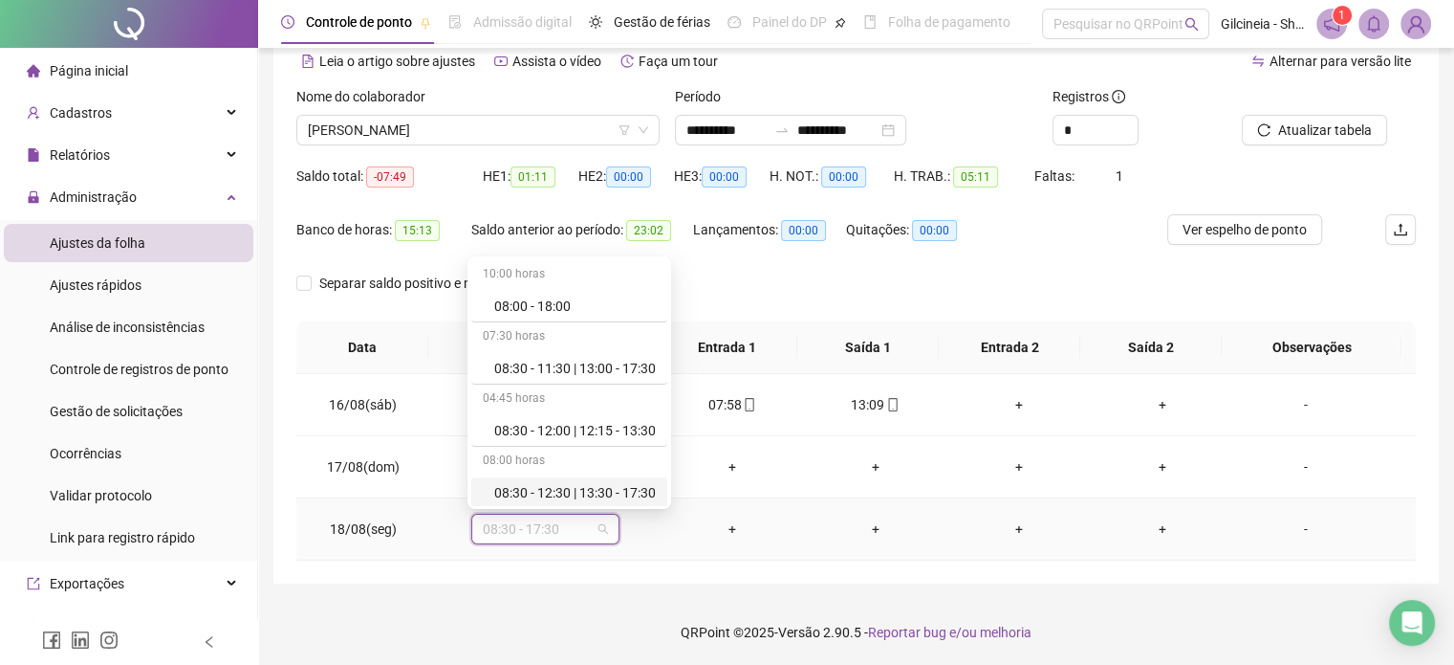
click at [629, 496] on div "08:30 - 12:30 | 13:30 - 17:30" at bounding box center [575, 492] width 162 height 21
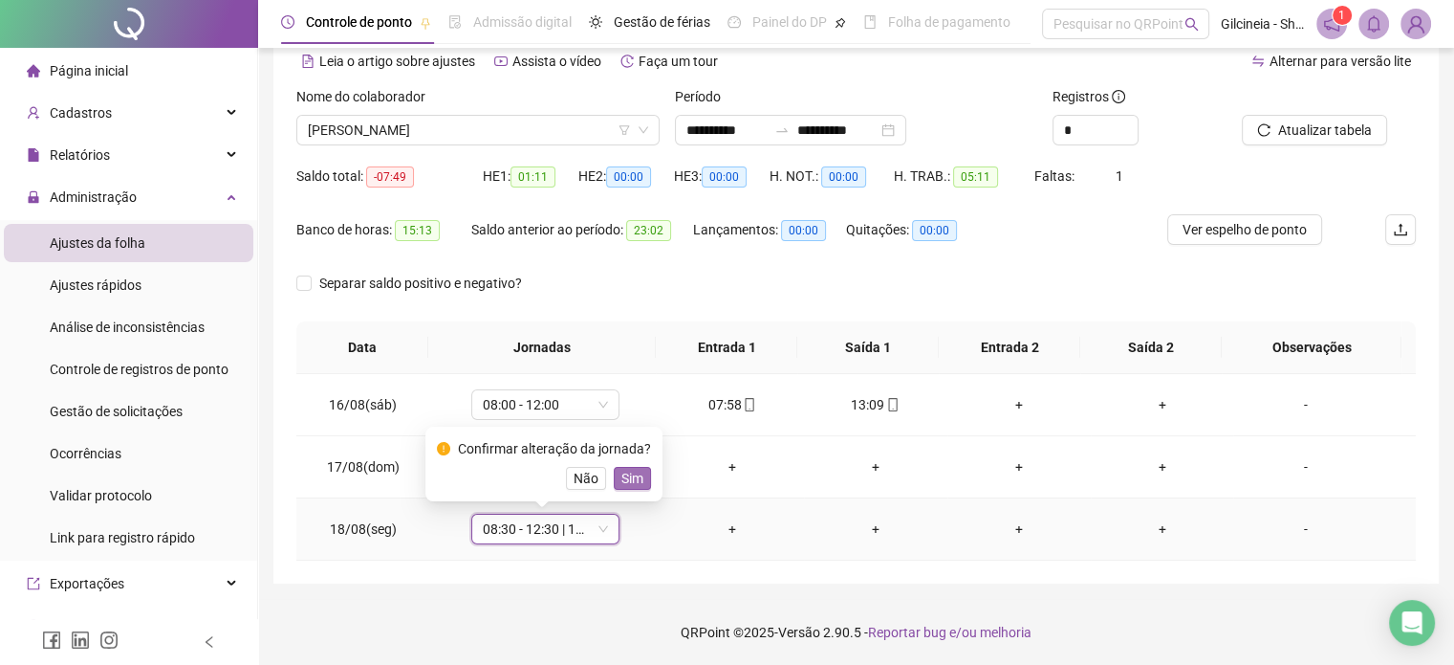
click at [622, 471] on span "Sim" at bounding box center [633, 478] width 22 height 21
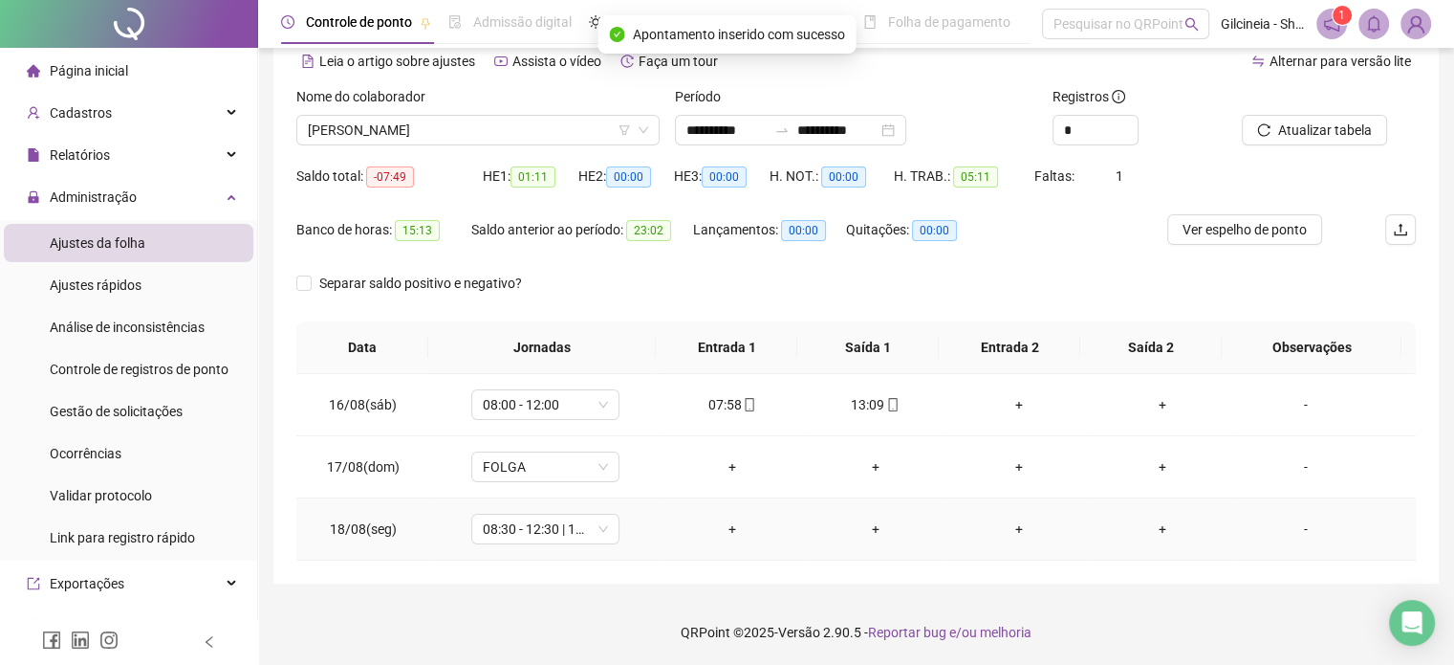
click at [731, 528] on div "+" at bounding box center [732, 528] width 113 height 21
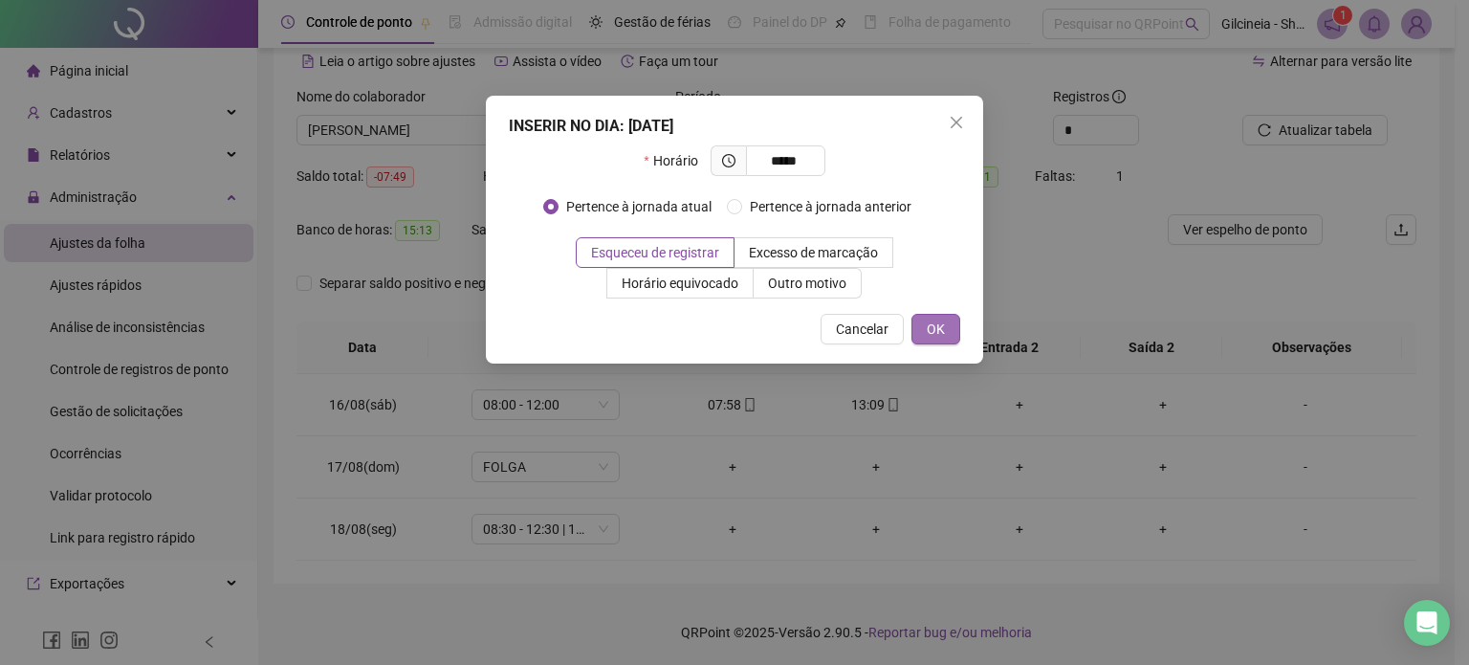
type input "*****"
click at [926, 336] on button "OK" at bounding box center [935, 329] width 49 height 31
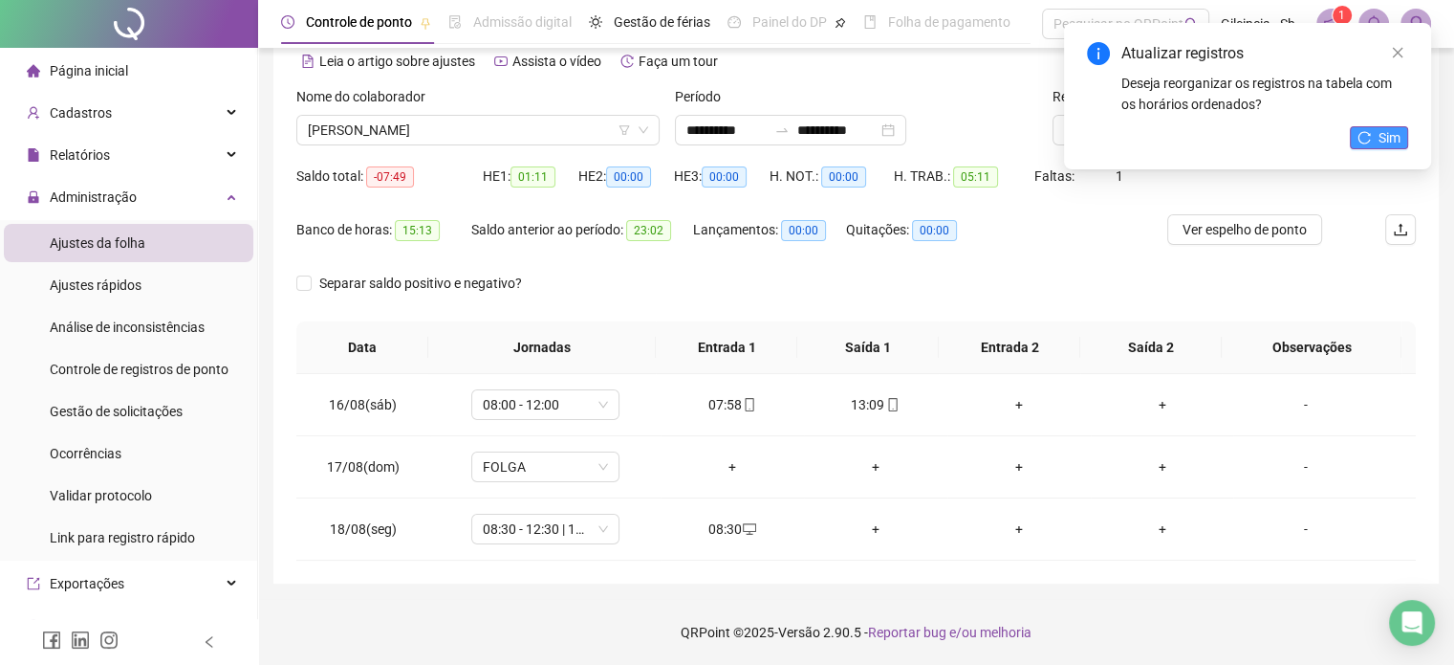
click at [1373, 133] on button "Sim" at bounding box center [1379, 137] width 58 height 23
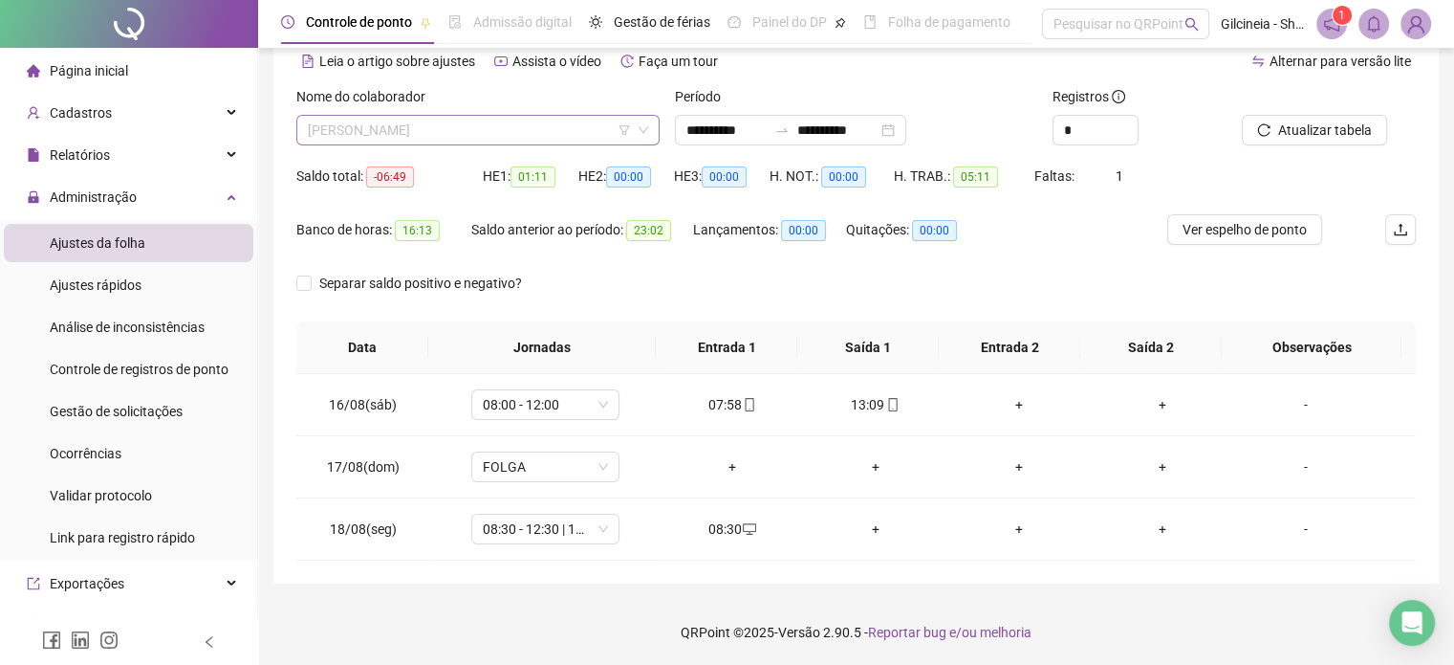
click at [532, 126] on span "[PERSON_NAME]" at bounding box center [478, 130] width 340 height 29
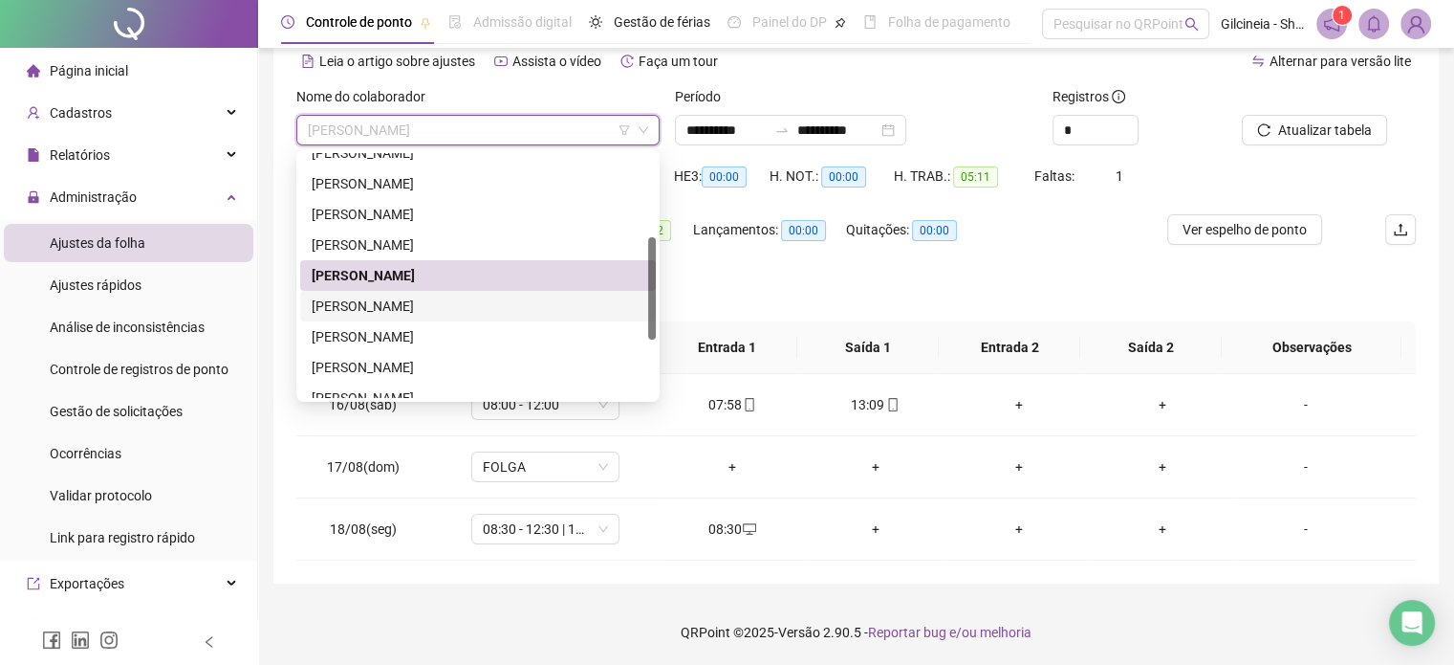
click at [513, 306] on div "[PERSON_NAME]" at bounding box center [478, 305] width 333 height 21
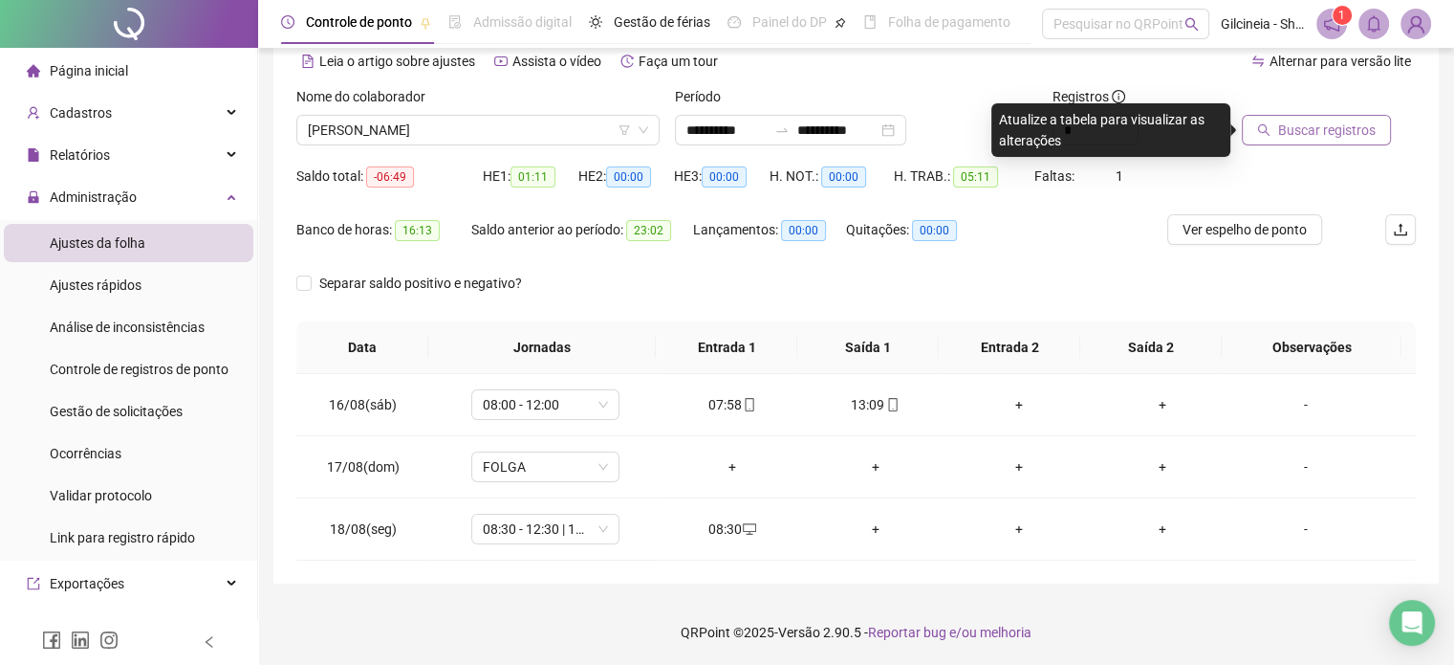
click at [1329, 129] on span "Buscar registros" at bounding box center [1327, 130] width 98 height 21
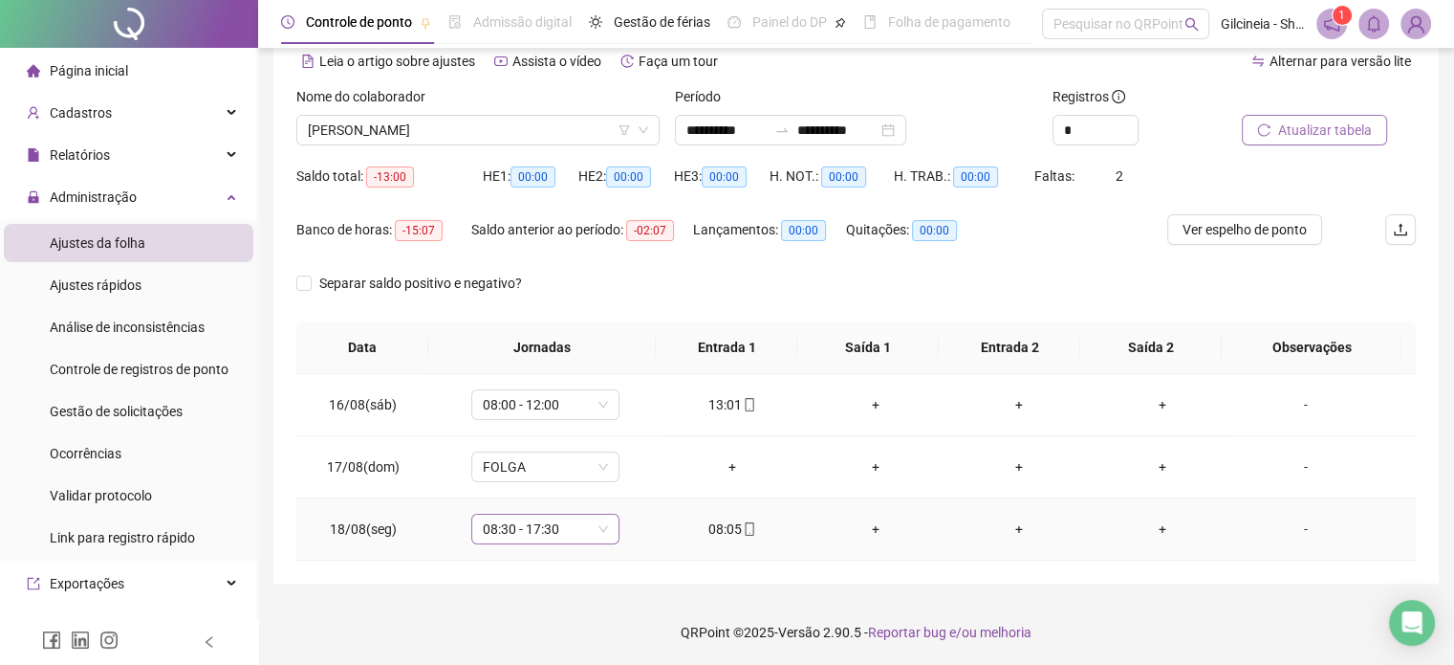
click at [570, 535] on span "08:30 - 17:30" at bounding box center [545, 528] width 125 height 29
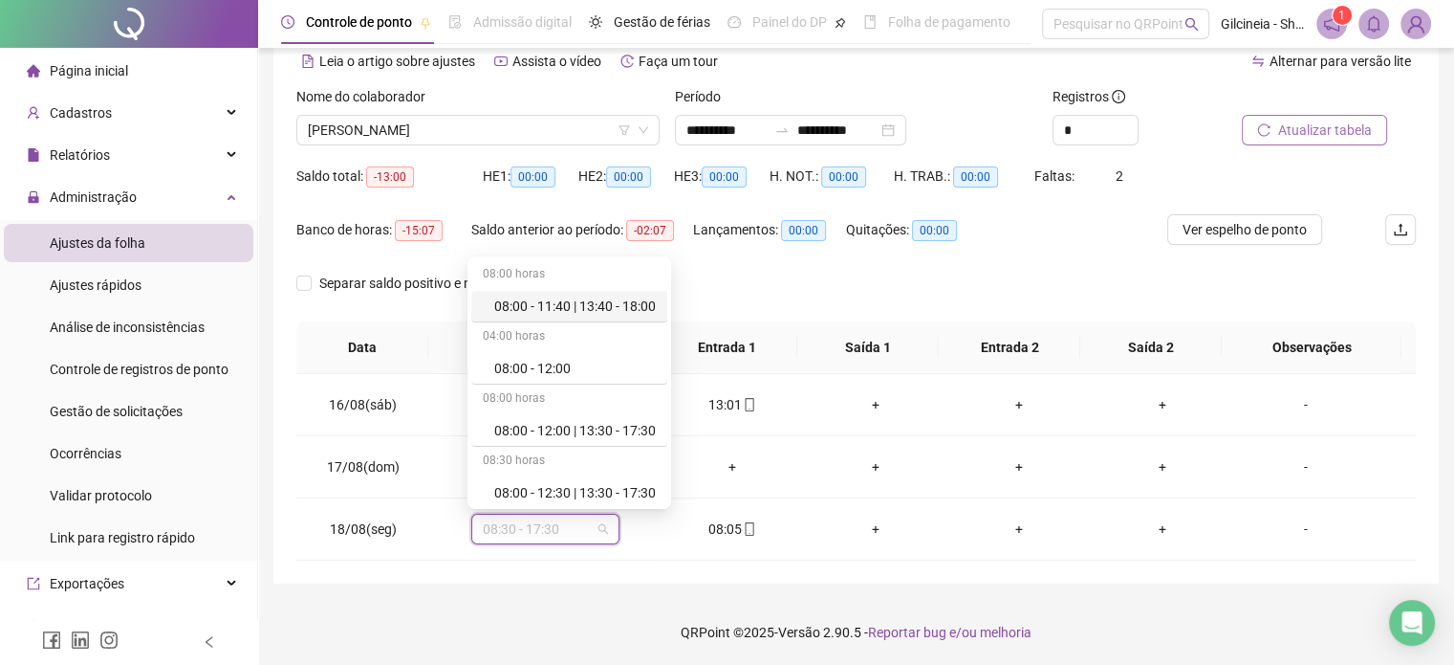
click at [589, 593] on div "**********" at bounding box center [856, 287] width 1196 height 755
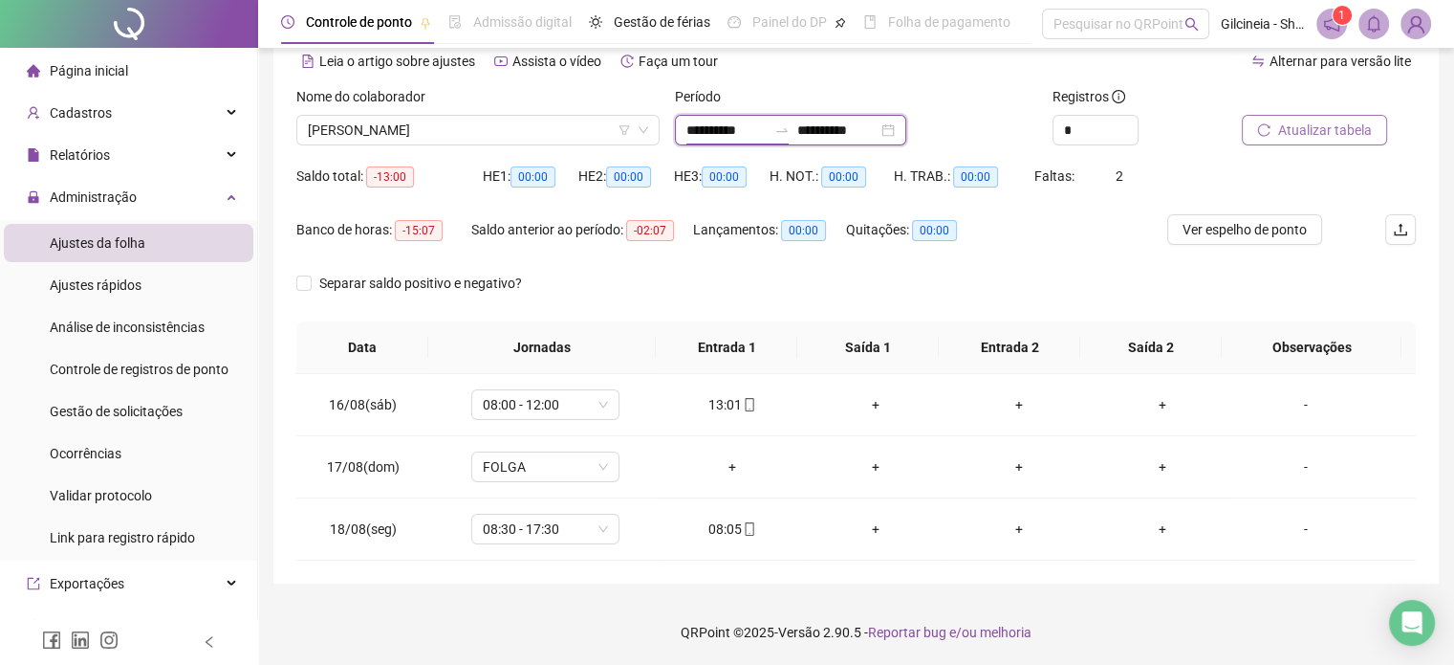
click at [767, 137] on input "**********" at bounding box center [727, 130] width 80 height 21
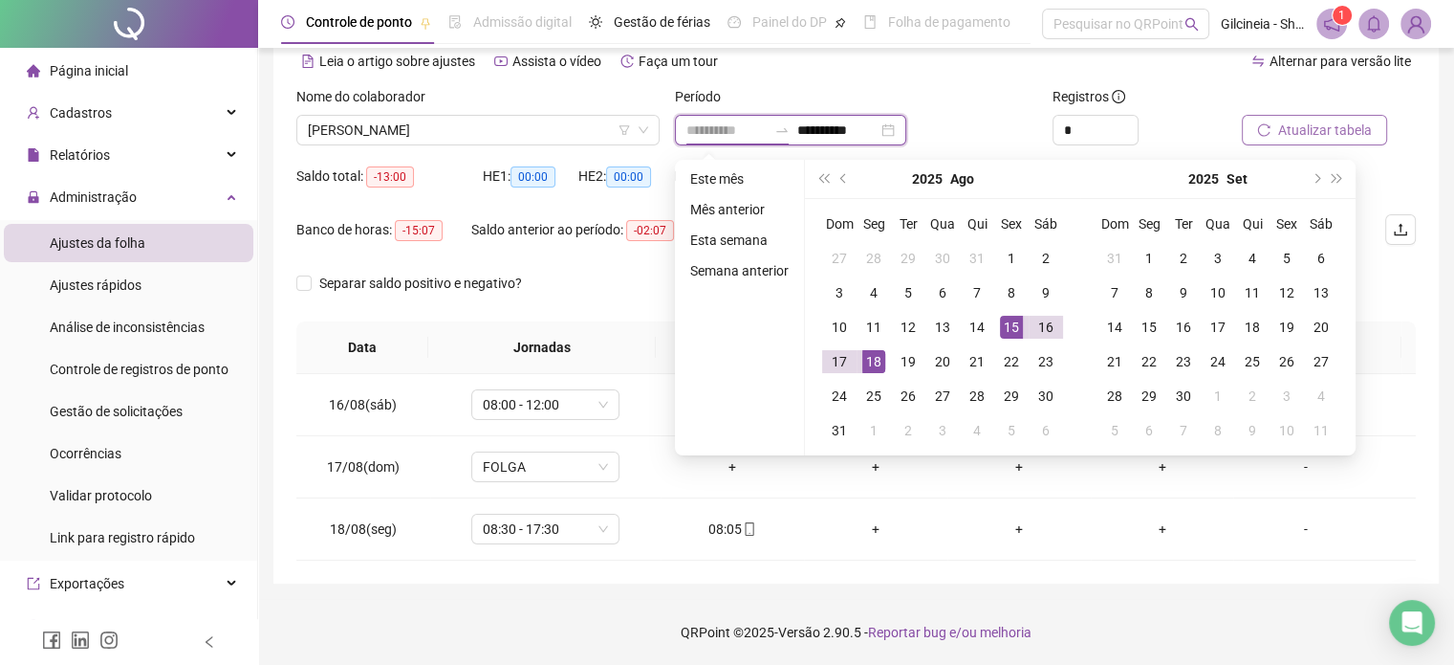
type input "**********"
click at [1002, 317] on div "15" at bounding box center [1011, 327] width 23 height 23
type input "**********"
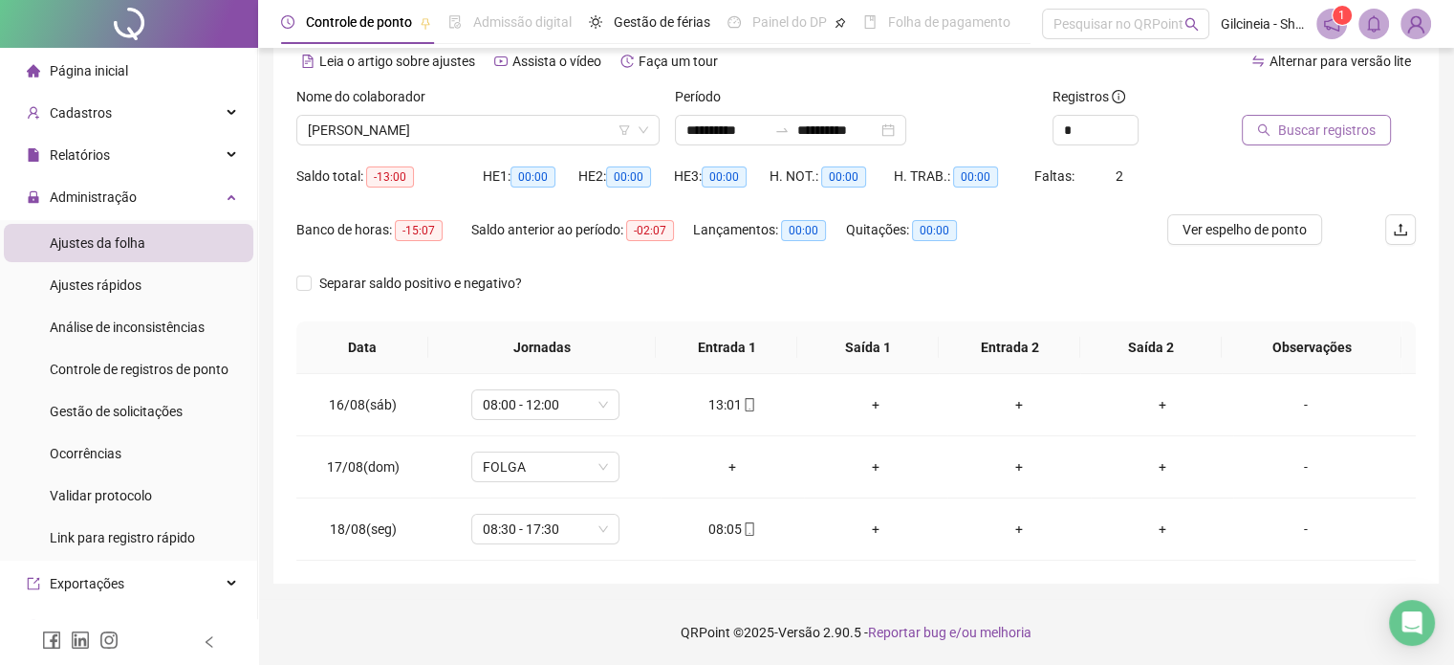
click at [1331, 123] on span "Buscar registros" at bounding box center [1327, 130] width 98 height 21
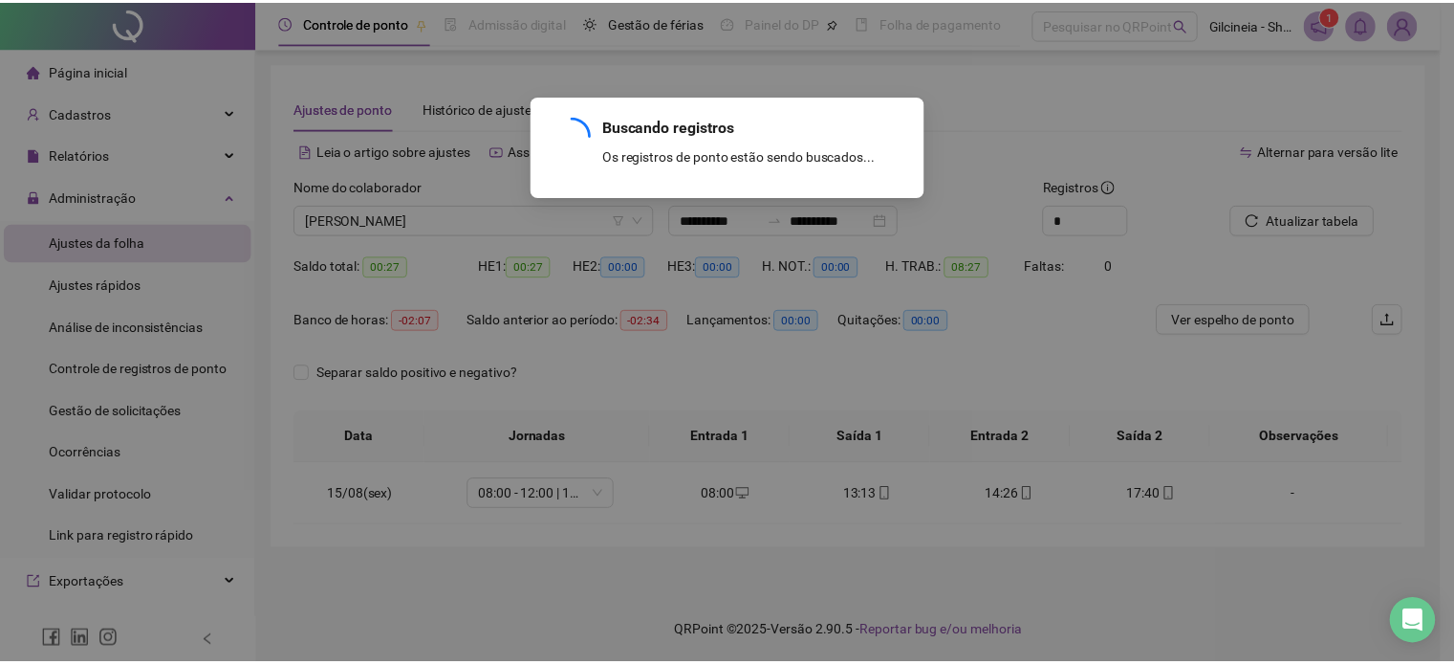
scroll to position [0, 0]
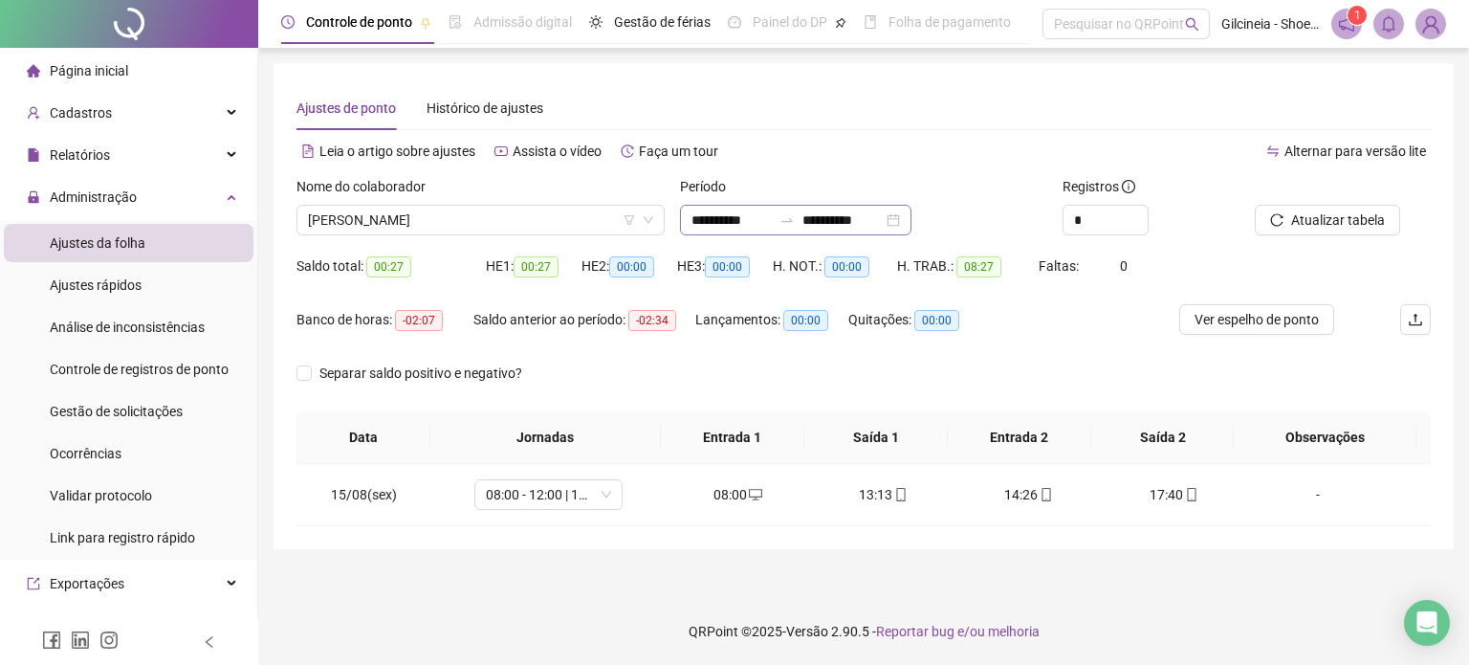
click at [827, 230] on div "**********" at bounding box center [795, 220] width 231 height 31
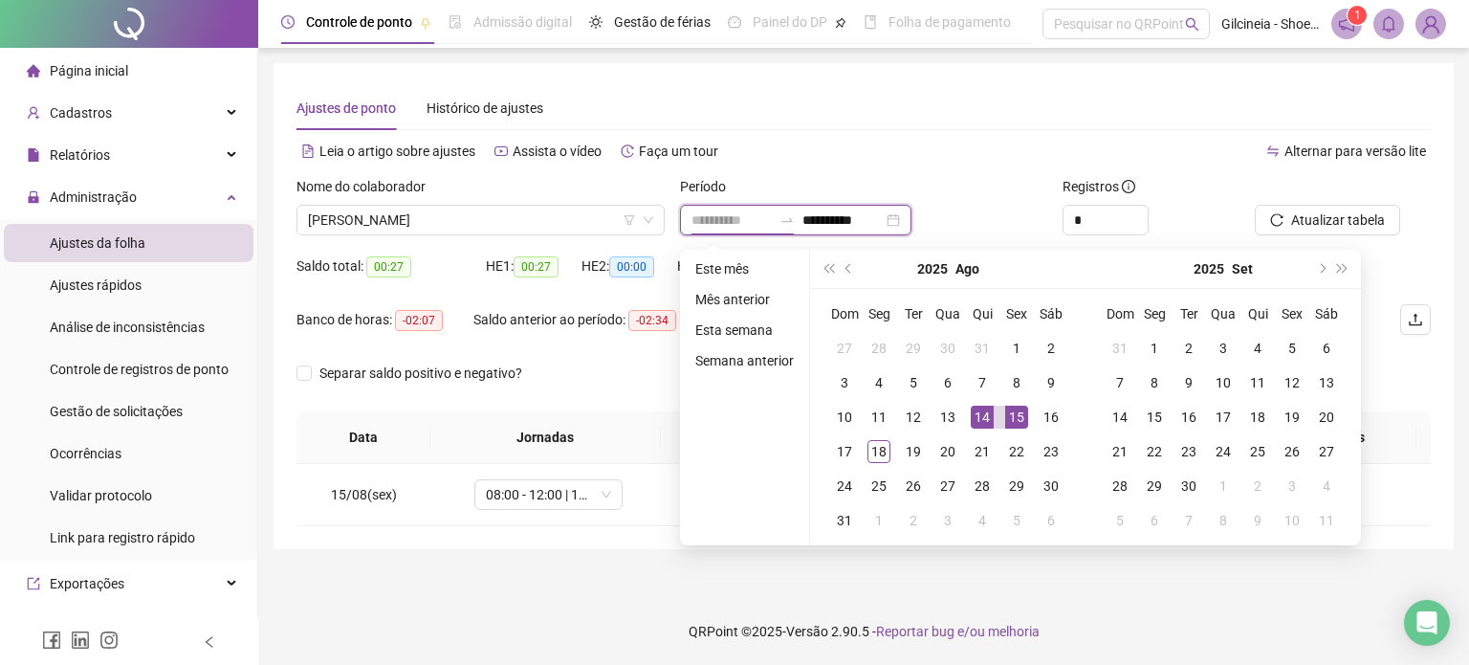
type input "**********"
click at [1010, 412] on div "15" at bounding box center [1016, 416] width 23 height 23
type input "**********"
click at [884, 450] on div "18" at bounding box center [878, 451] width 23 height 23
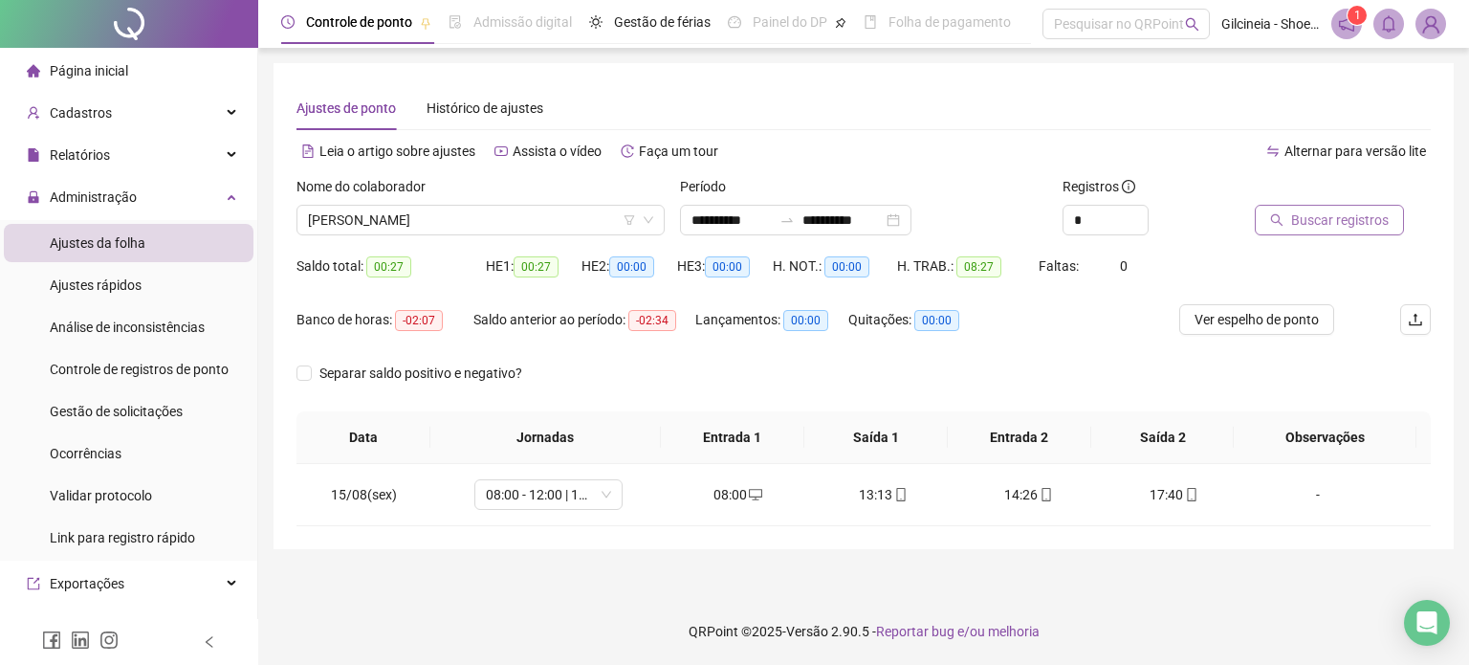
click at [1328, 218] on span "Buscar registros" at bounding box center [1340, 219] width 98 height 21
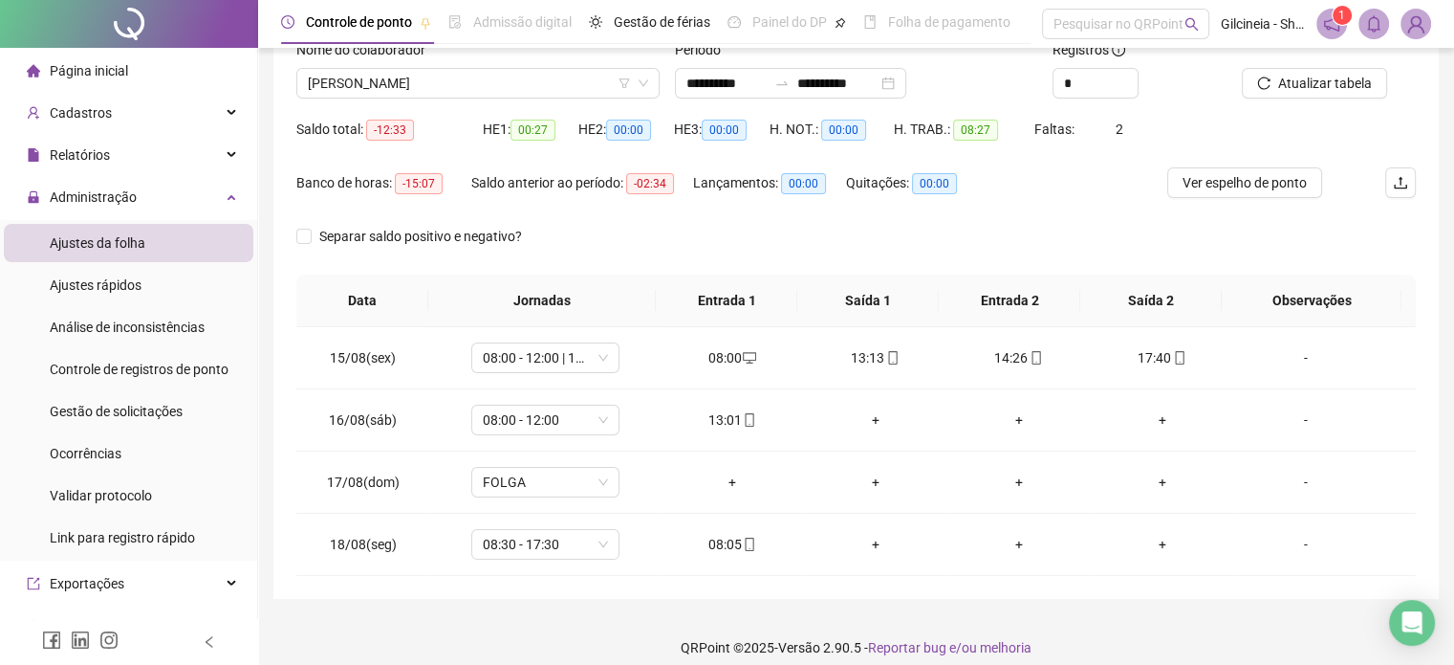
scroll to position [152, 0]
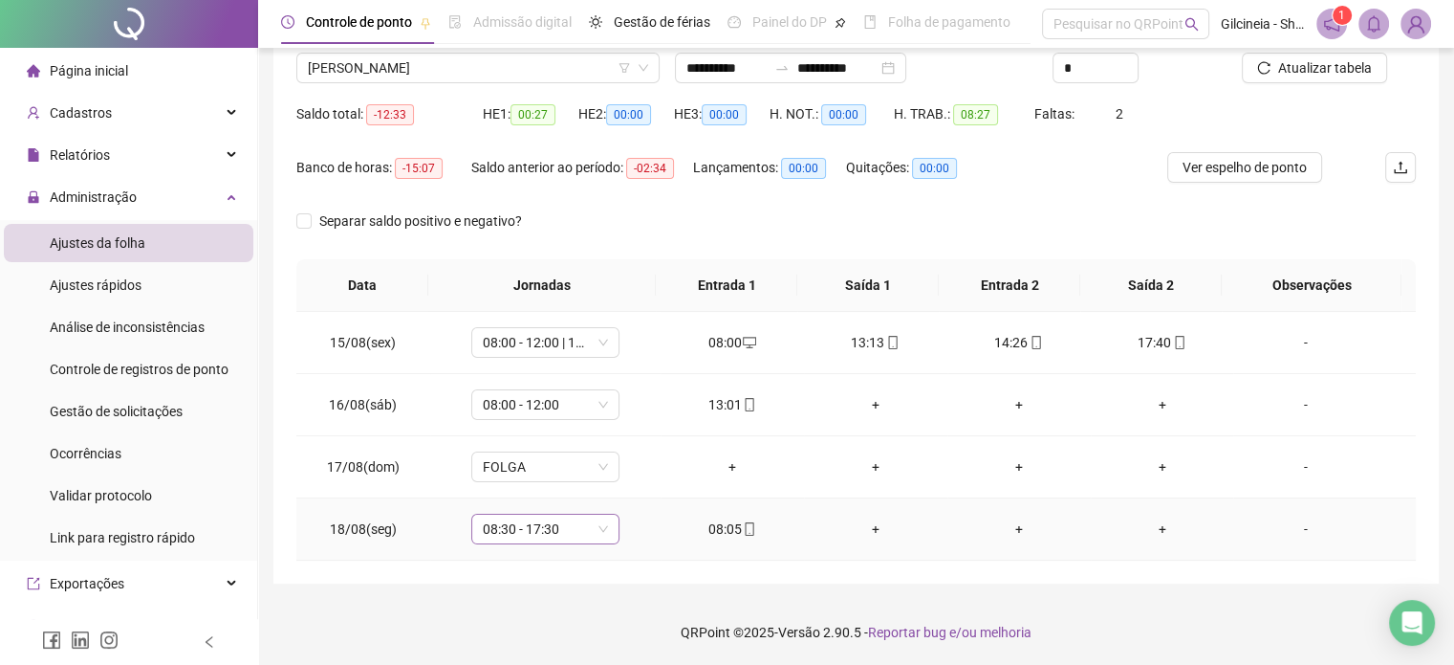
click at [563, 524] on span "08:30 - 17:30" at bounding box center [545, 528] width 125 height 29
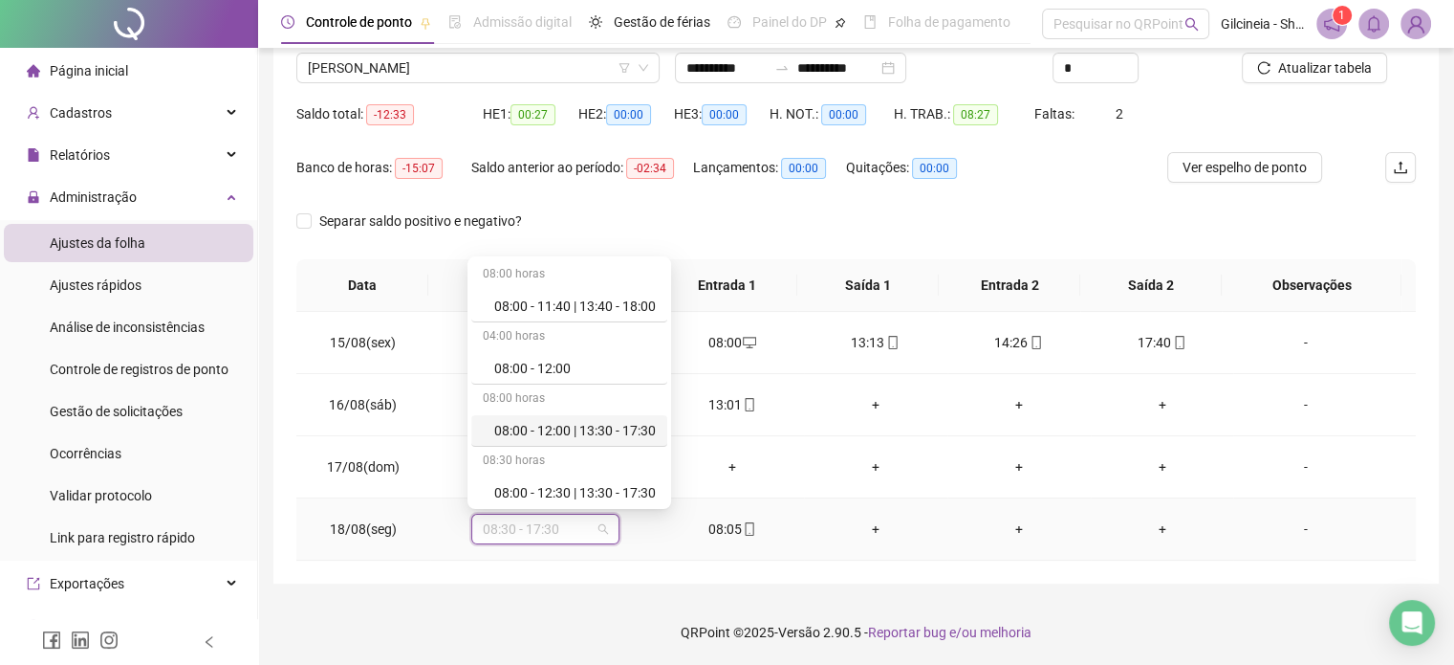
click at [613, 434] on div "08:00 - 12:00 | 13:30 - 17:30" at bounding box center [575, 430] width 162 height 21
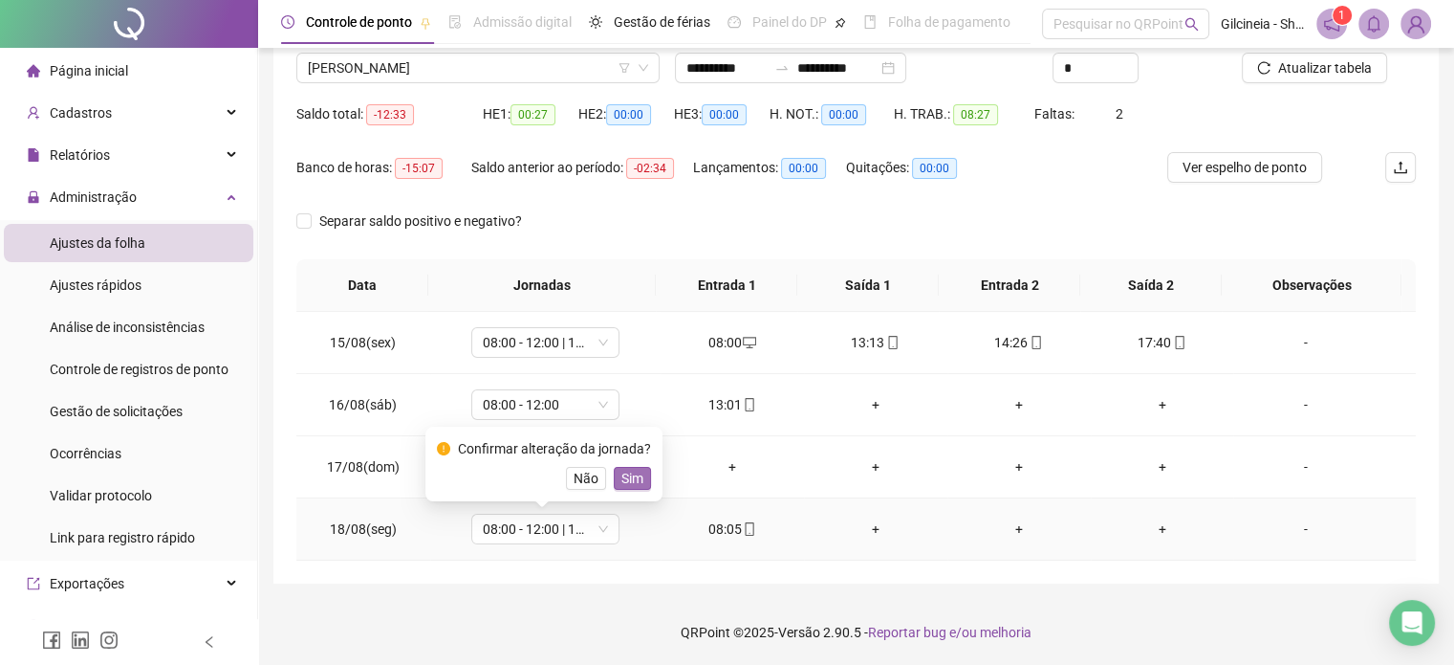
click at [639, 476] on span "Sim" at bounding box center [633, 478] width 22 height 21
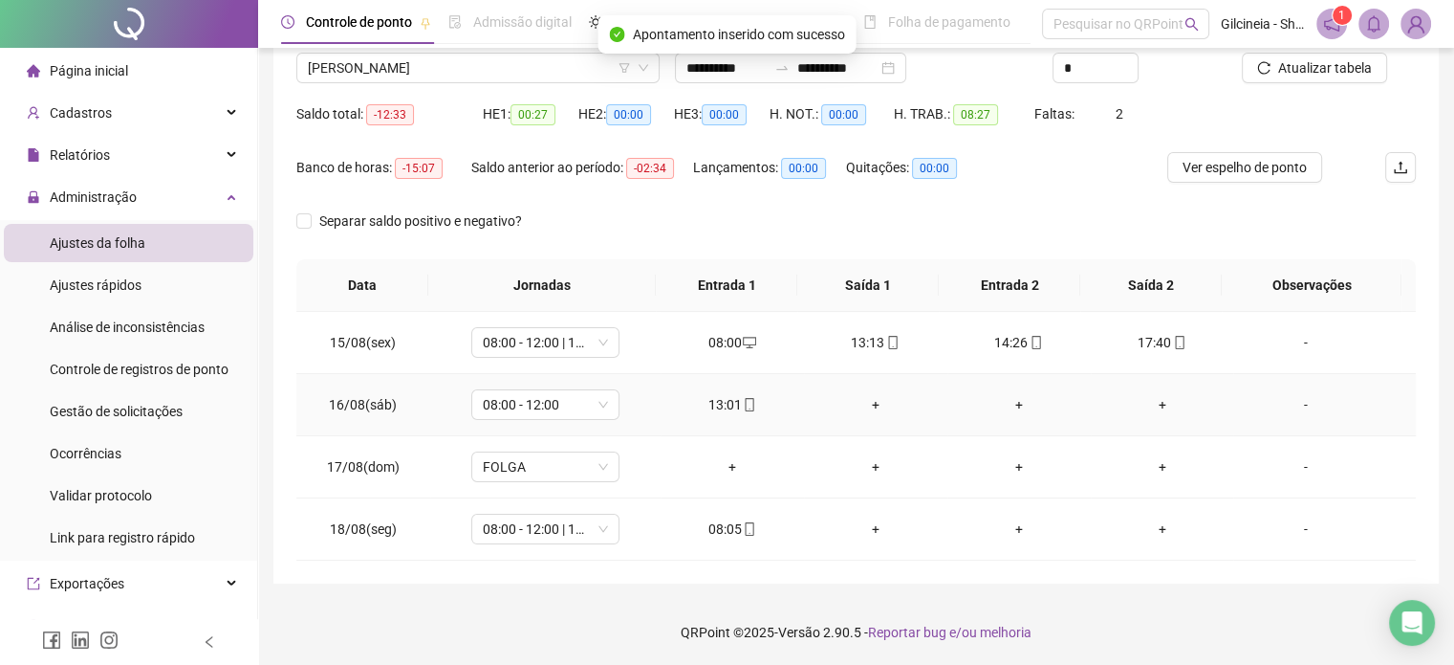
click at [868, 404] on div "+" at bounding box center [875, 404] width 113 height 21
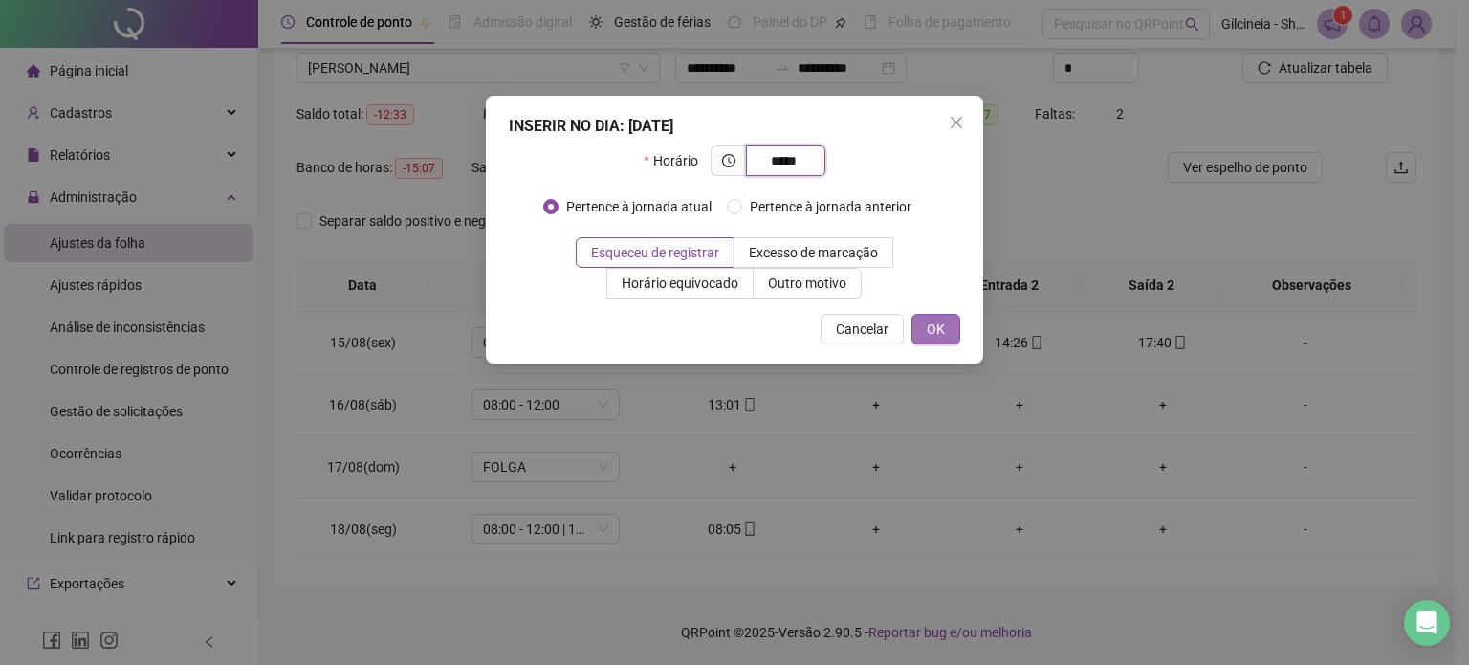
type input "*****"
click at [942, 332] on span "OK" at bounding box center [936, 328] width 18 height 21
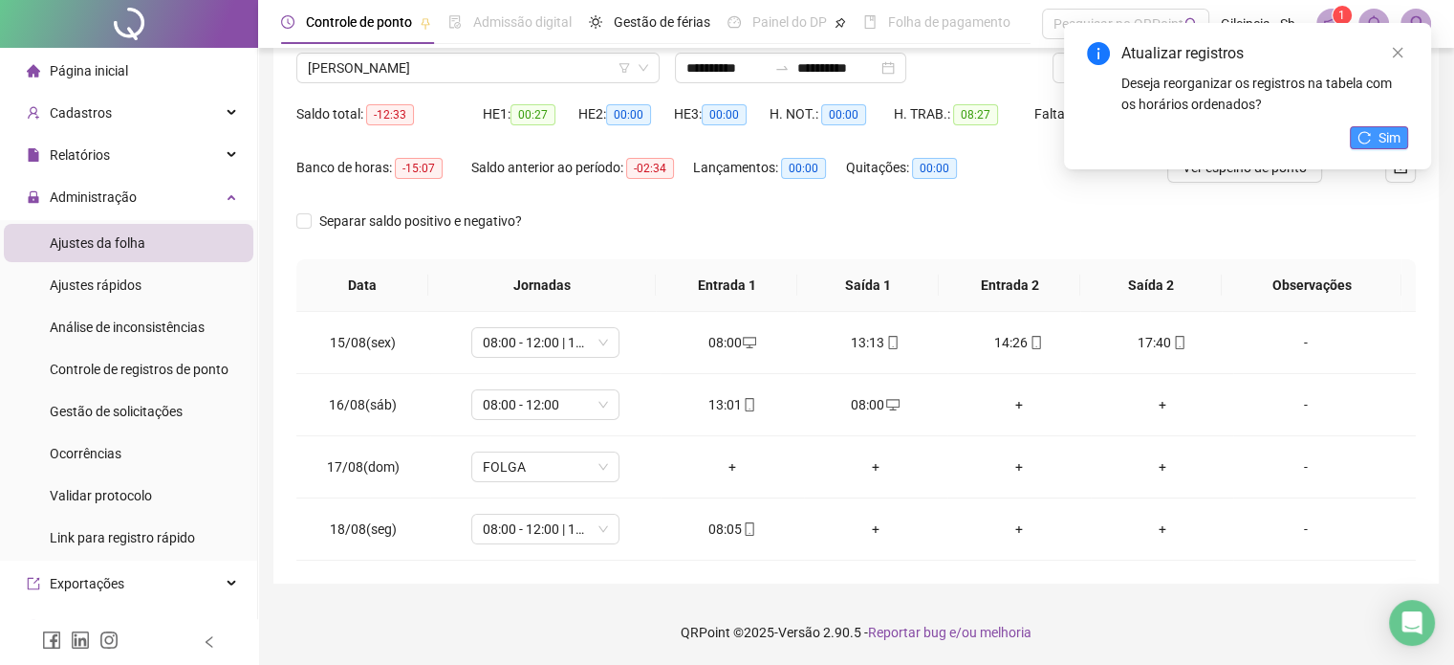
click at [1361, 137] on icon "reload" at bounding box center [1364, 137] width 13 height 13
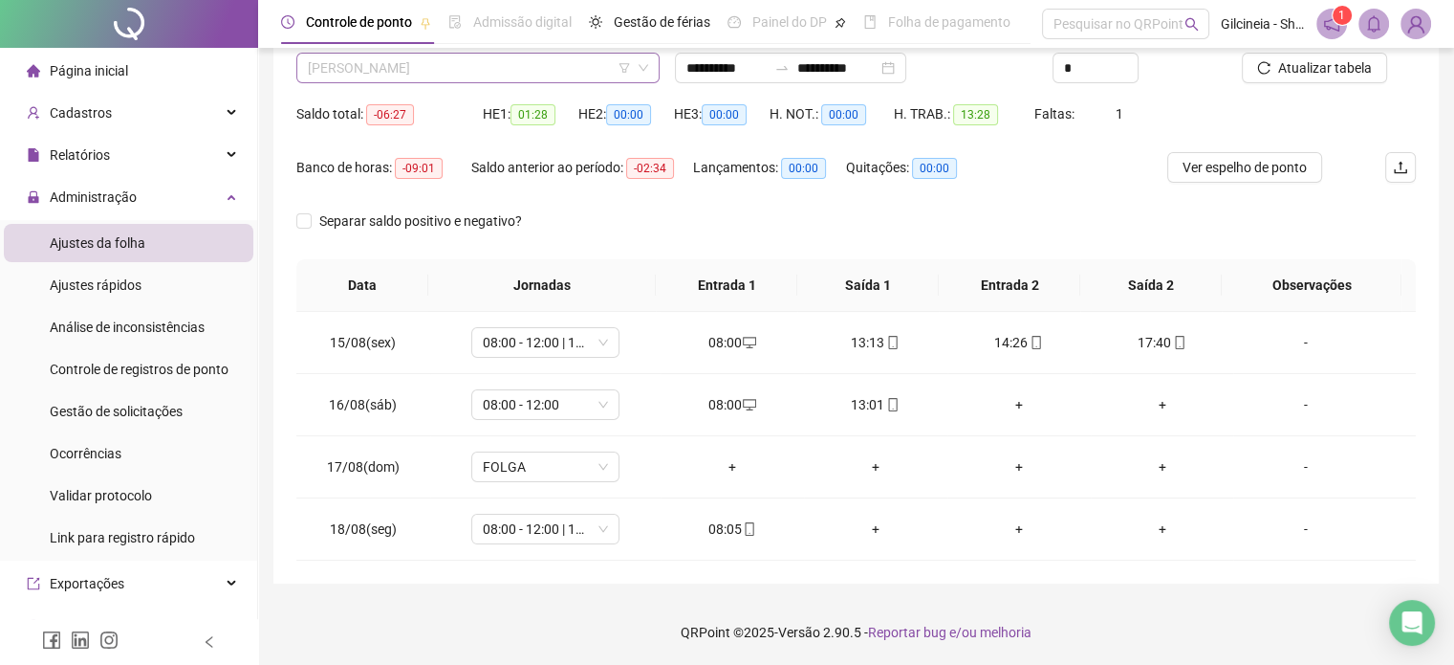
click at [513, 62] on span "[PERSON_NAME]" at bounding box center [478, 68] width 340 height 29
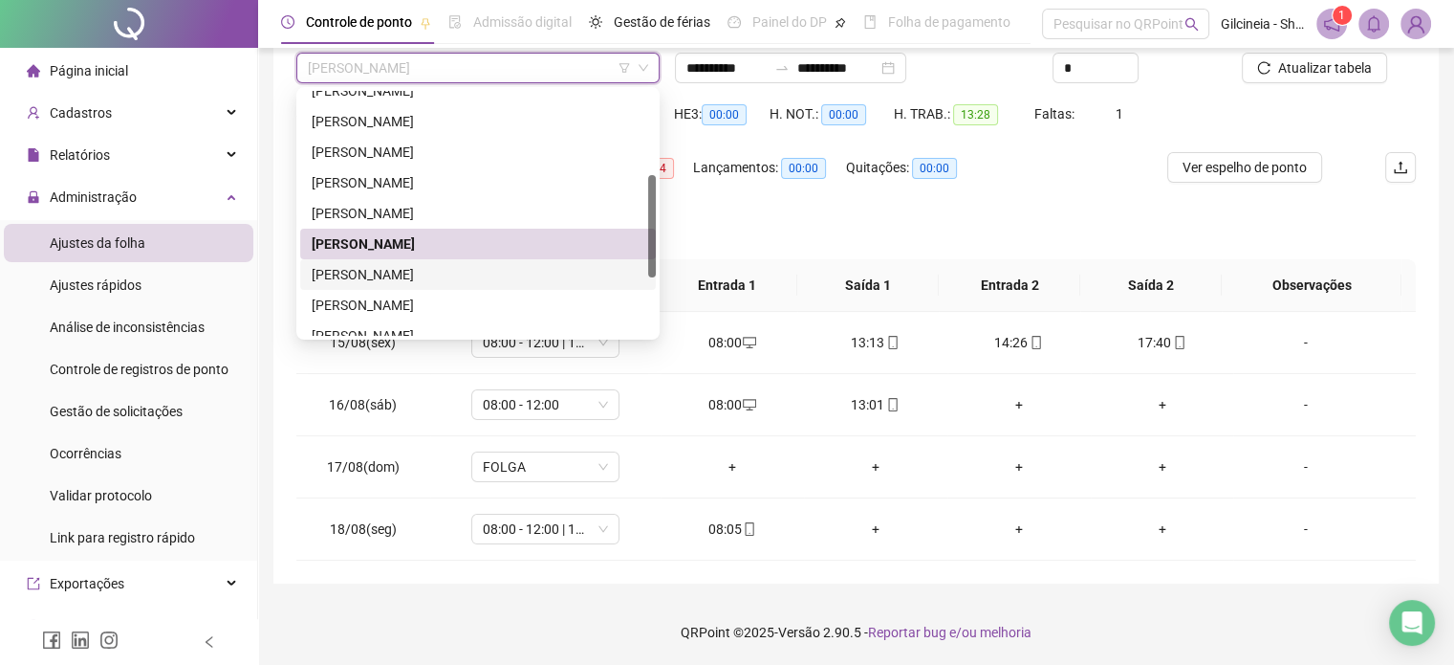
click at [431, 274] on div "[PERSON_NAME]" at bounding box center [478, 274] width 333 height 21
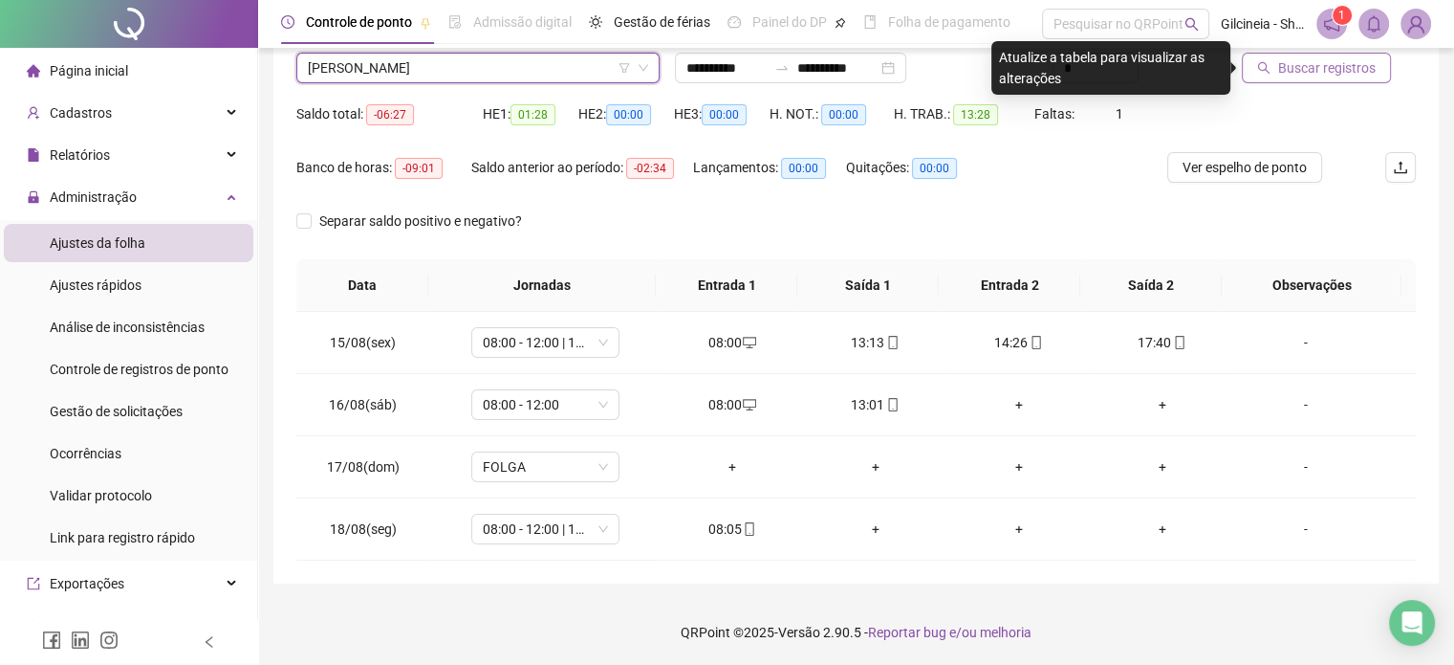
click at [1296, 76] on span "Buscar registros" at bounding box center [1327, 67] width 98 height 21
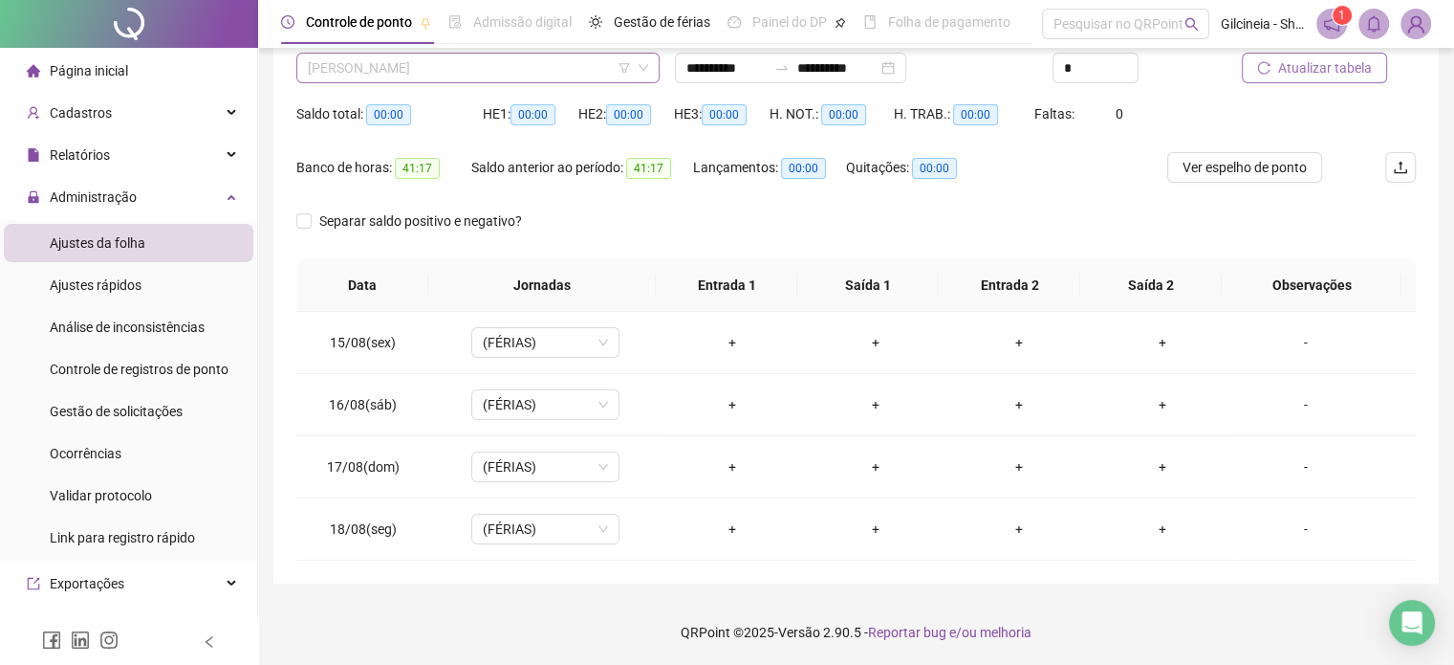
click at [509, 67] on span "[PERSON_NAME]" at bounding box center [478, 68] width 340 height 29
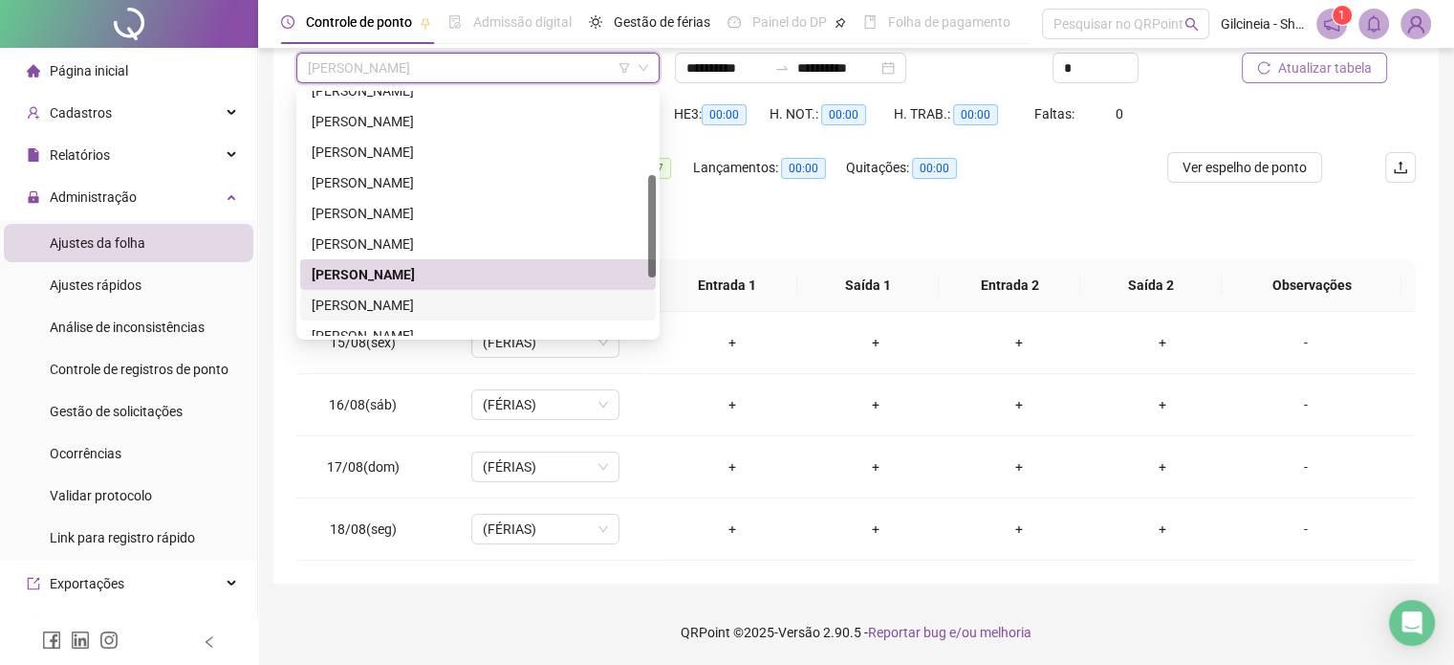
click at [505, 305] on div "[PERSON_NAME]" at bounding box center [478, 305] width 333 height 21
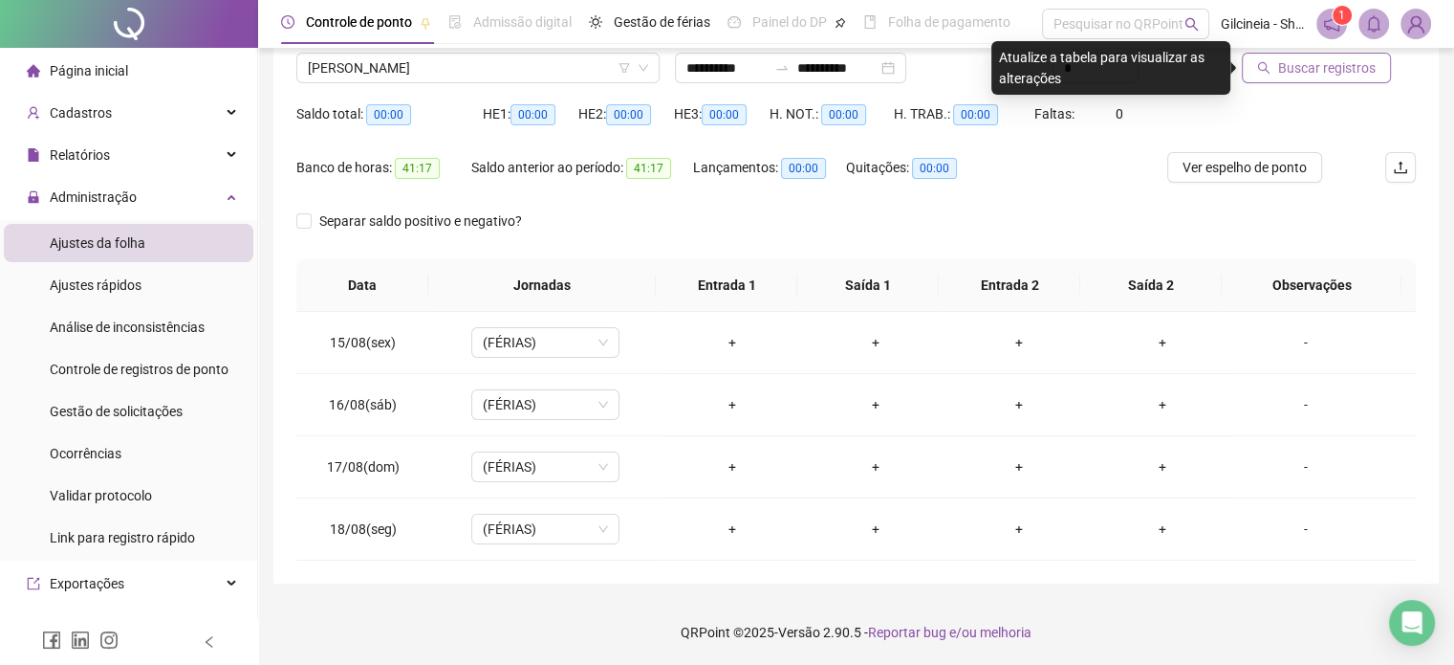
click at [1335, 72] on span "Buscar registros" at bounding box center [1327, 67] width 98 height 21
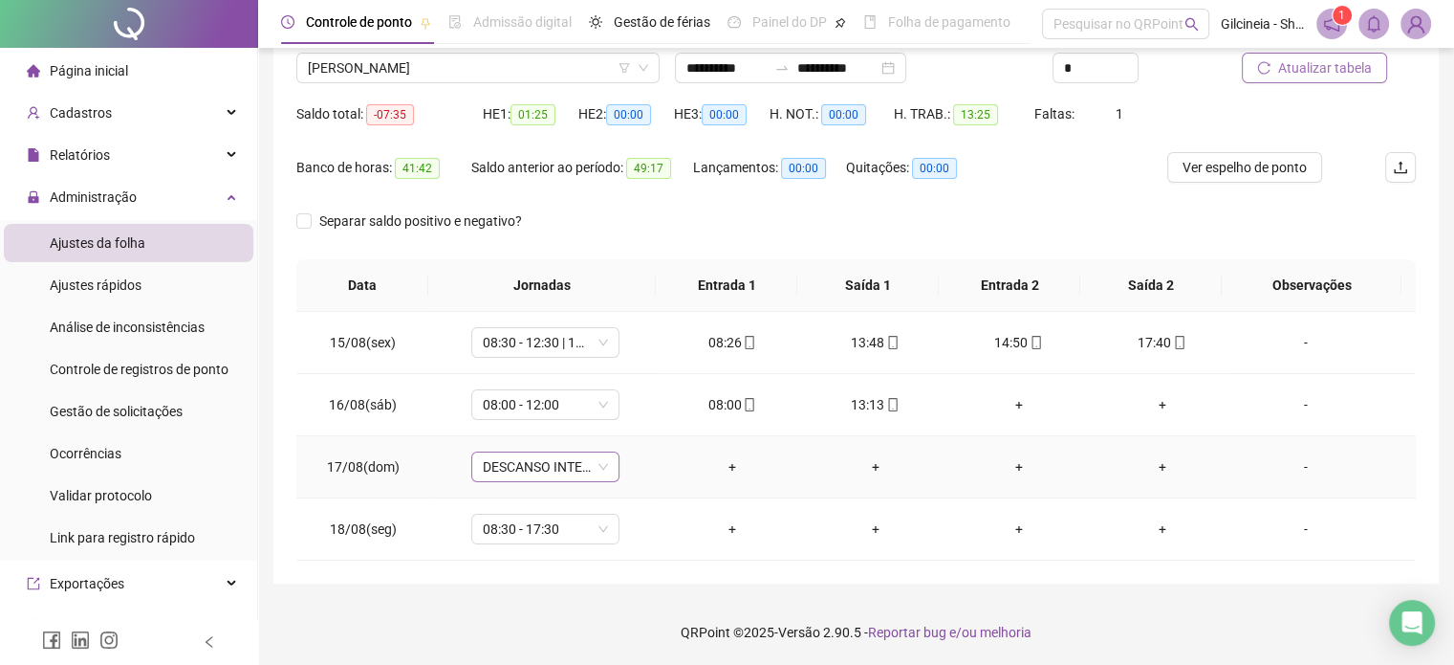
click at [566, 473] on span "DESCANSO INTER-JORNADA" at bounding box center [545, 466] width 125 height 29
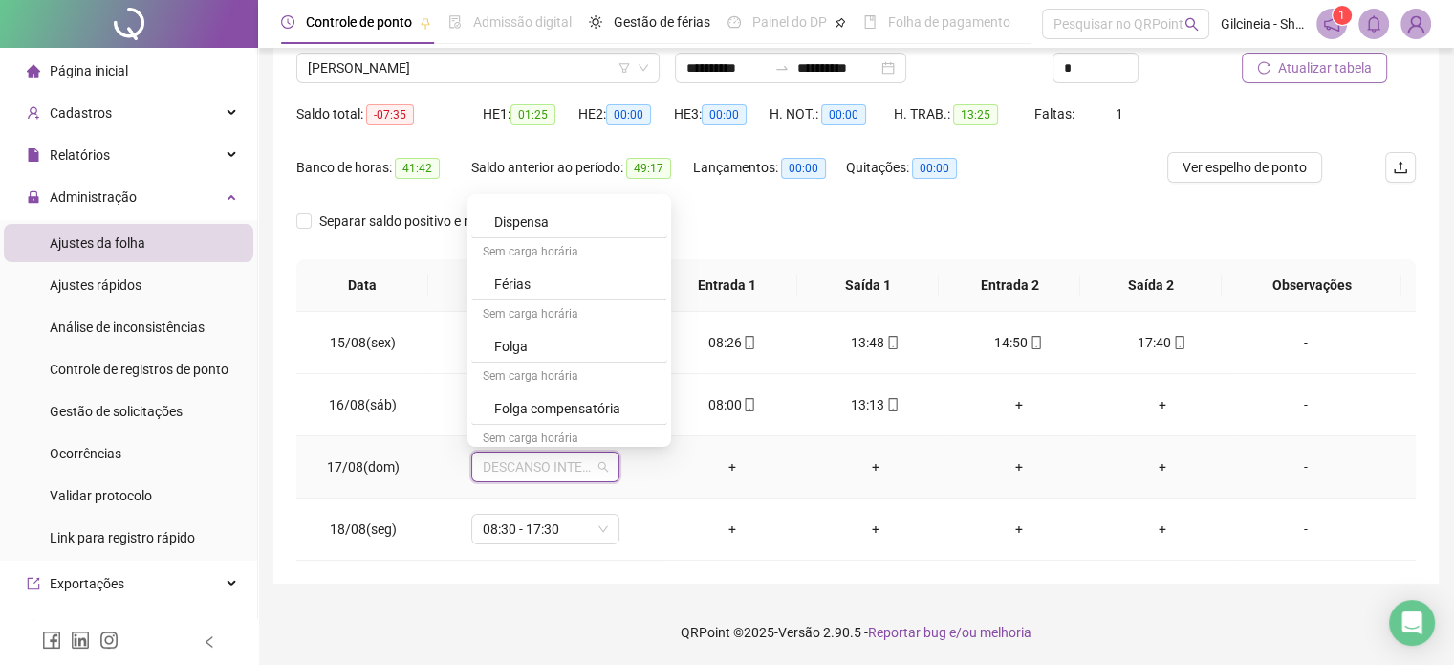
scroll to position [956, 0]
click at [567, 339] on div "Folga" at bounding box center [575, 344] width 162 height 21
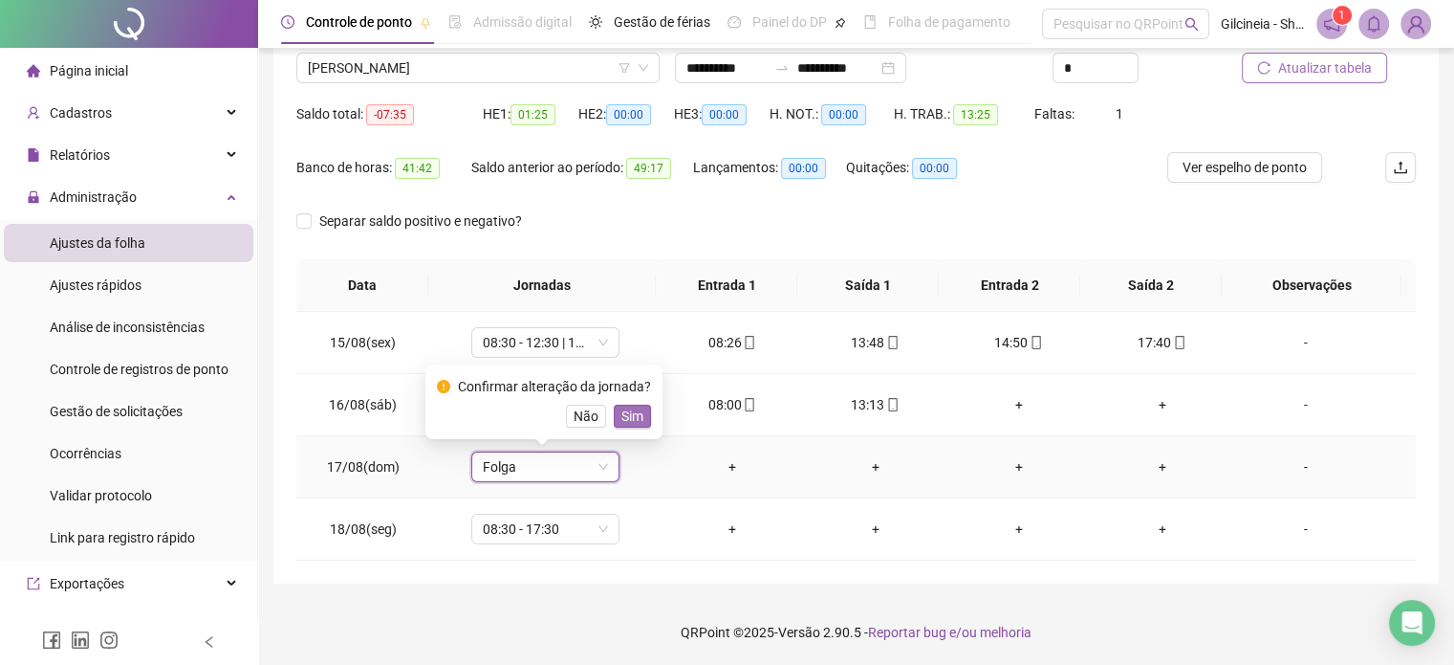
click at [634, 419] on span "Sim" at bounding box center [633, 415] width 22 height 21
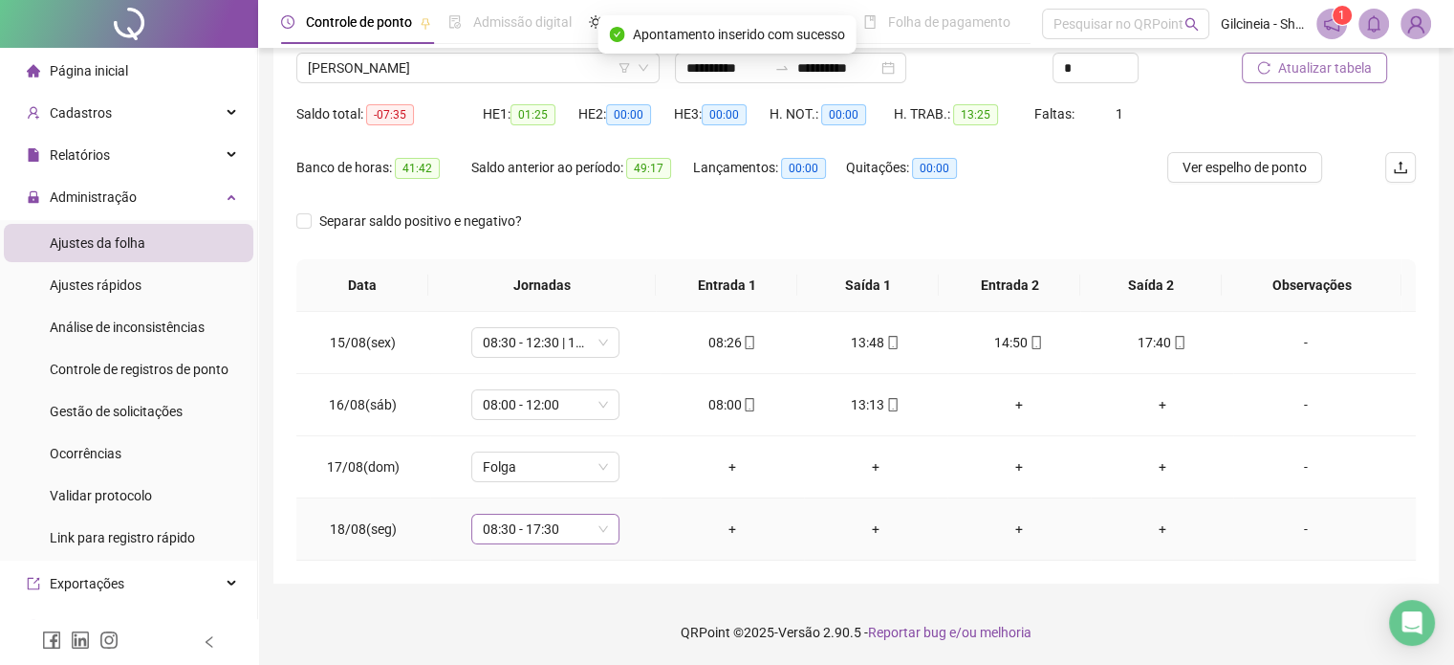
click at [579, 532] on span "08:30 - 17:30" at bounding box center [545, 528] width 125 height 29
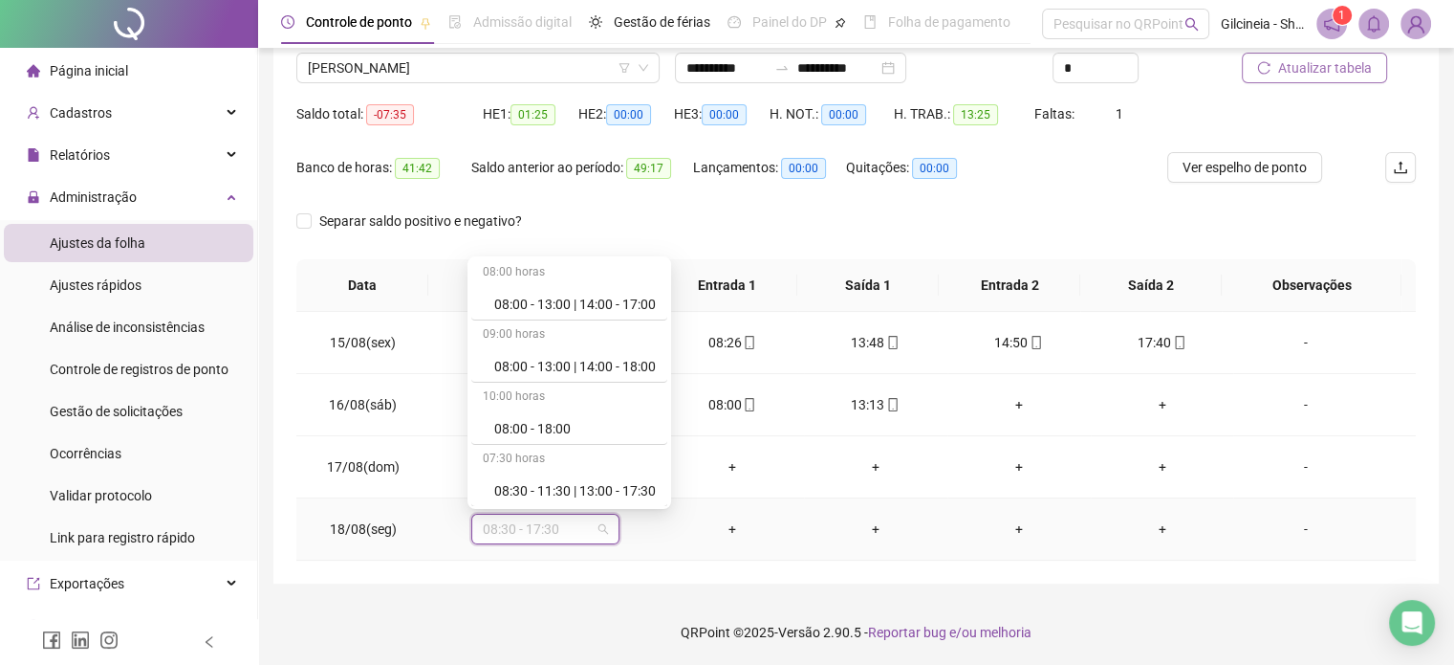
scroll to position [382, 0]
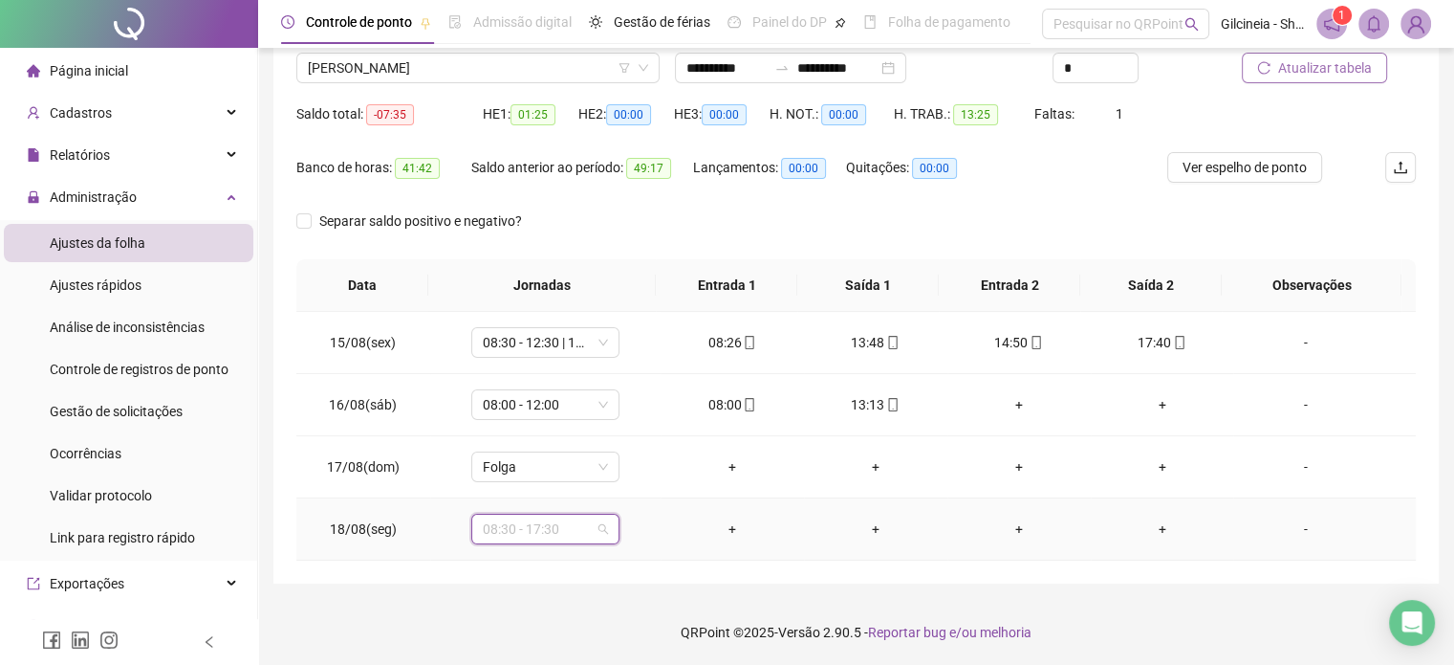
click at [579, 524] on span "08:30 - 17:30" at bounding box center [545, 528] width 125 height 29
click at [579, 515] on span "08:30 - 17:30" at bounding box center [545, 528] width 125 height 29
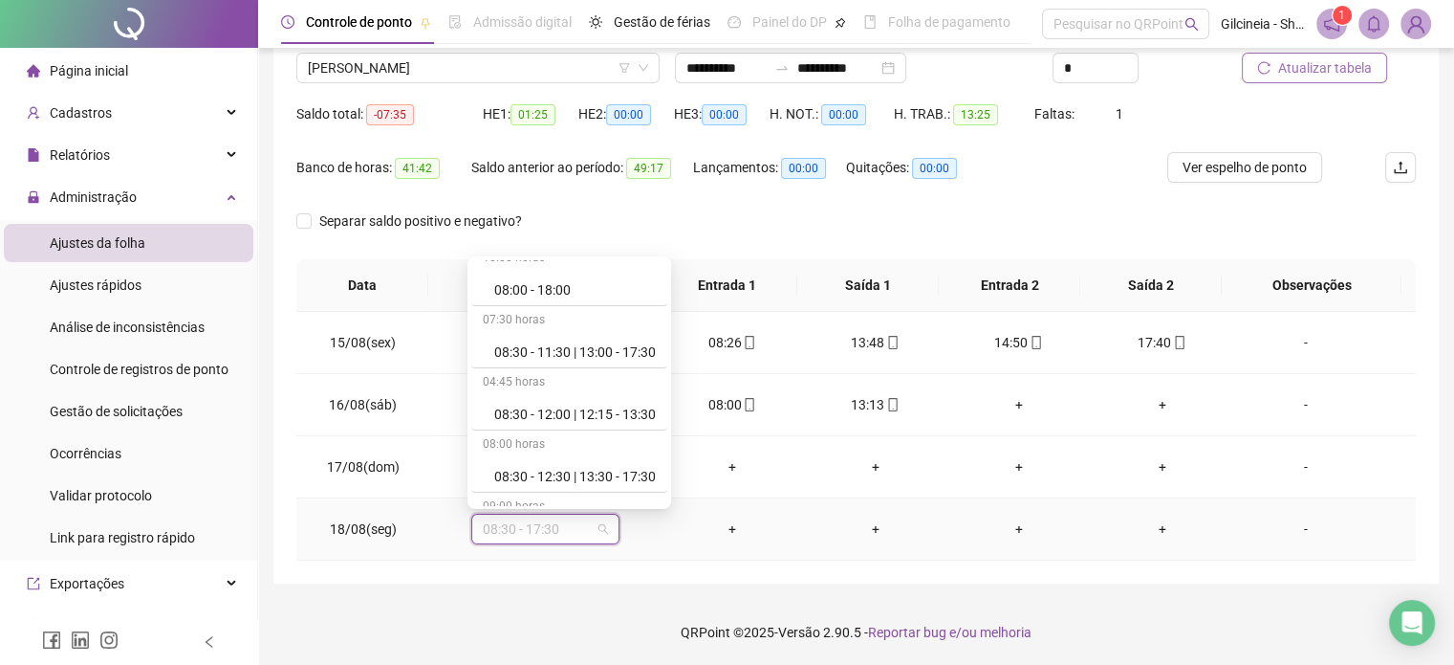
scroll to position [535, 0]
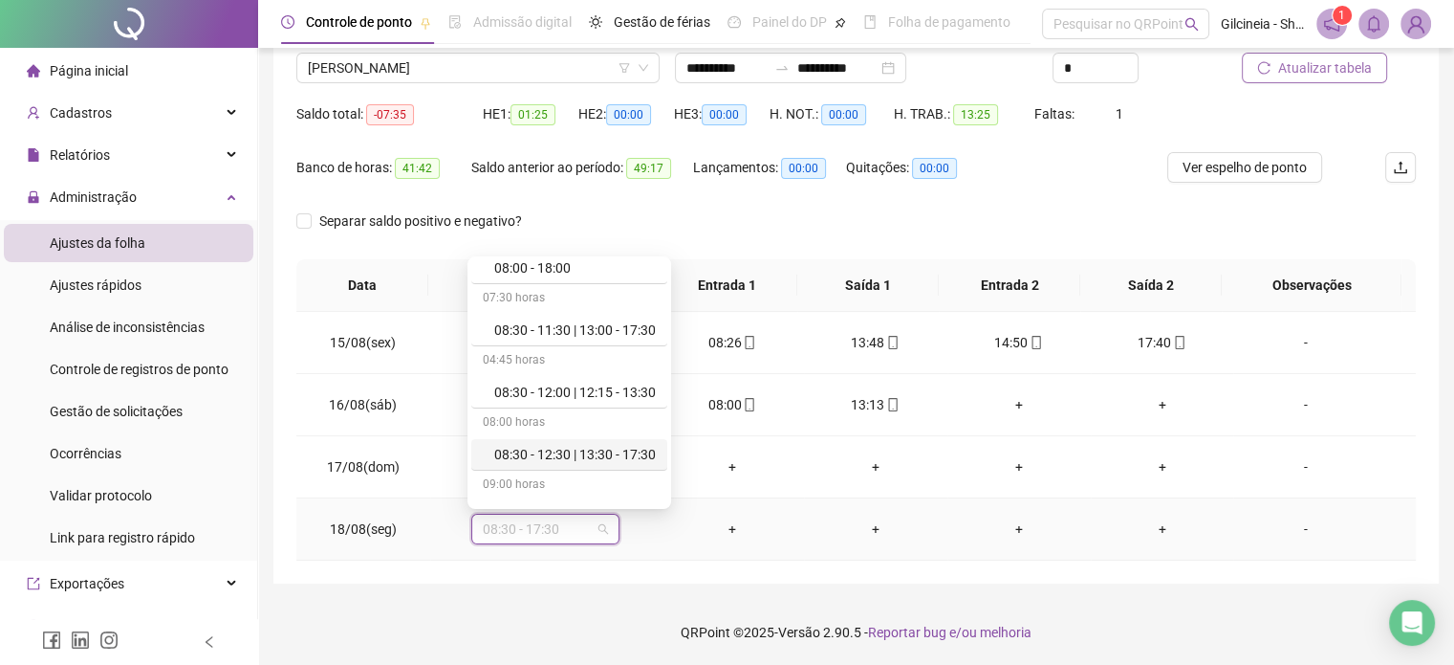
click at [611, 448] on div "08:30 - 12:30 | 13:30 - 17:30" at bounding box center [575, 454] width 162 height 21
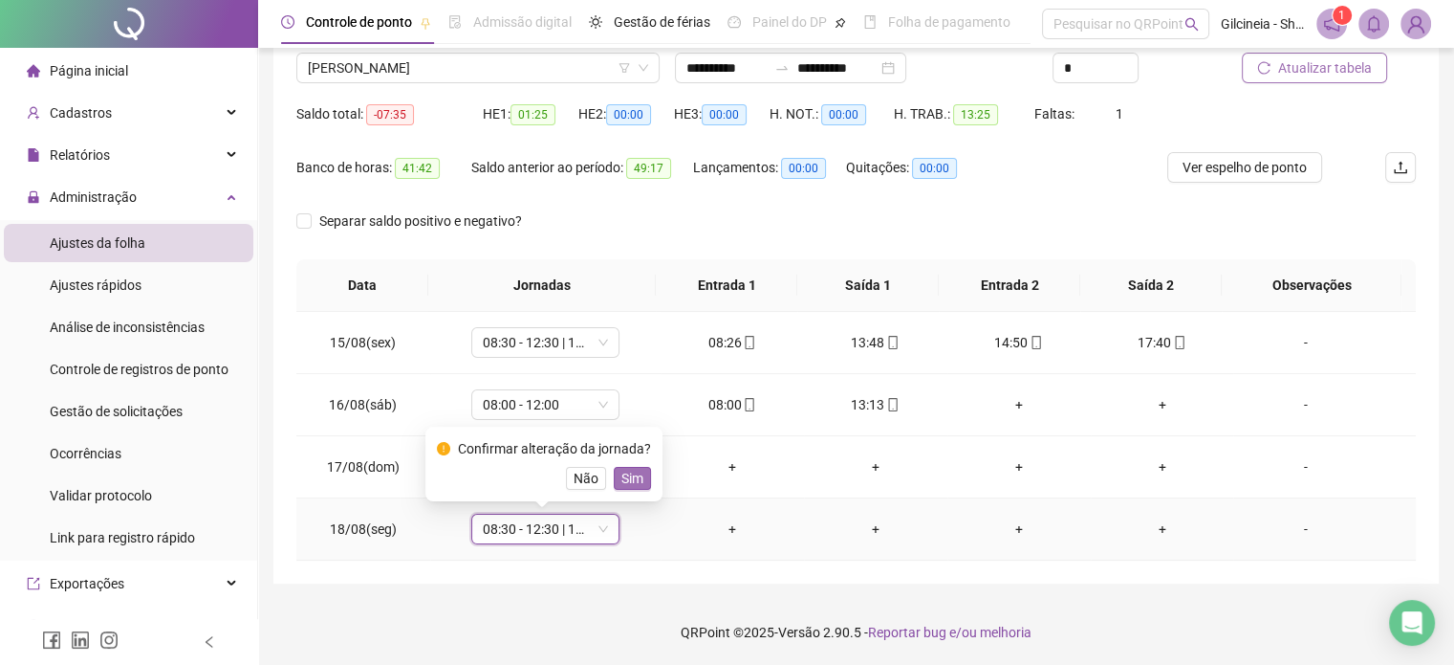
click at [627, 476] on span "Sim" at bounding box center [633, 478] width 22 height 21
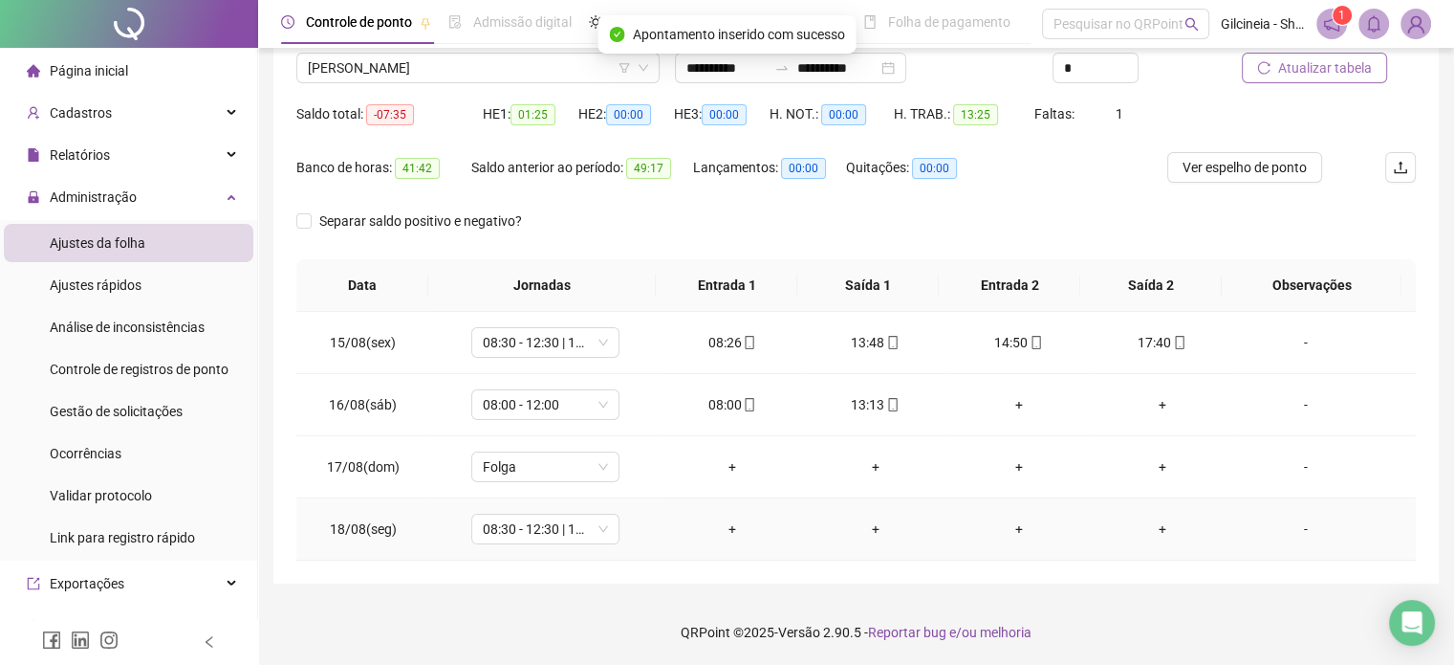
click at [723, 538] on td "+" at bounding box center [732, 529] width 143 height 62
click at [723, 531] on div "+" at bounding box center [732, 528] width 113 height 21
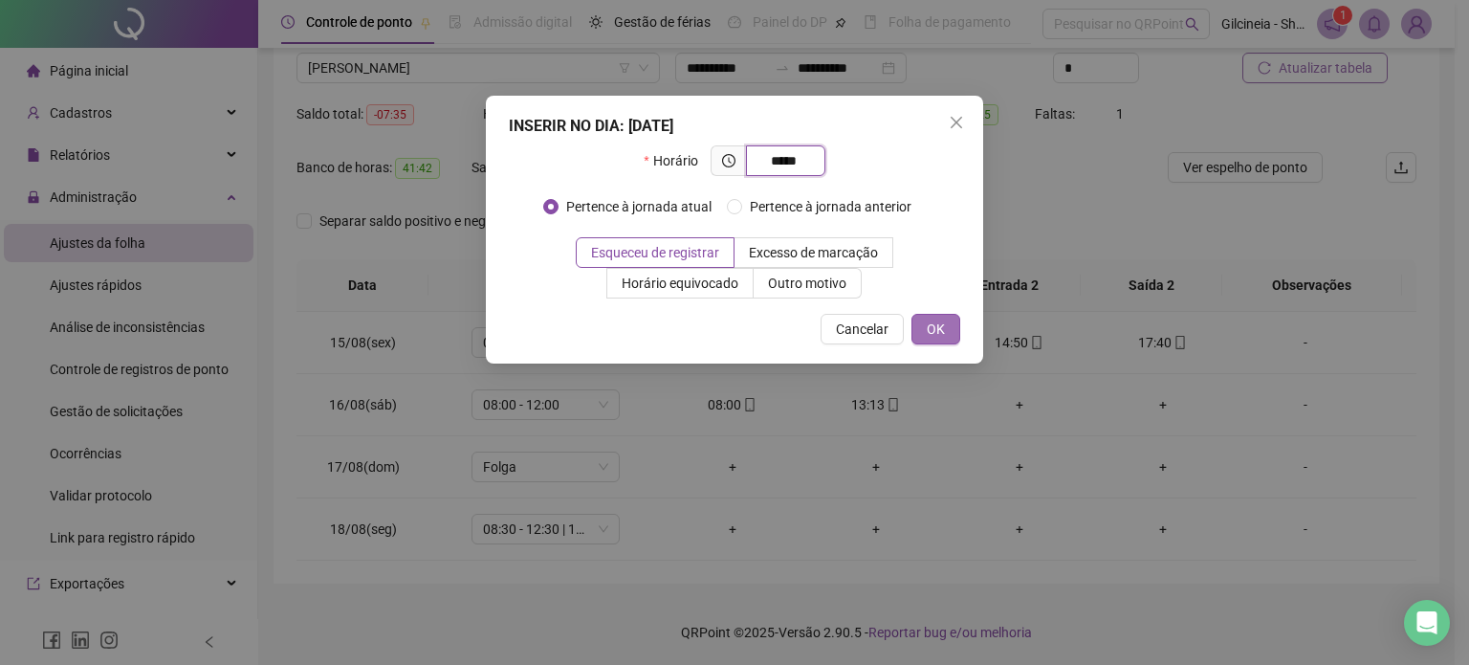
type input "*****"
click at [933, 325] on span "OK" at bounding box center [936, 328] width 18 height 21
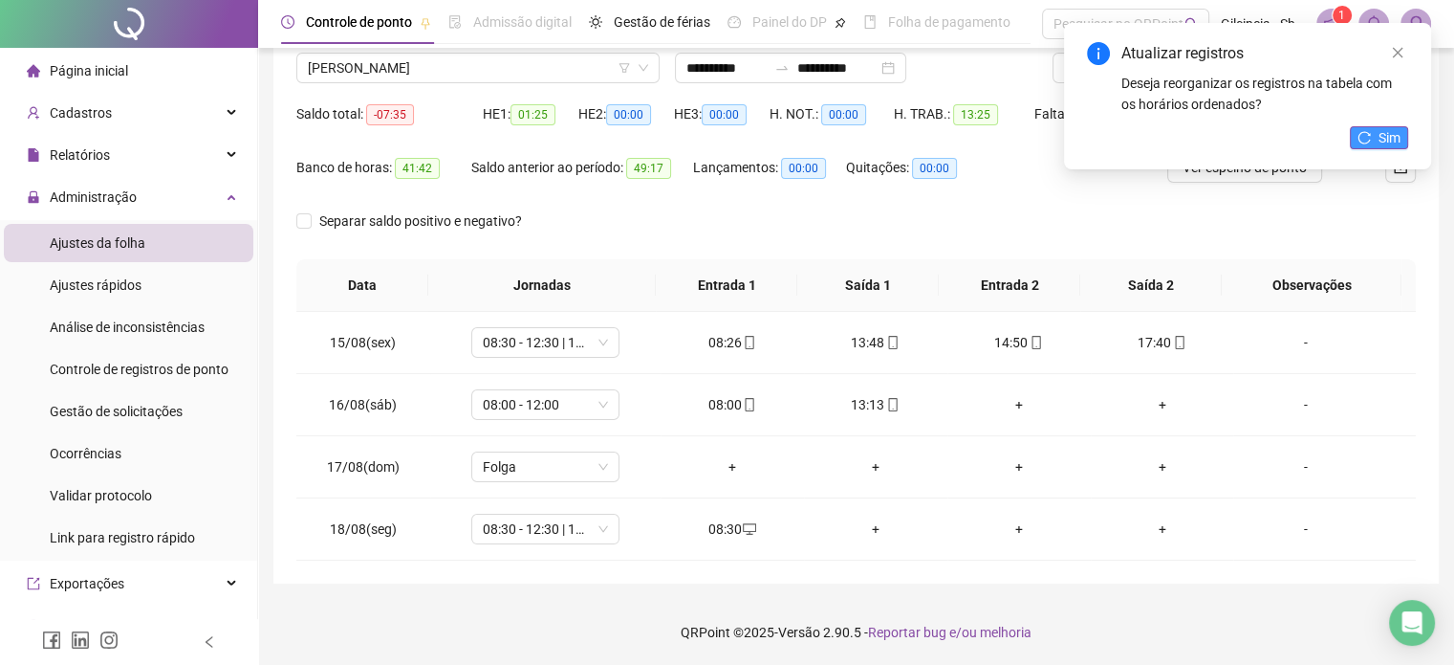
click at [1372, 130] on button "Sim" at bounding box center [1379, 137] width 58 height 23
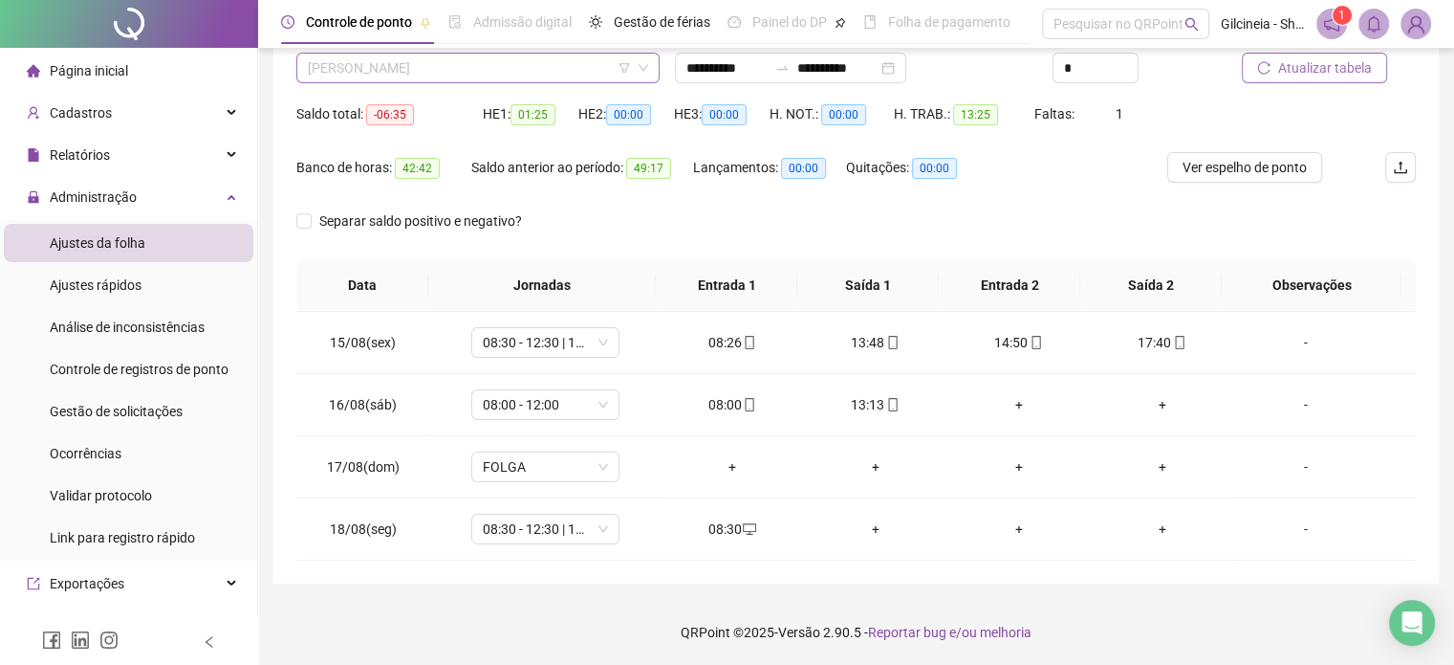
click at [569, 64] on span "[PERSON_NAME]" at bounding box center [478, 68] width 340 height 29
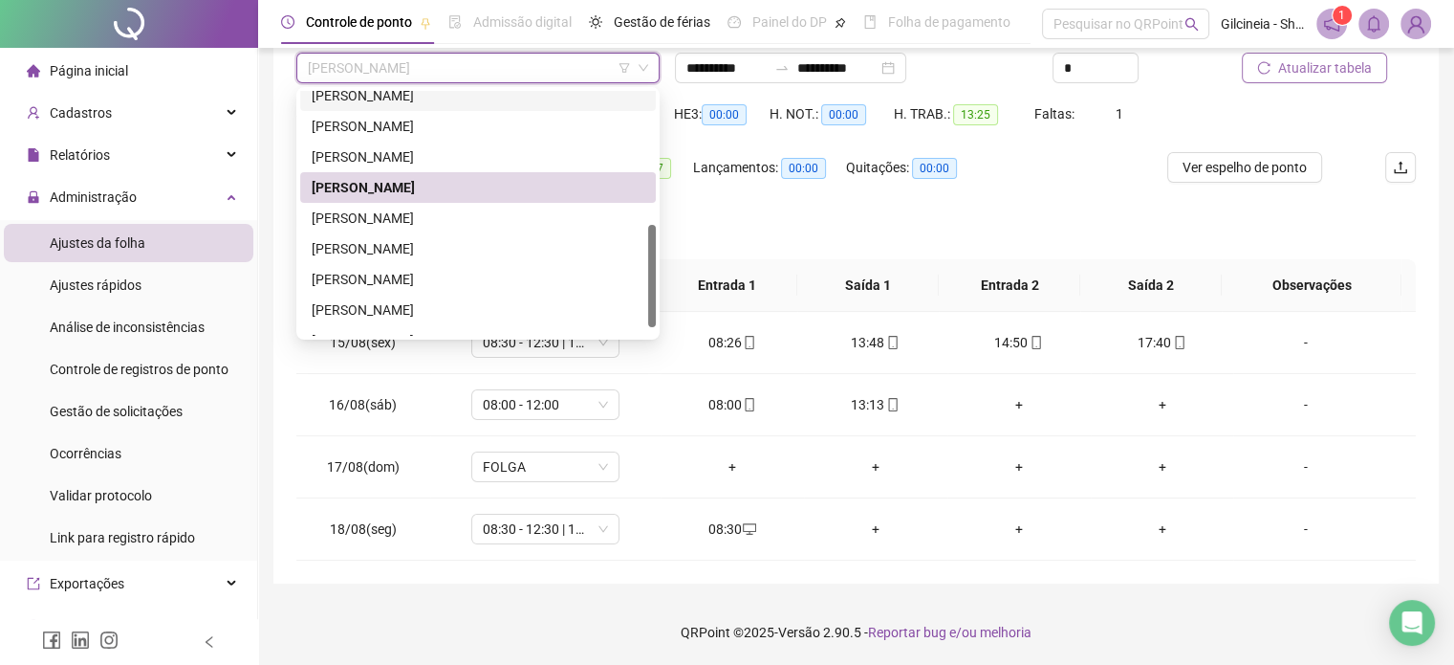
drag, startPoint x: 650, startPoint y: 229, endPoint x: 564, endPoint y: 250, distance: 88.6
click at [653, 282] on div at bounding box center [652, 276] width 8 height 102
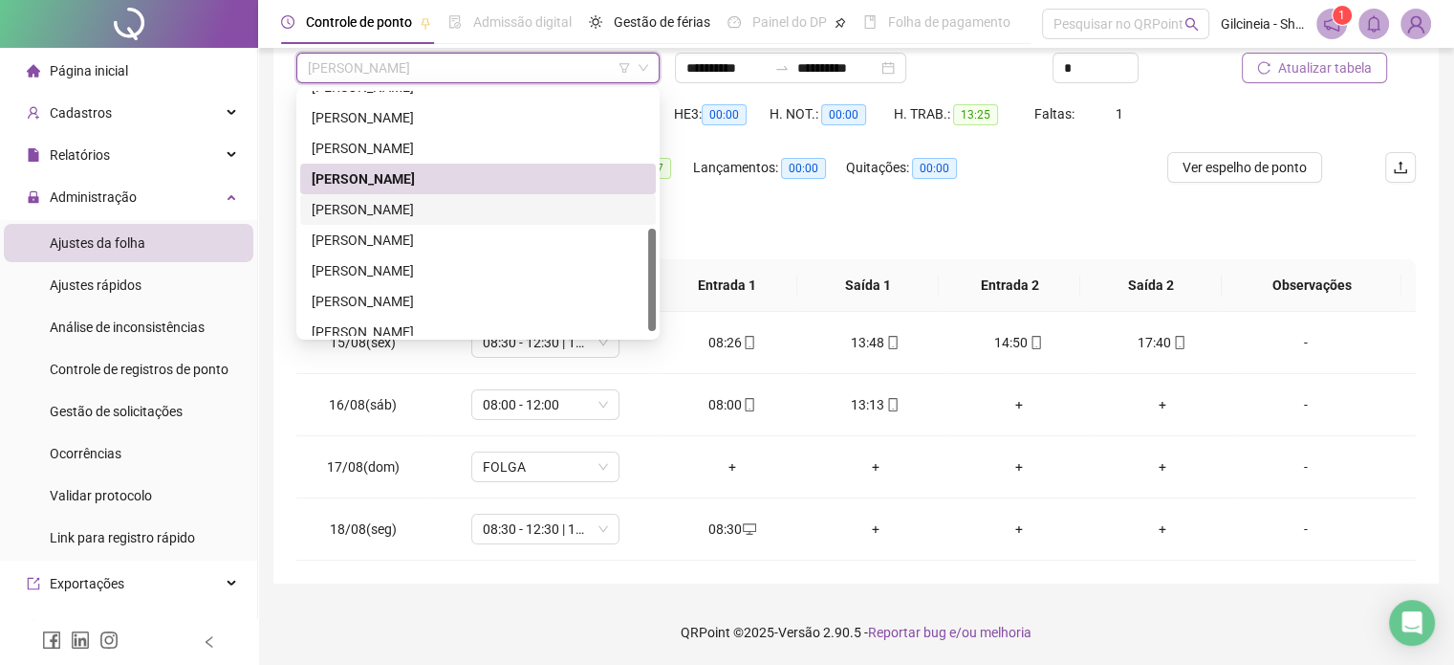
click at [528, 214] on div "[PERSON_NAME]" at bounding box center [478, 209] width 333 height 21
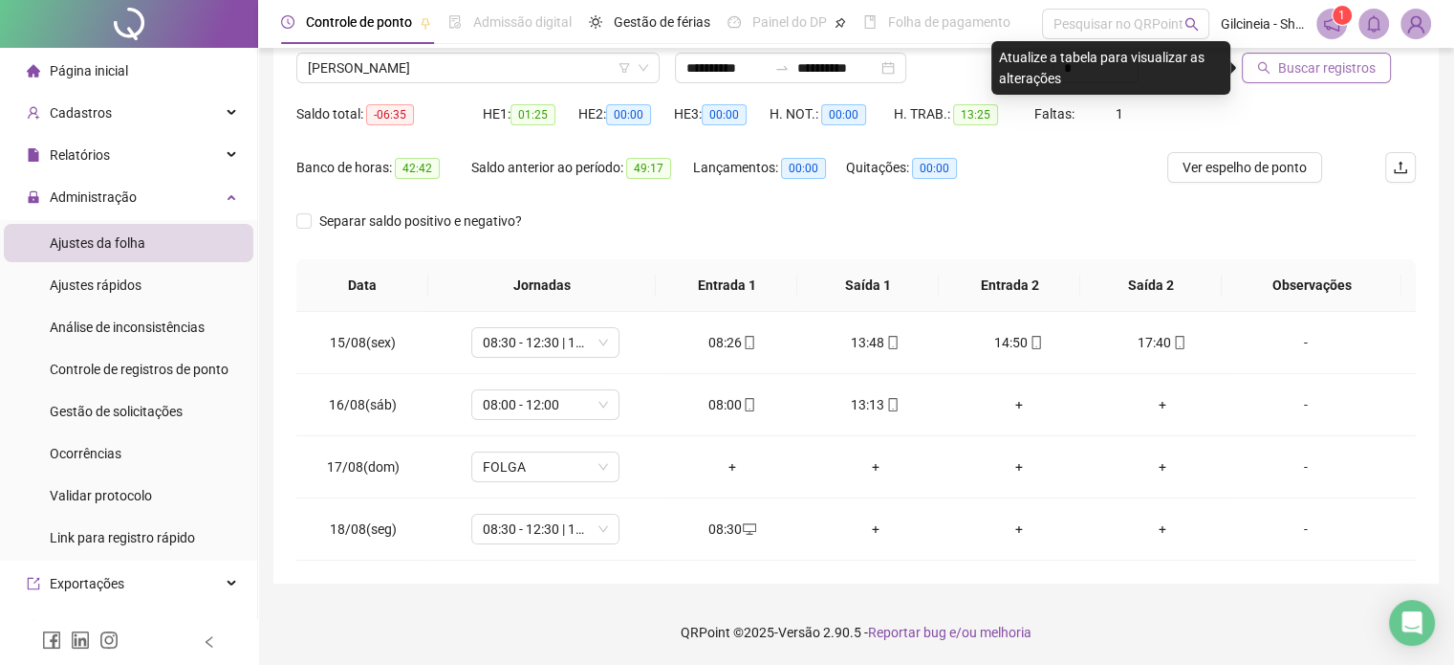
click at [1325, 71] on span "Buscar registros" at bounding box center [1327, 67] width 98 height 21
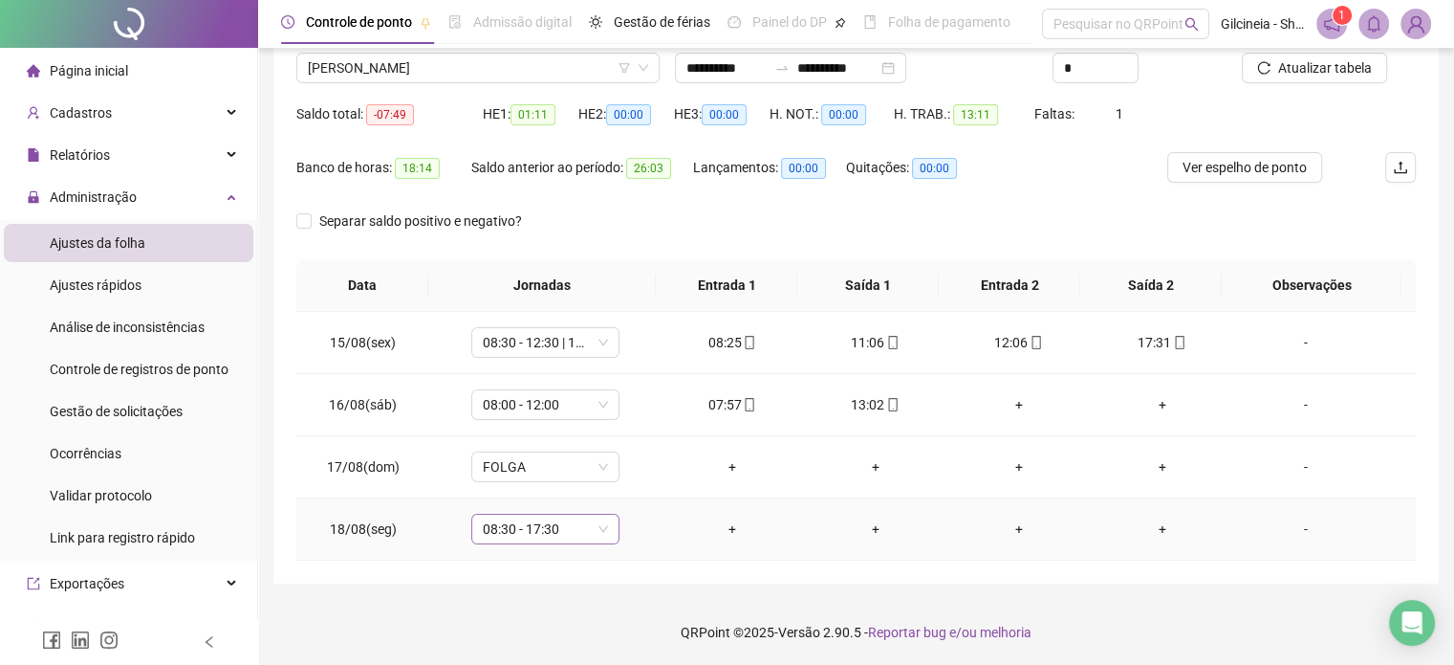
click at [568, 535] on span "08:30 - 17:30" at bounding box center [545, 528] width 125 height 29
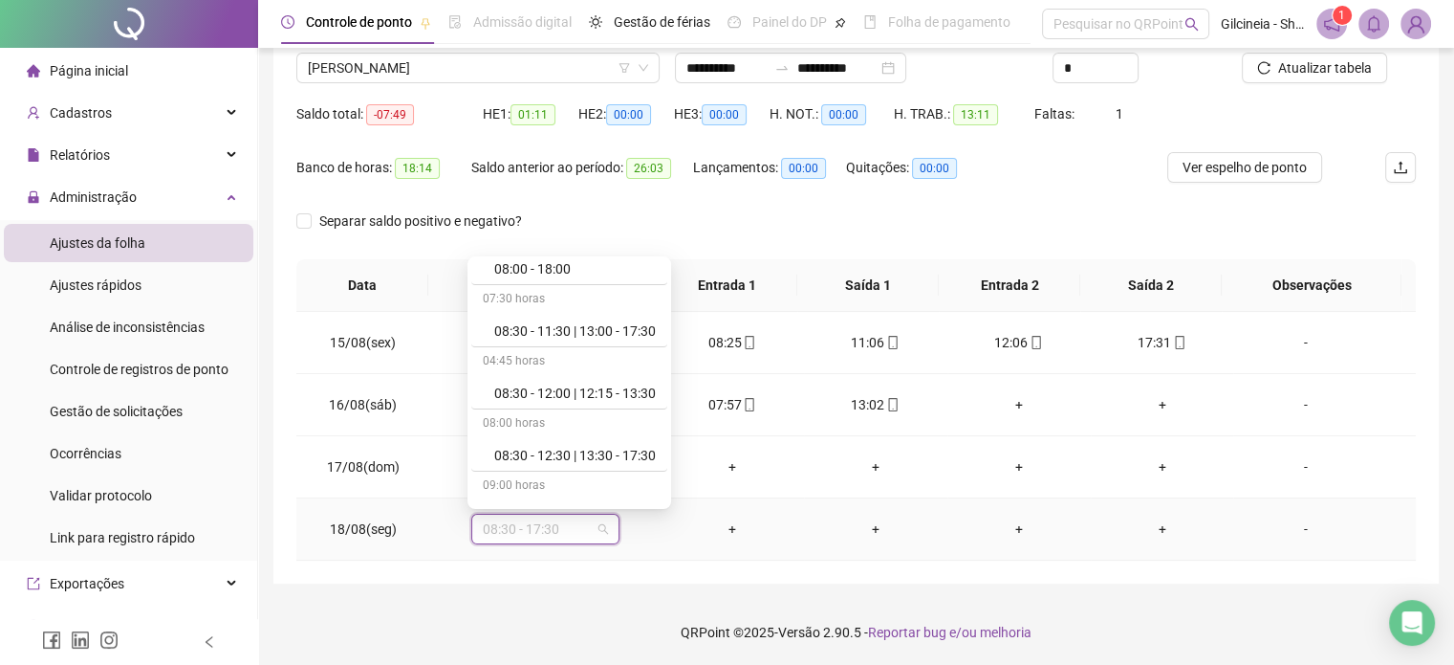
scroll to position [535, 0]
click at [621, 454] on div "08:30 - 12:30 | 13:30 - 17:30" at bounding box center [575, 454] width 162 height 21
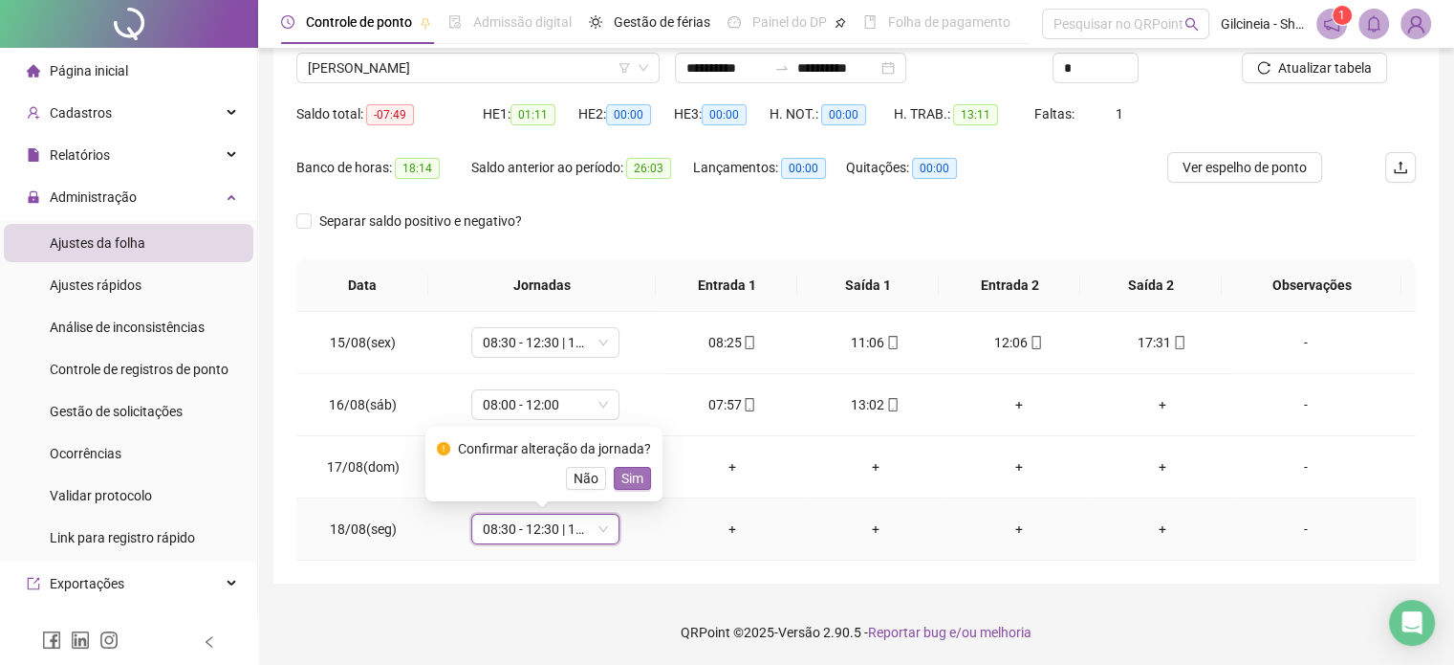
click at [631, 478] on span "Sim" at bounding box center [633, 478] width 22 height 21
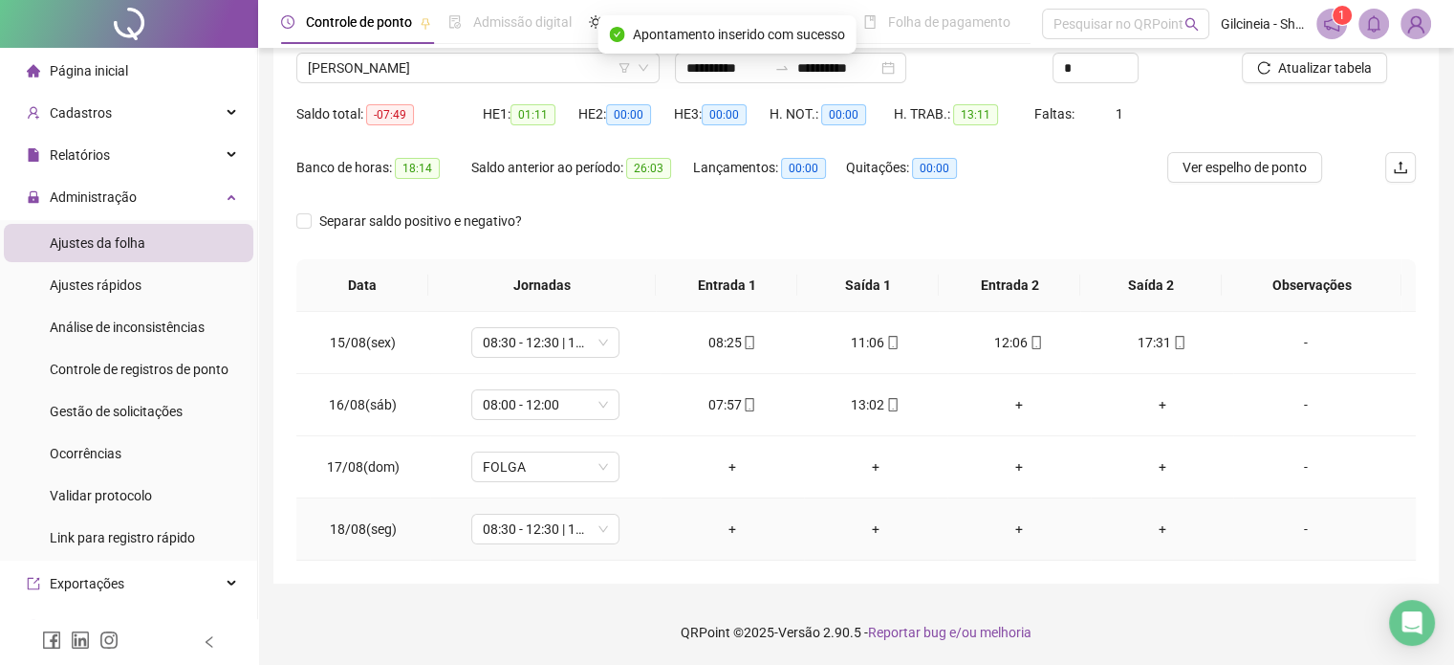
click at [727, 532] on div "+" at bounding box center [732, 528] width 113 height 21
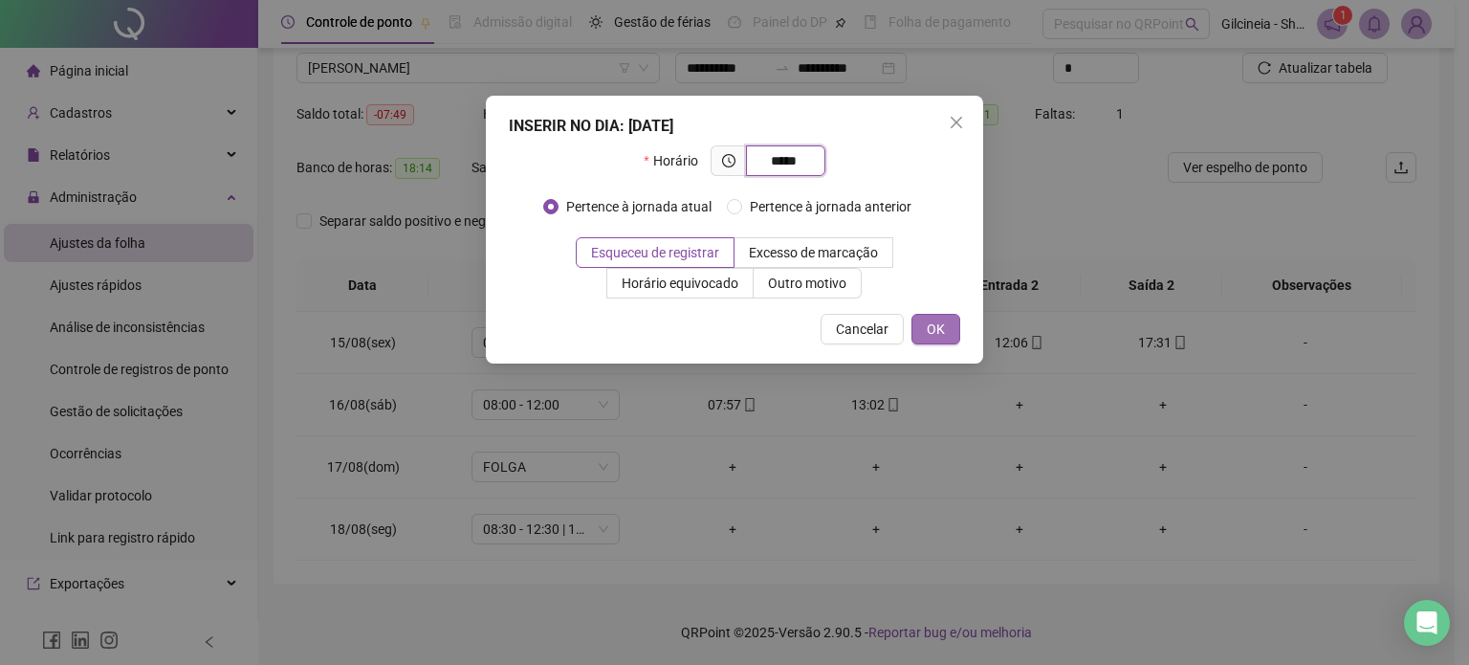
type input "*****"
click at [927, 328] on span "OK" at bounding box center [936, 328] width 18 height 21
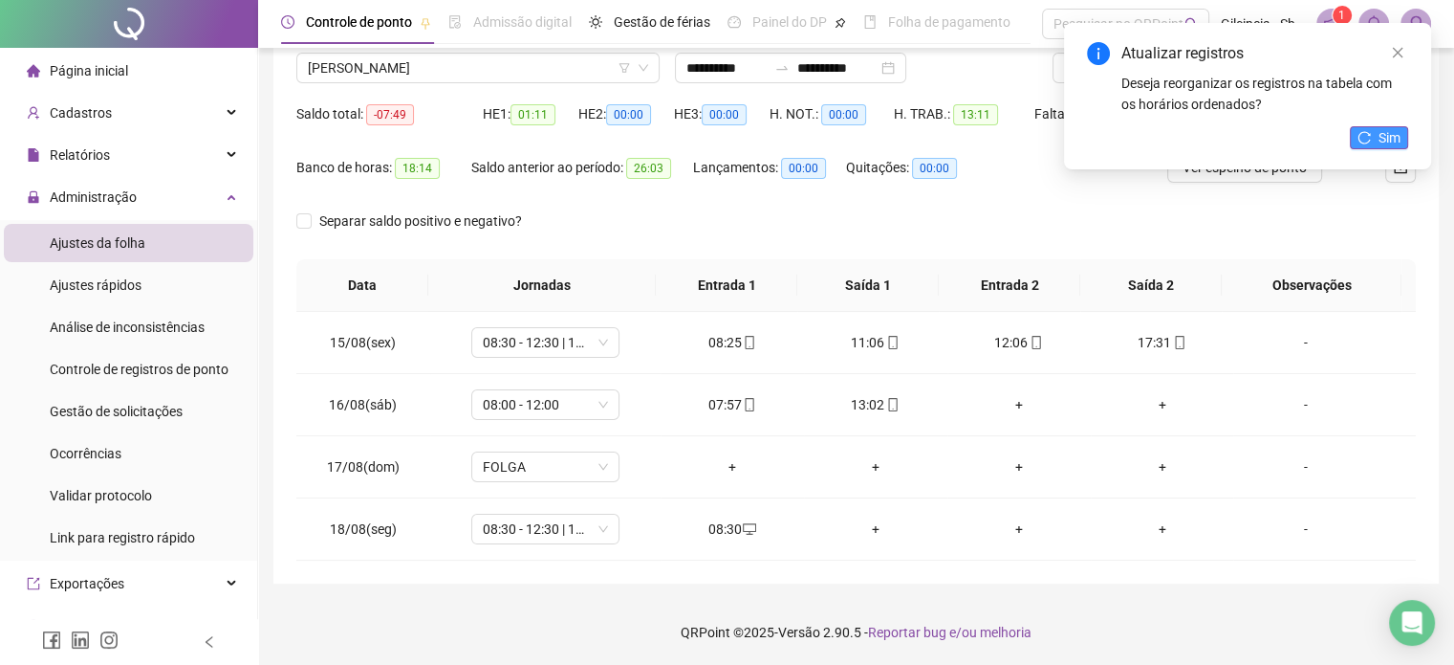
click at [1366, 144] on button "Sim" at bounding box center [1379, 137] width 58 height 23
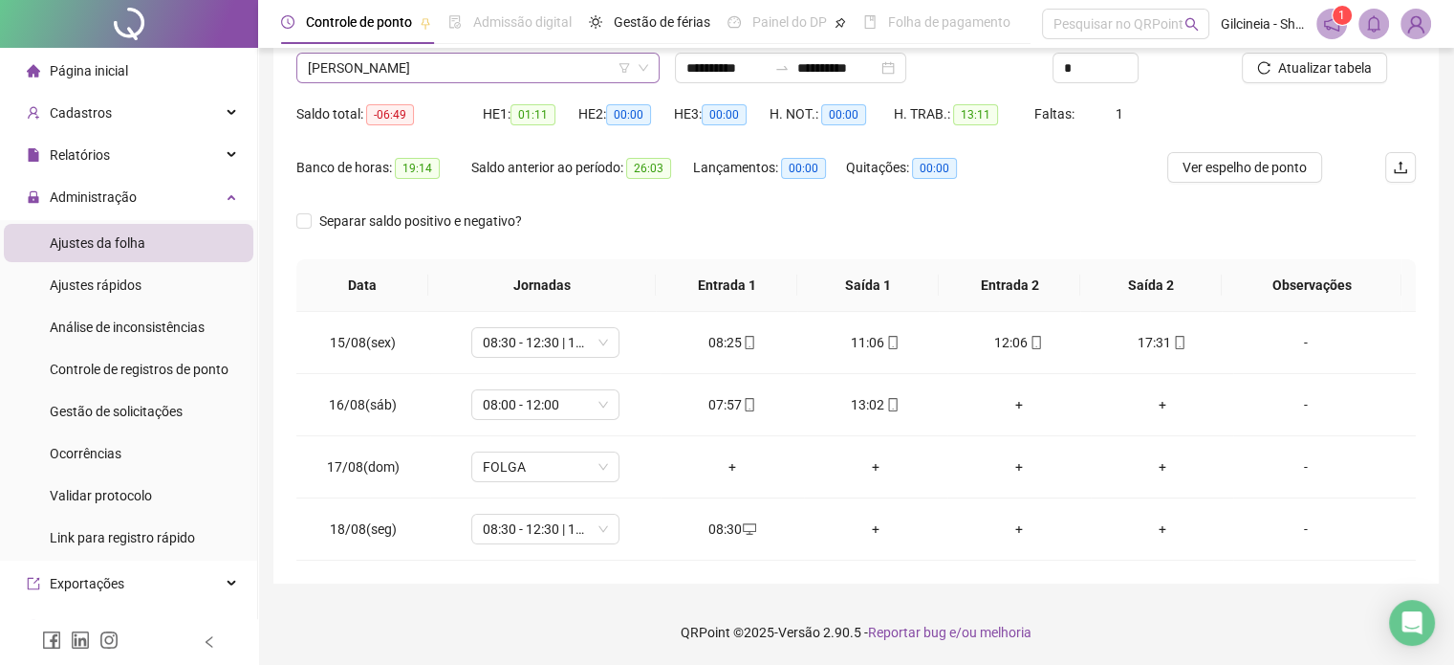
click at [547, 75] on span "[PERSON_NAME]" at bounding box center [478, 68] width 340 height 29
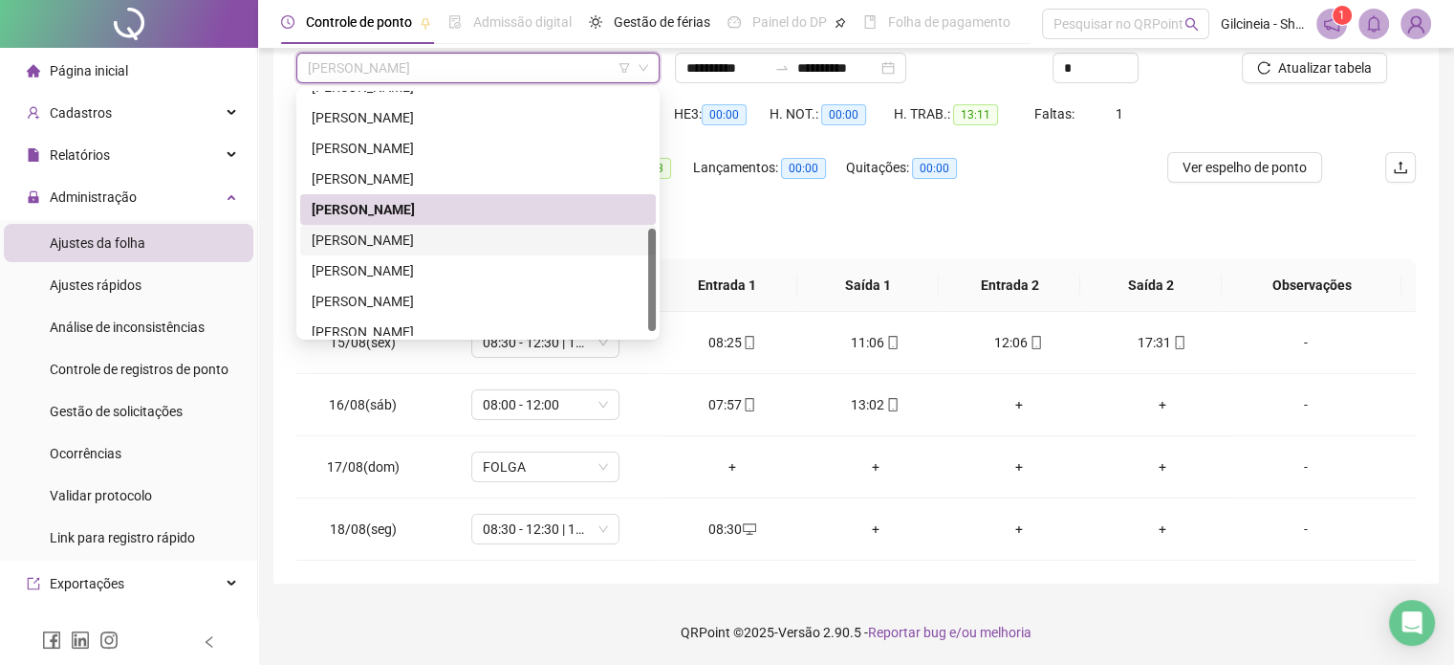
click at [529, 236] on div "[PERSON_NAME]" at bounding box center [478, 239] width 333 height 21
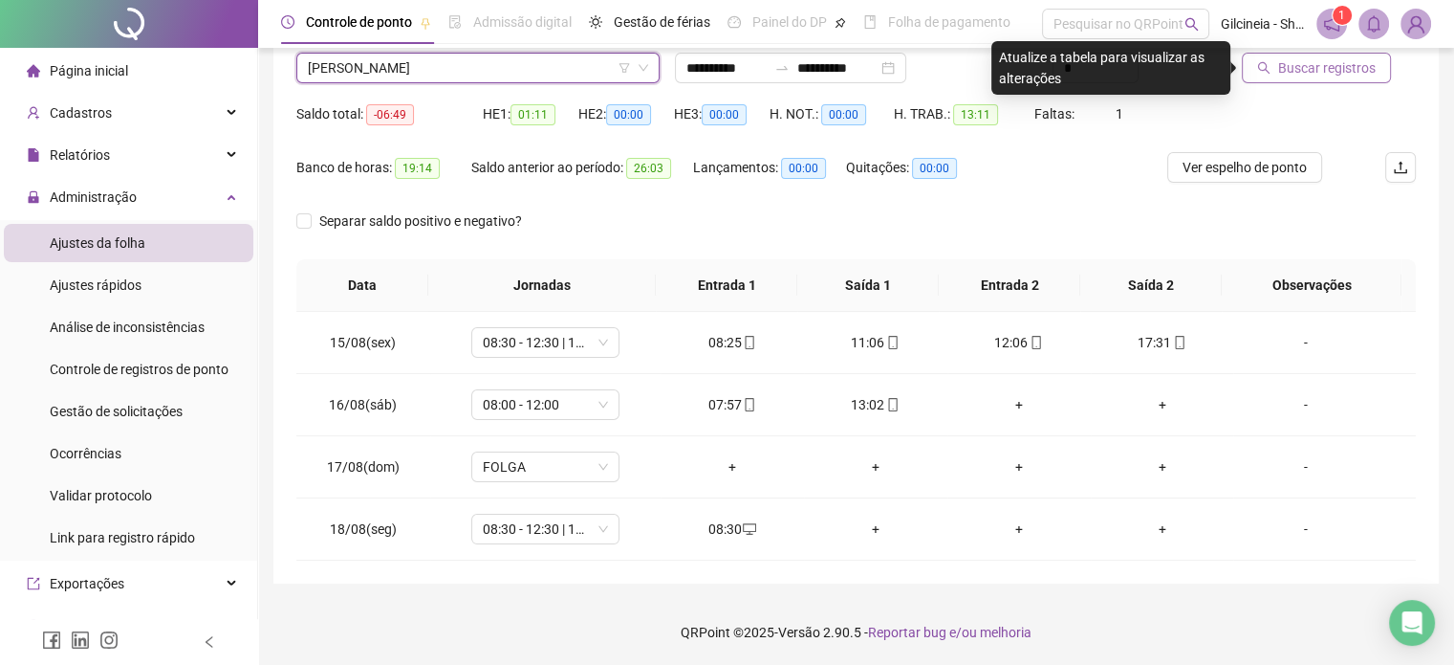
click at [1319, 67] on span "Buscar registros" at bounding box center [1327, 67] width 98 height 21
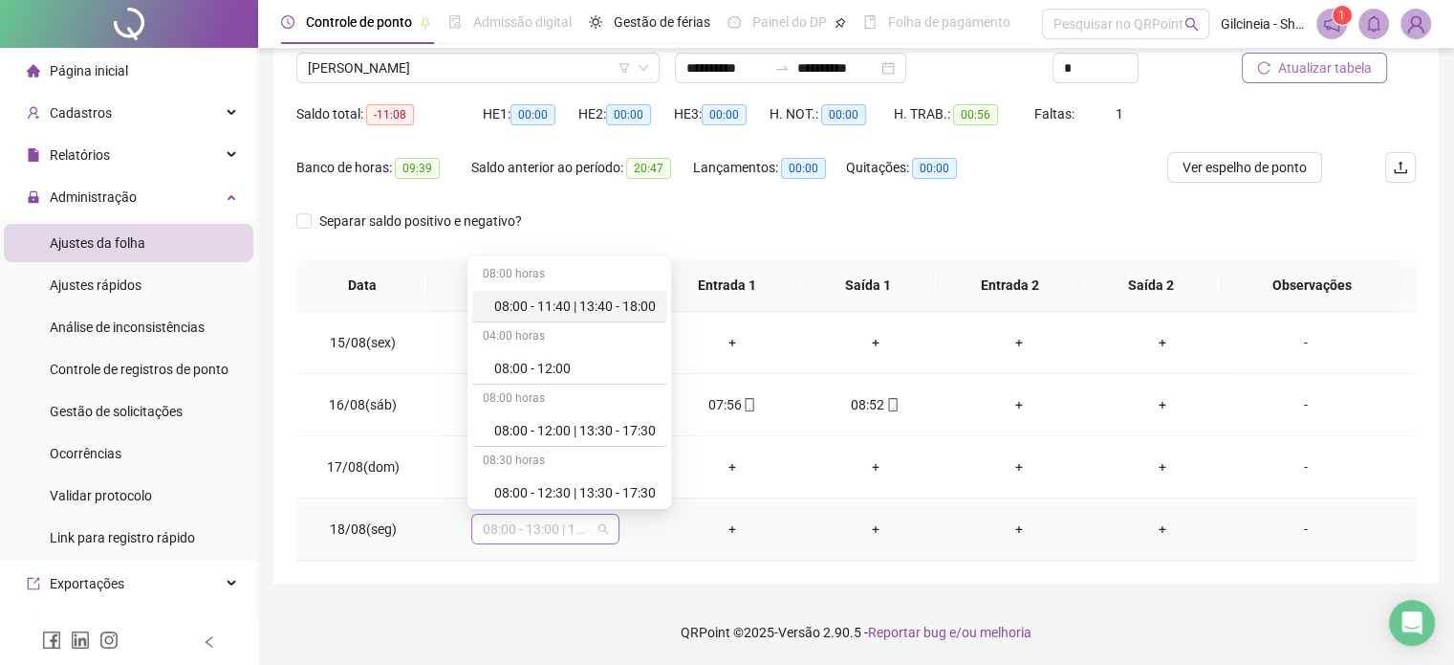
click at [539, 521] on span "08:00 - 13:00 | 14:00 - 17:00" at bounding box center [545, 528] width 125 height 29
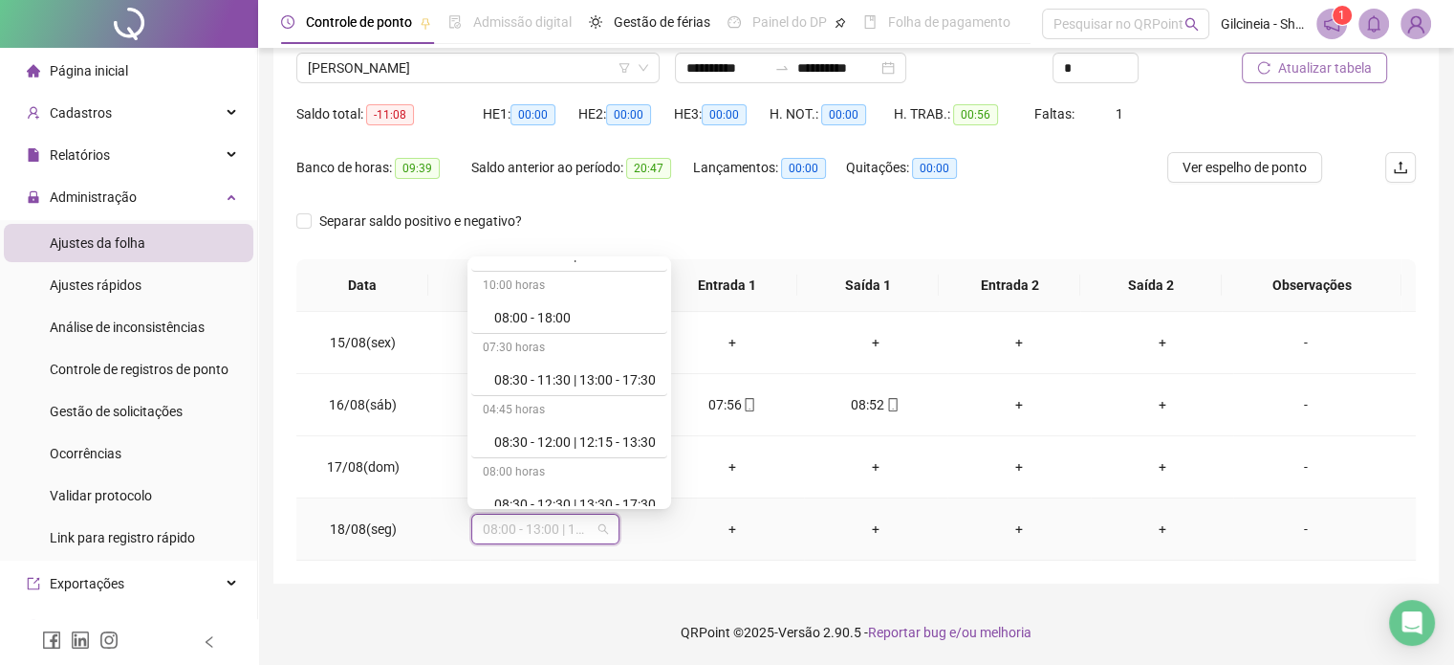
scroll to position [497, 0]
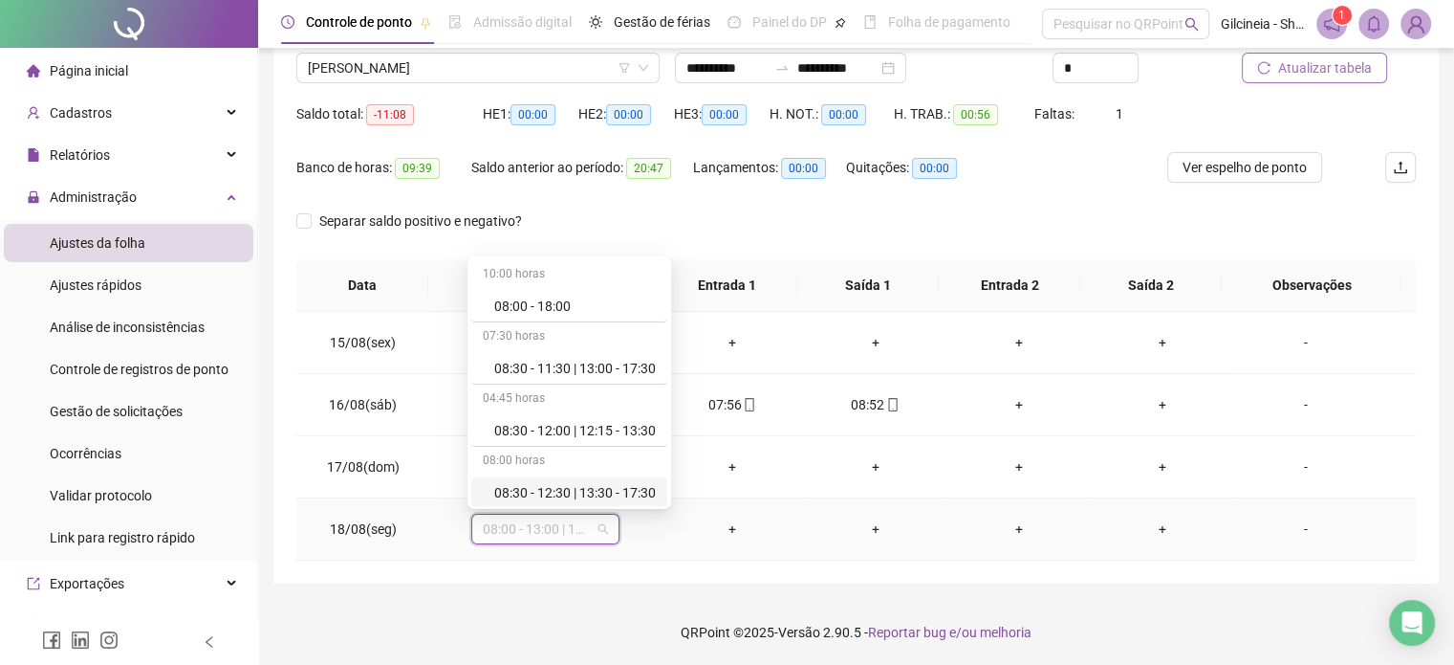
click at [627, 488] on div "08:30 - 12:30 | 13:30 - 17:30" at bounding box center [575, 492] width 162 height 21
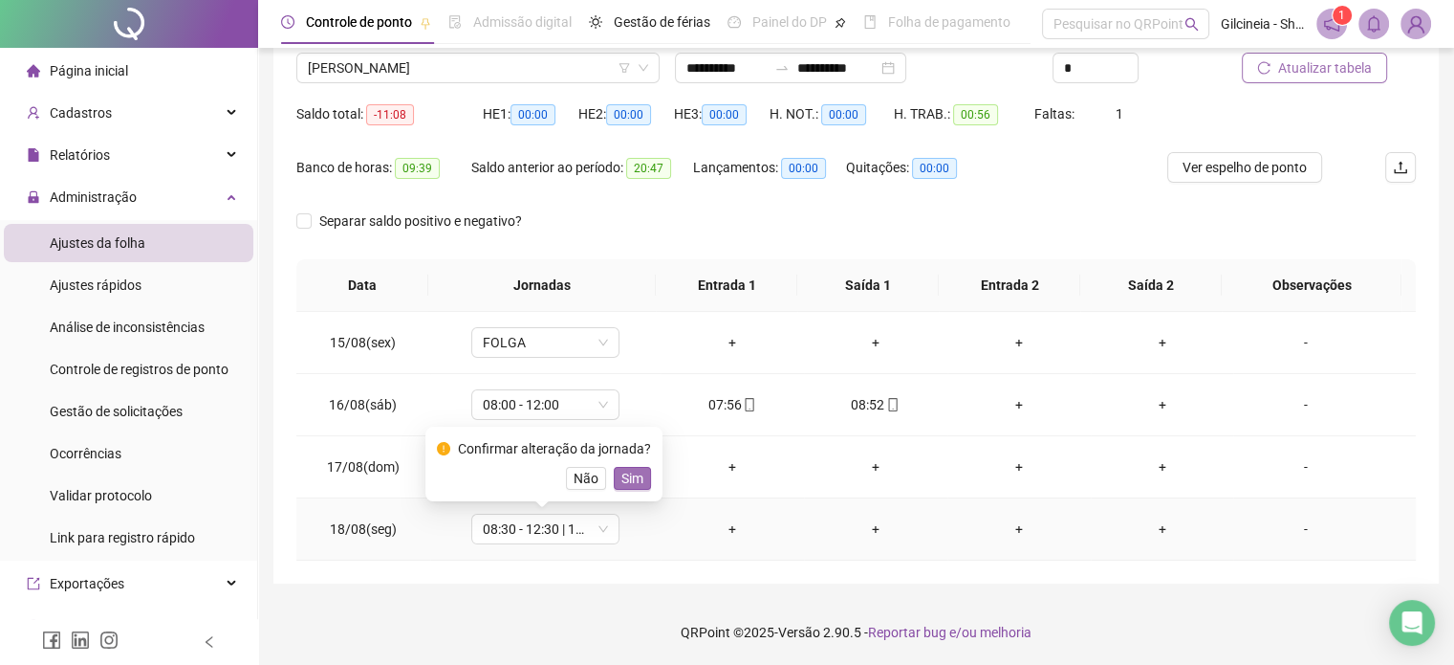
click at [631, 475] on span "Sim" at bounding box center [633, 478] width 22 height 21
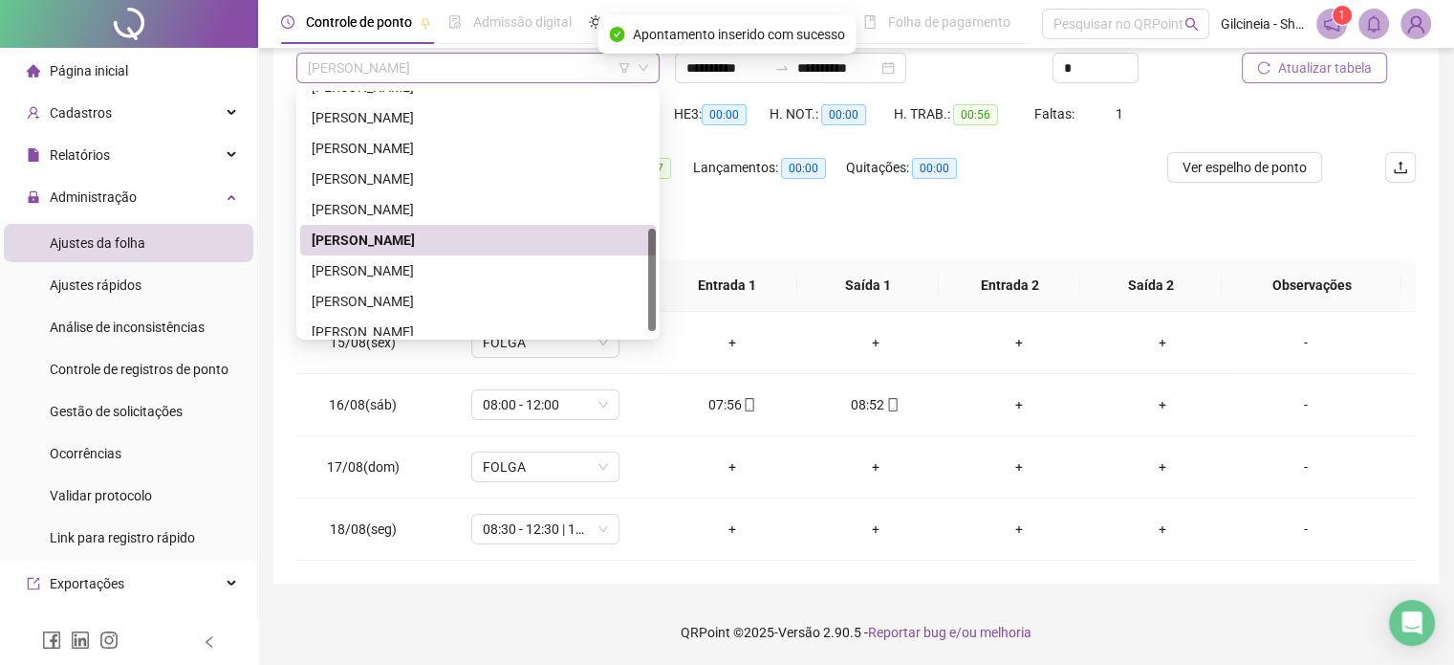
click at [566, 64] on span "[PERSON_NAME]" at bounding box center [478, 68] width 340 height 29
click at [493, 273] on div "[PERSON_NAME]" at bounding box center [478, 270] width 333 height 21
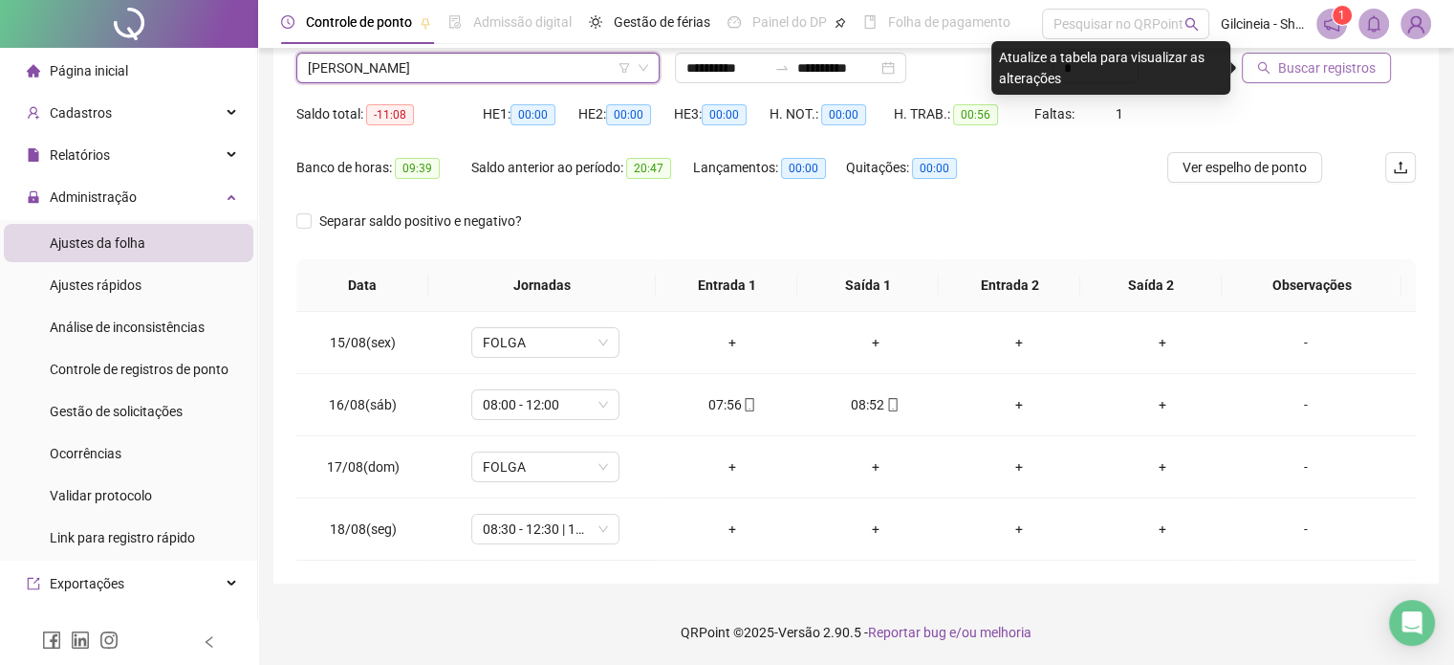
click at [1363, 65] on span "Buscar registros" at bounding box center [1327, 67] width 98 height 21
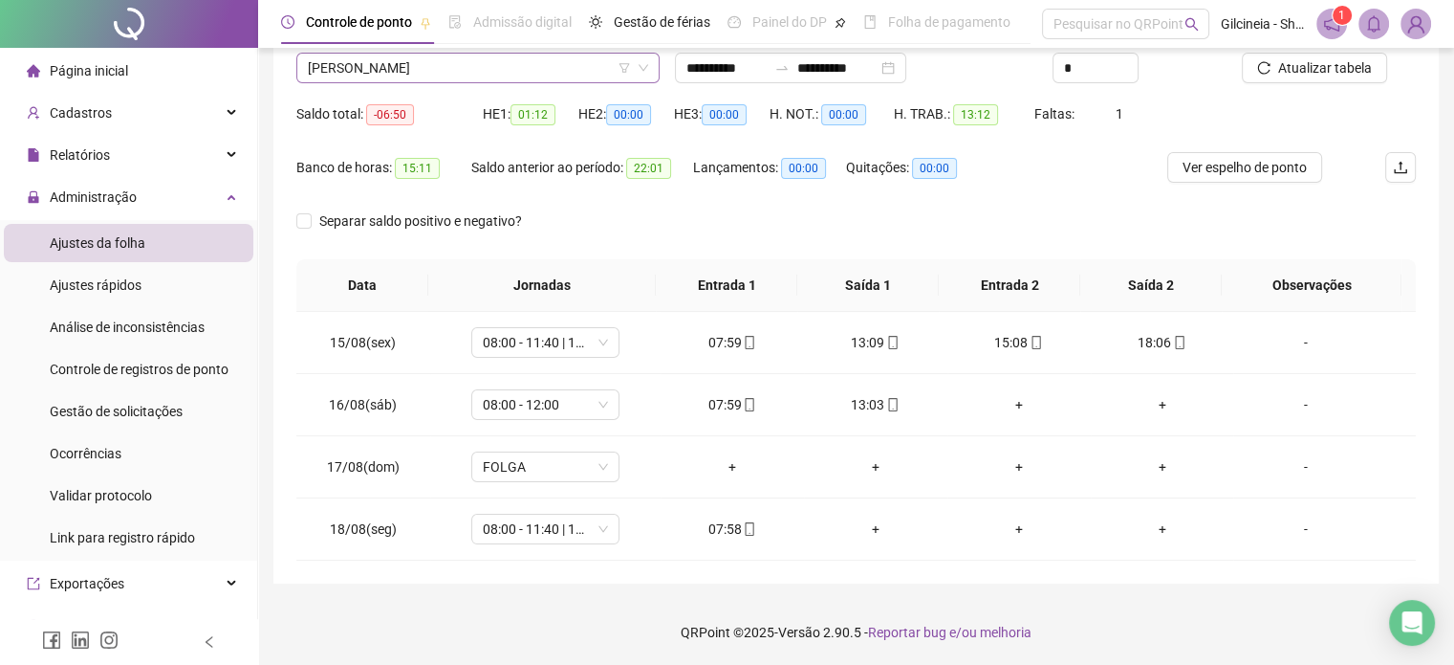
click at [531, 76] on span "[PERSON_NAME]" at bounding box center [478, 68] width 340 height 29
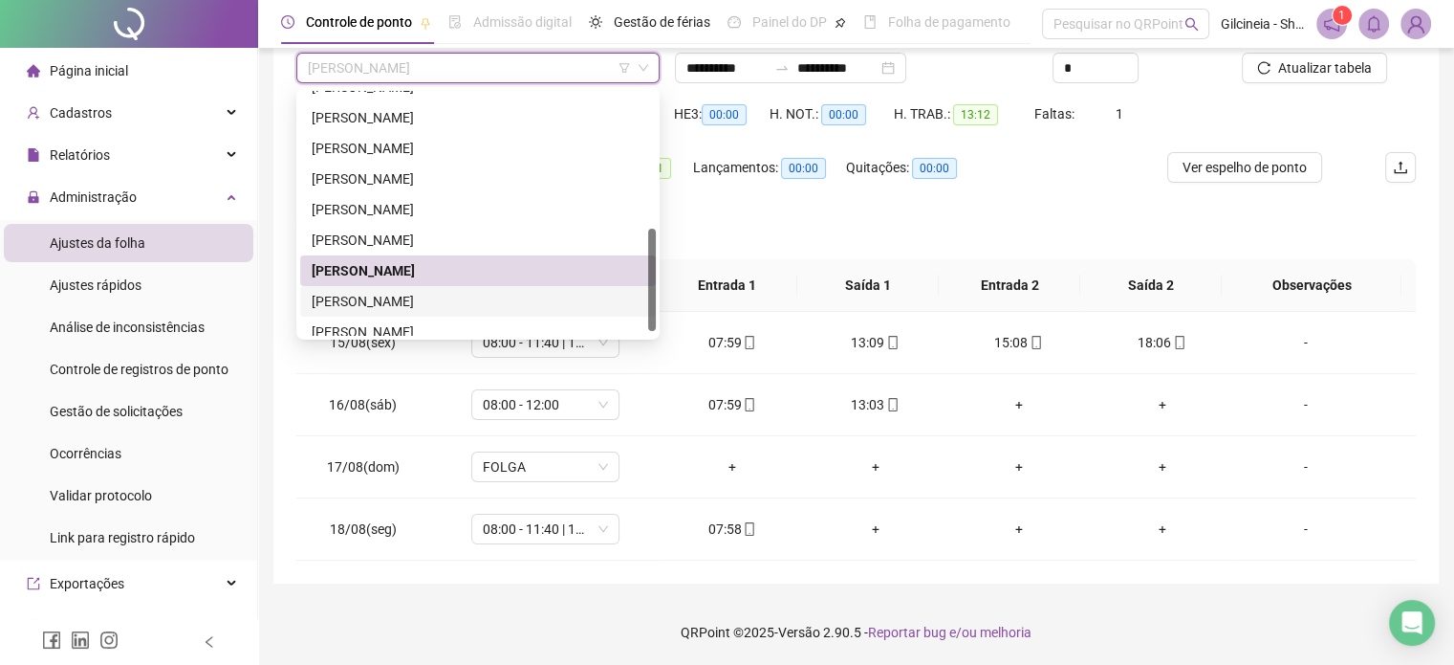
click at [467, 299] on div "[PERSON_NAME]" at bounding box center [478, 301] width 333 height 21
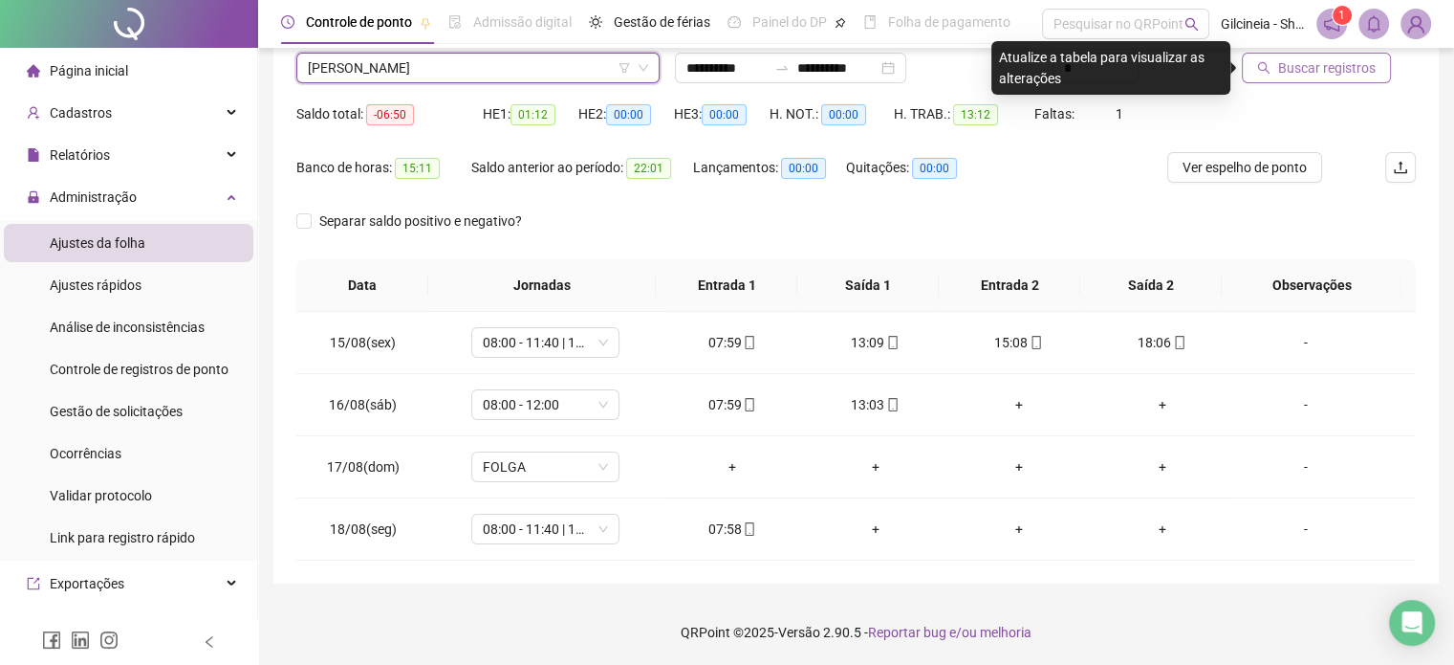
click at [1348, 68] on span "Buscar registros" at bounding box center [1327, 67] width 98 height 21
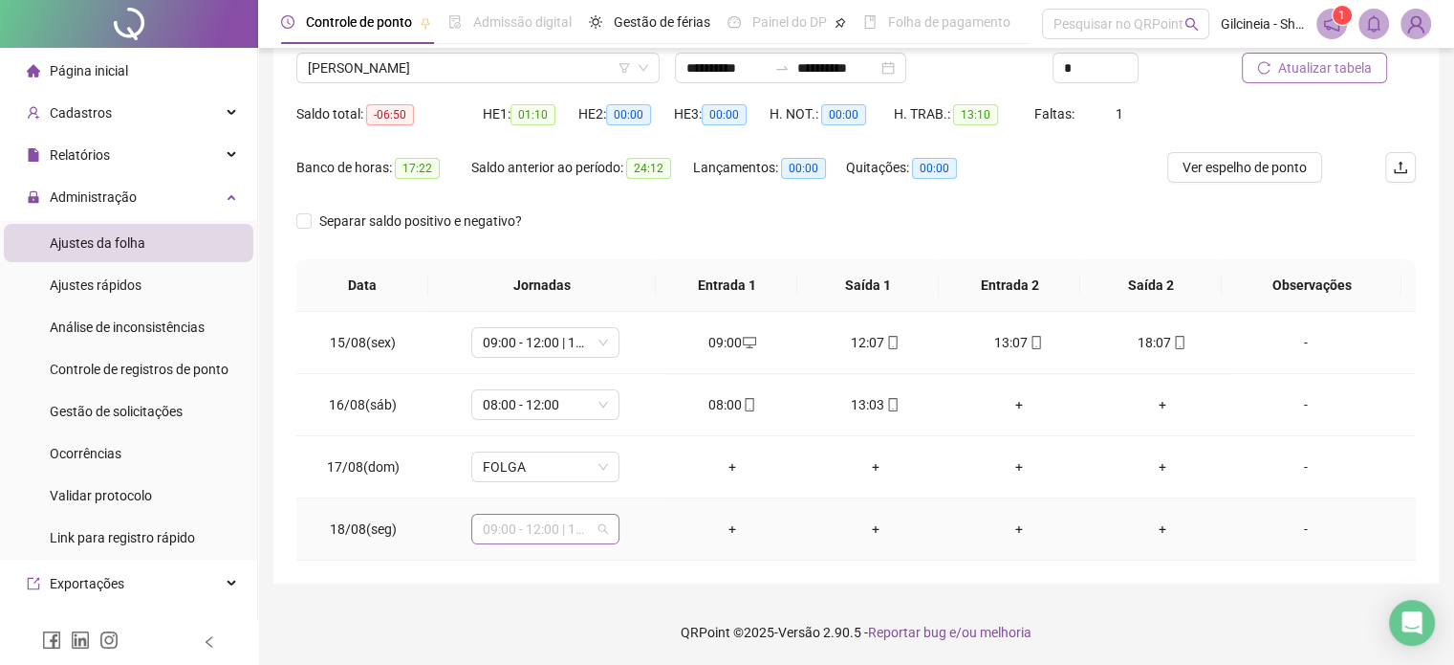
click at [579, 528] on span "09:00 - 12:00 | 13:00 - 18:00" at bounding box center [545, 528] width 125 height 29
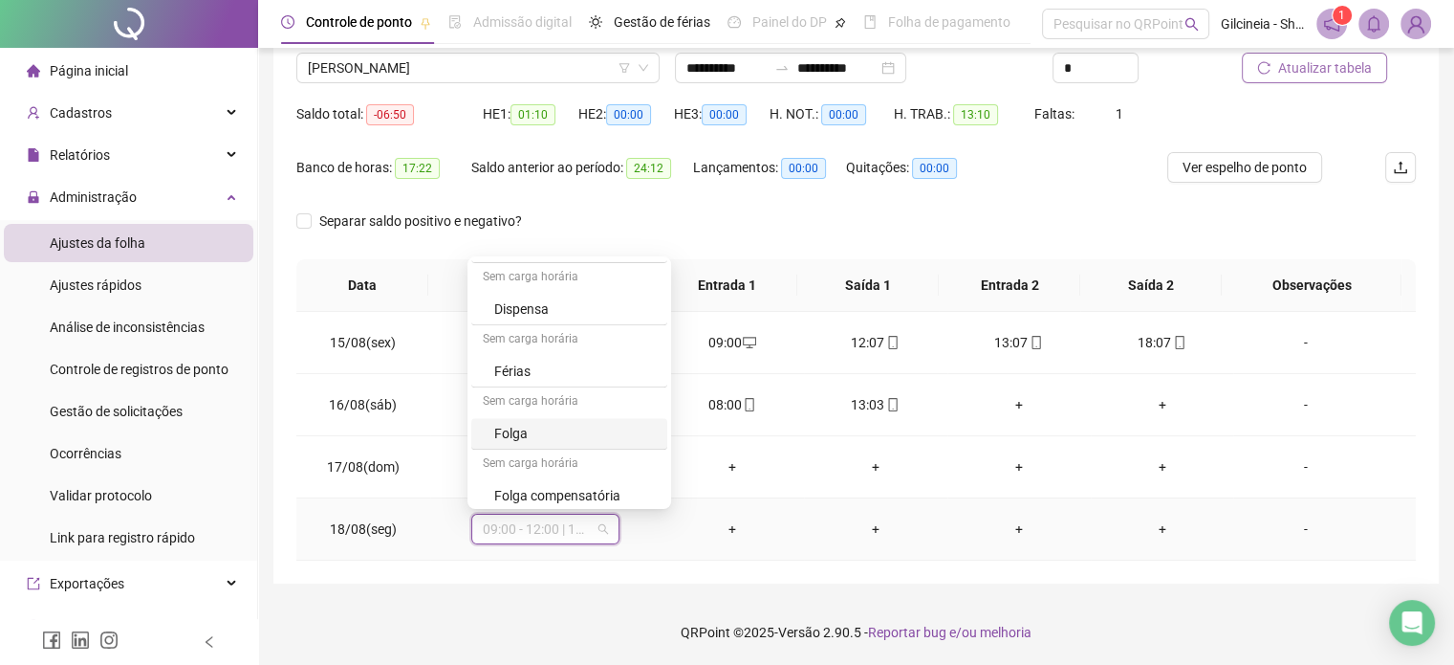
scroll to position [956, 0]
click at [571, 397] on div "Folga" at bounding box center [575, 406] width 162 height 21
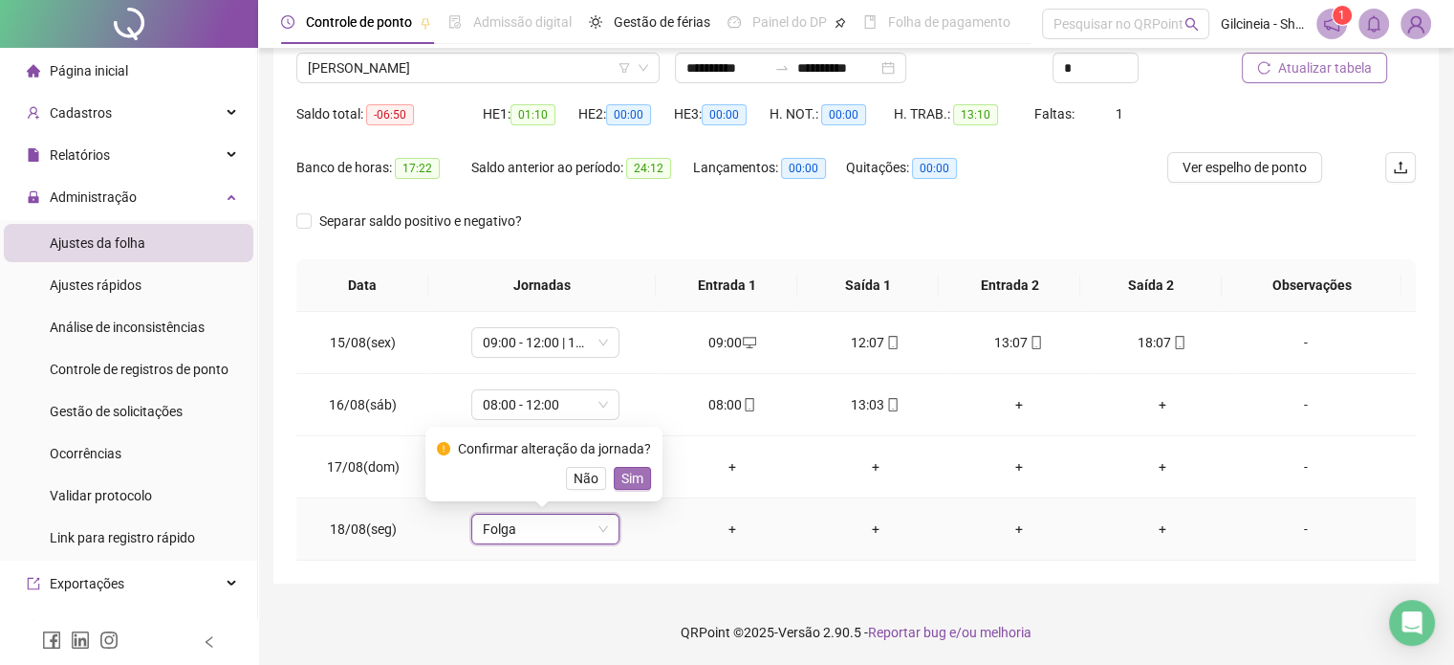
click at [631, 487] on span "Sim" at bounding box center [633, 478] width 22 height 21
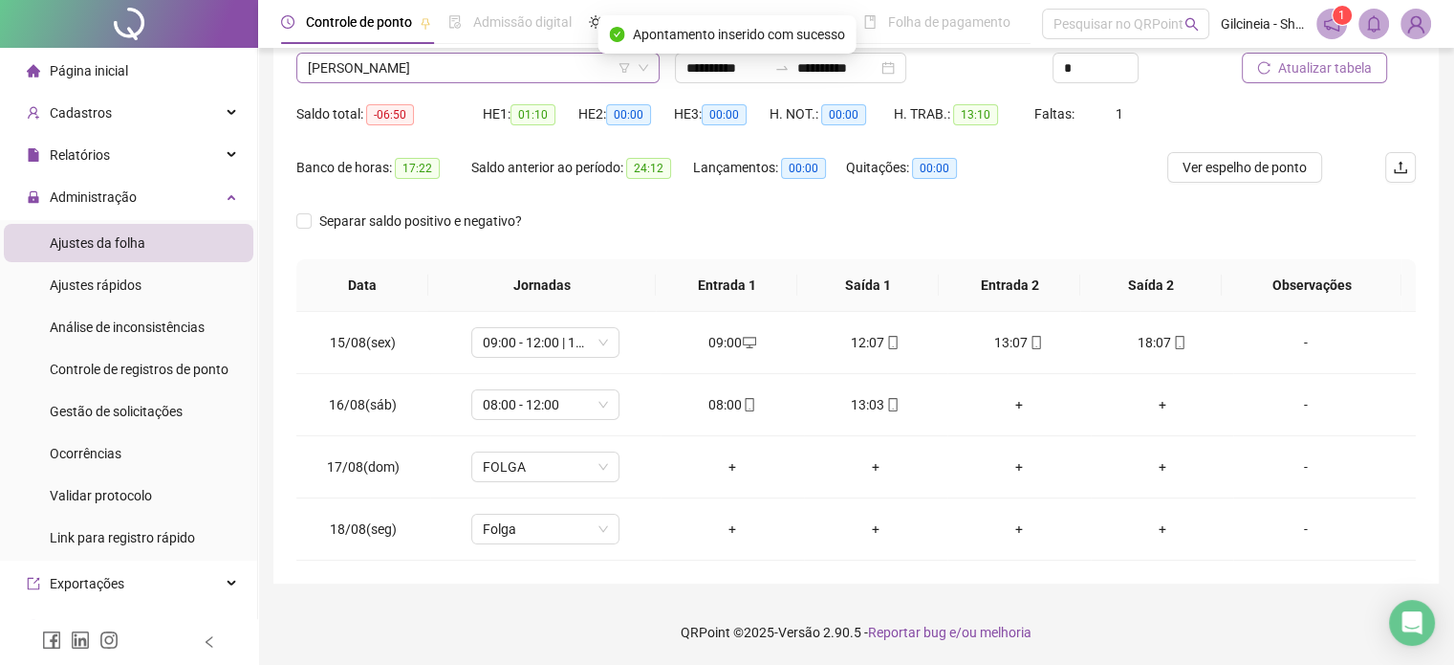
click at [550, 73] on span "[PERSON_NAME]" at bounding box center [478, 68] width 340 height 29
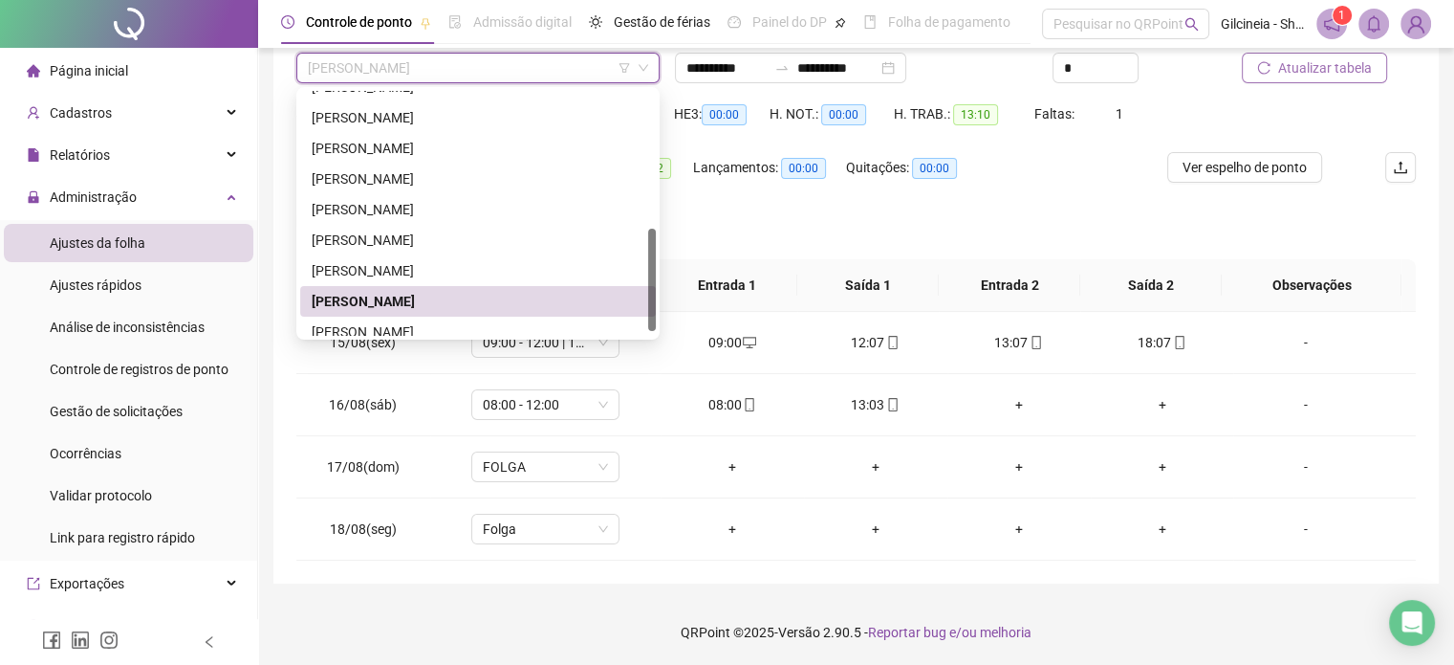
scroll to position [337, 0]
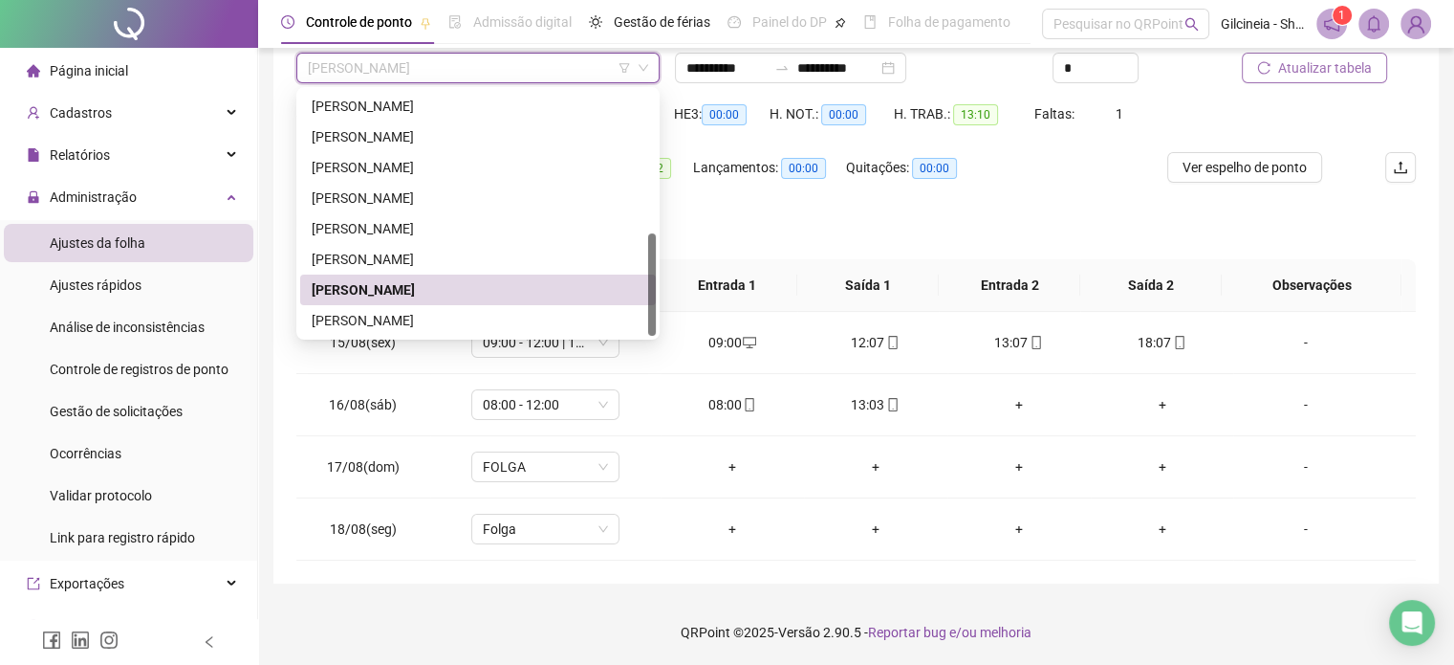
drag, startPoint x: 652, startPoint y: 295, endPoint x: 605, endPoint y: 315, distance: 50.6
click at [651, 318] on div at bounding box center [652, 284] width 8 height 102
click at [650, 318] on div at bounding box center [652, 284] width 8 height 102
click at [557, 315] on div "[PERSON_NAME]" at bounding box center [478, 320] width 333 height 21
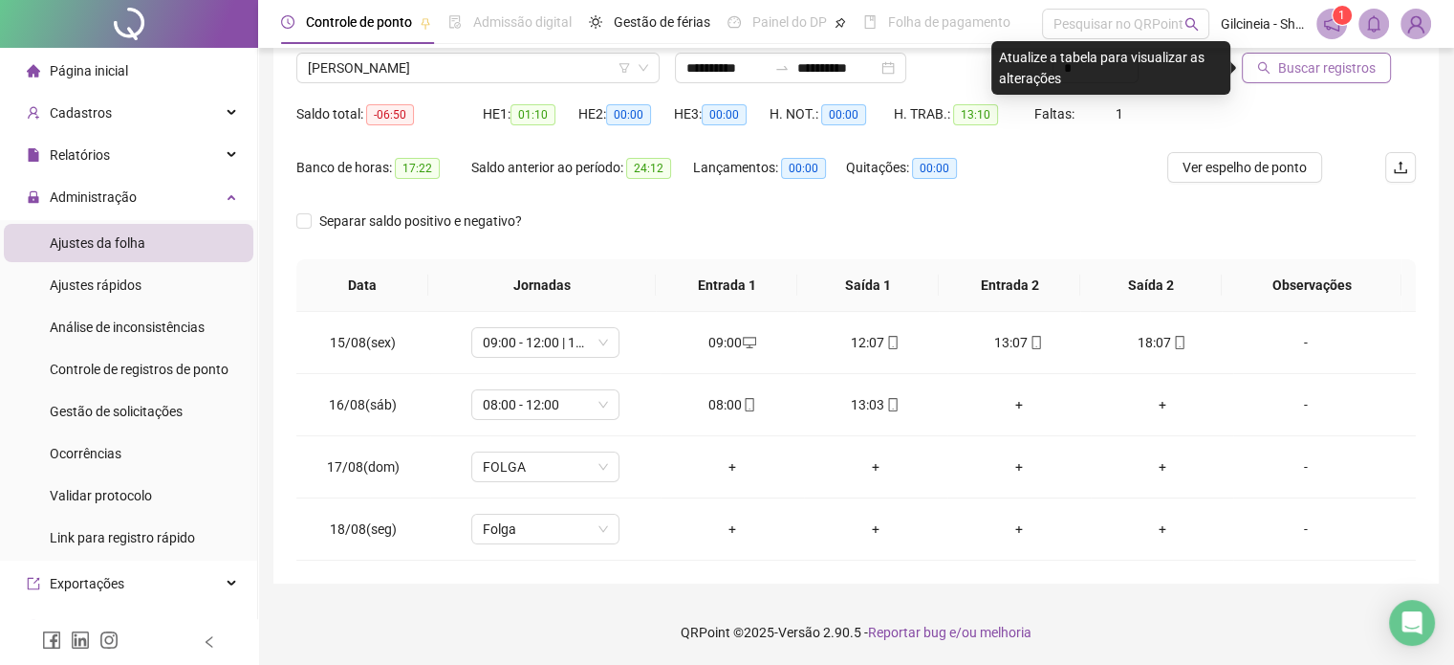
click at [1369, 69] on span "Buscar registros" at bounding box center [1327, 67] width 98 height 21
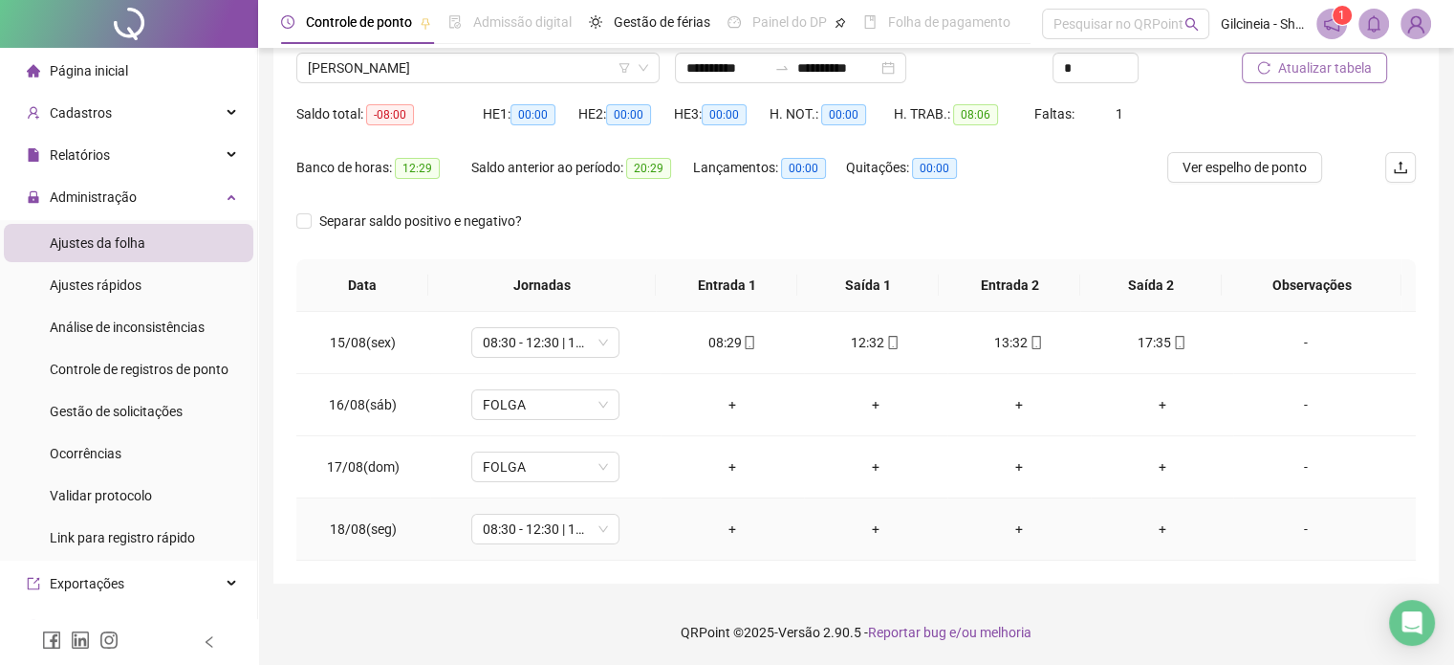
click at [728, 526] on div "+" at bounding box center [732, 528] width 113 height 21
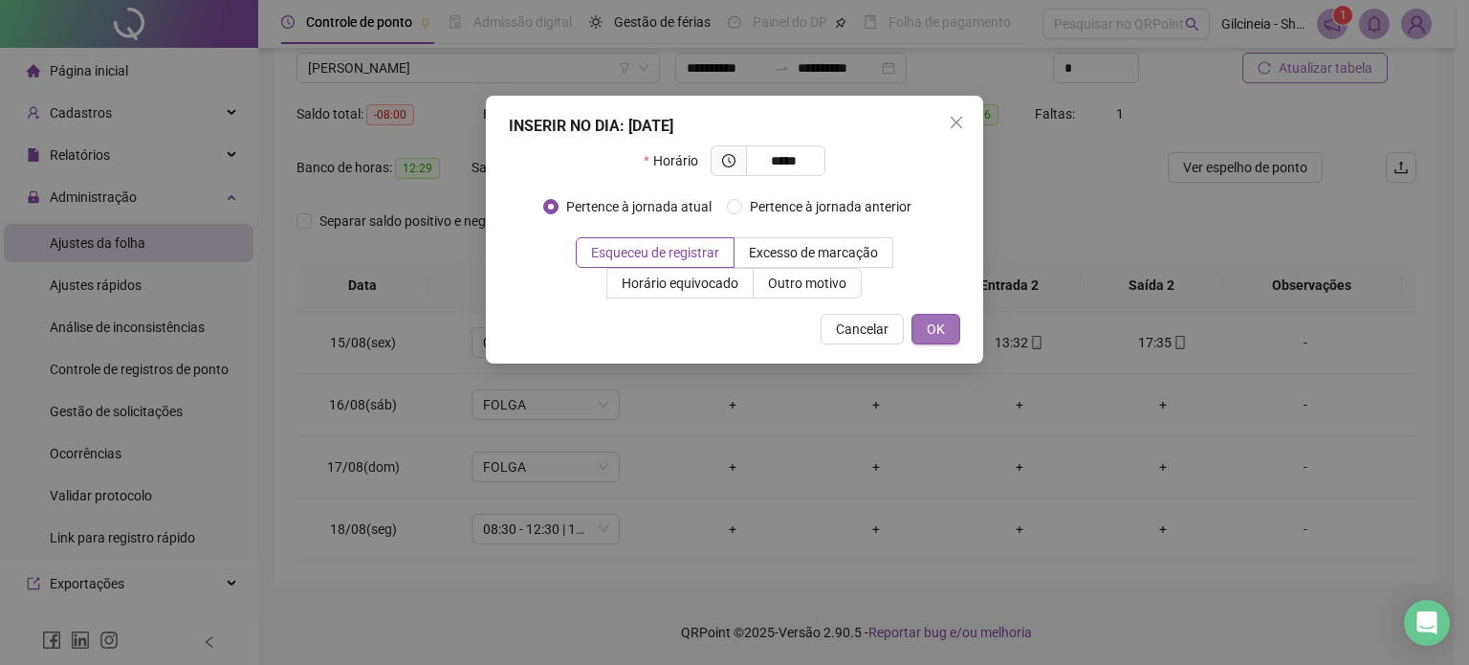
type input "*****"
click at [949, 332] on button "OK" at bounding box center [935, 329] width 49 height 31
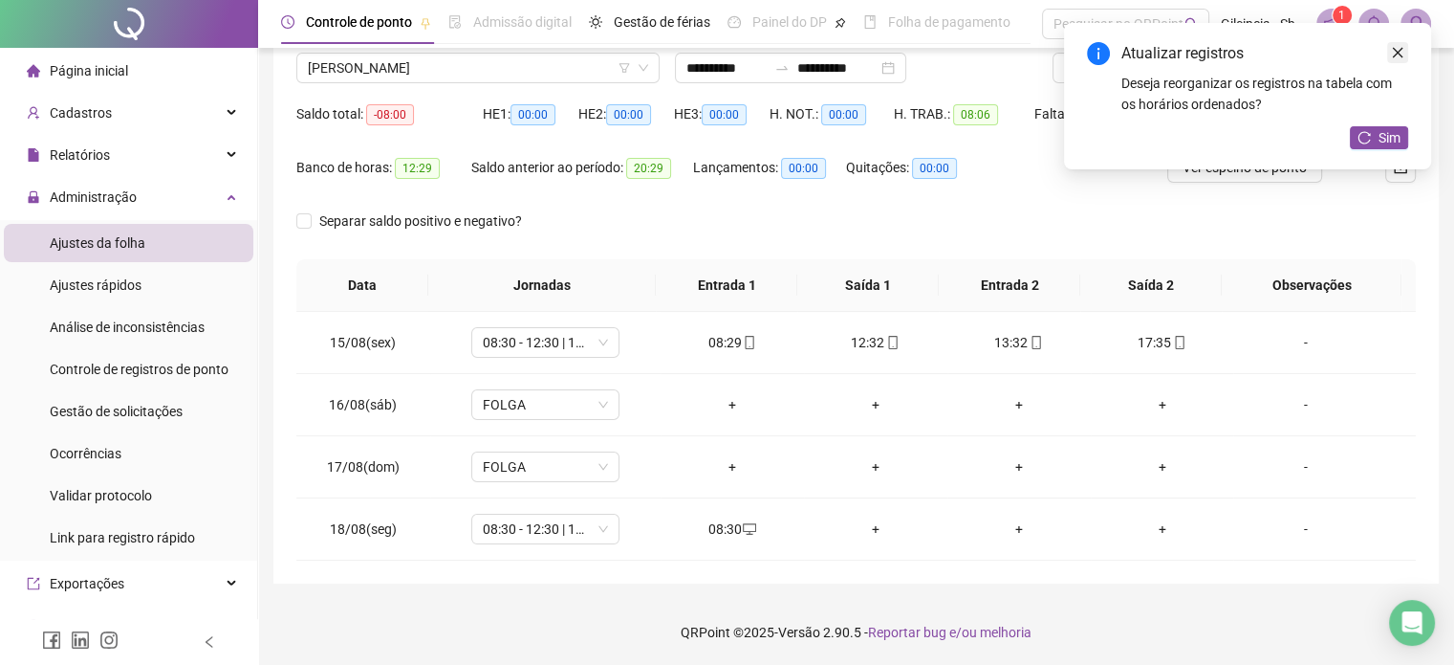
click at [1401, 53] on icon "close" at bounding box center [1397, 52] width 13 height 13
